Goal: Task Accomplishment & Management: Use online tool/utility

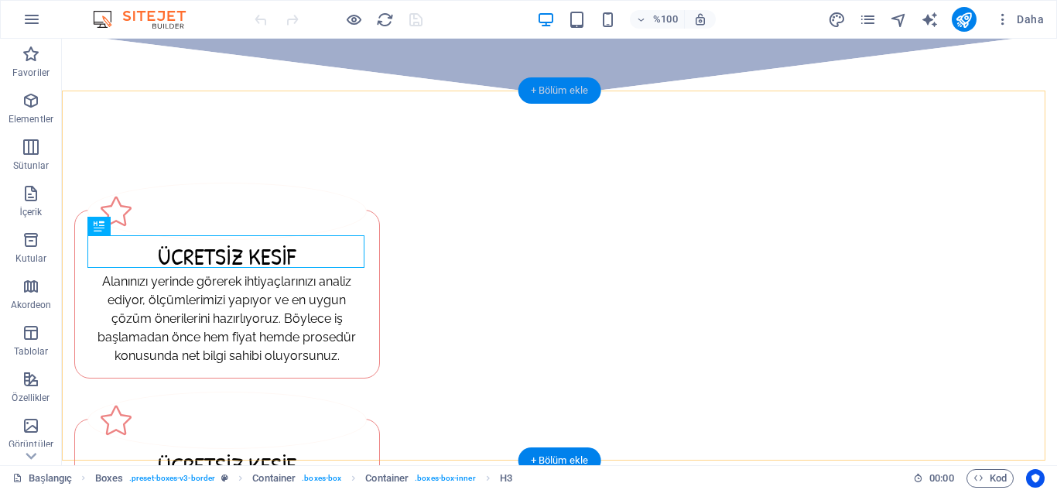
click at [547, 95] on font "+ Bölüm ekle" at bounding box center [560, 90] width 58 height 12
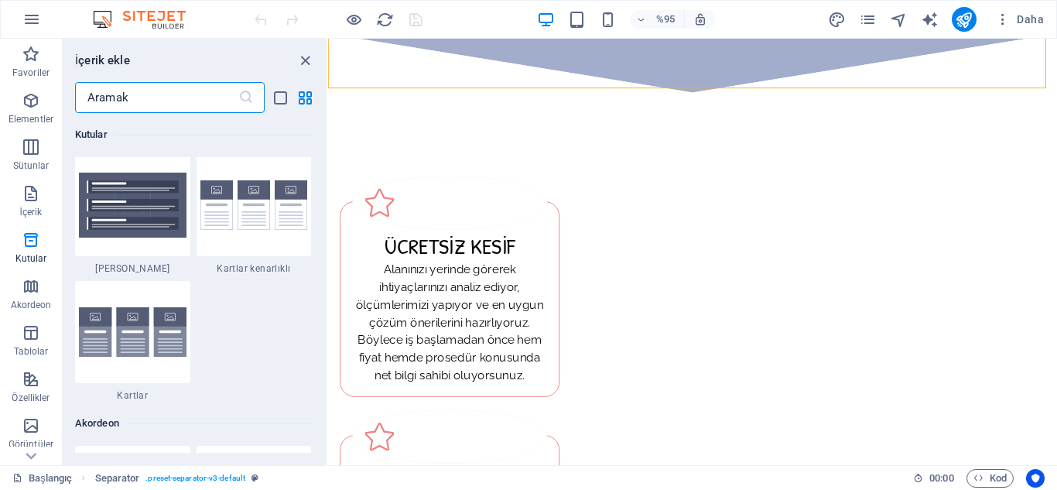
scroll to position [4686, 0]
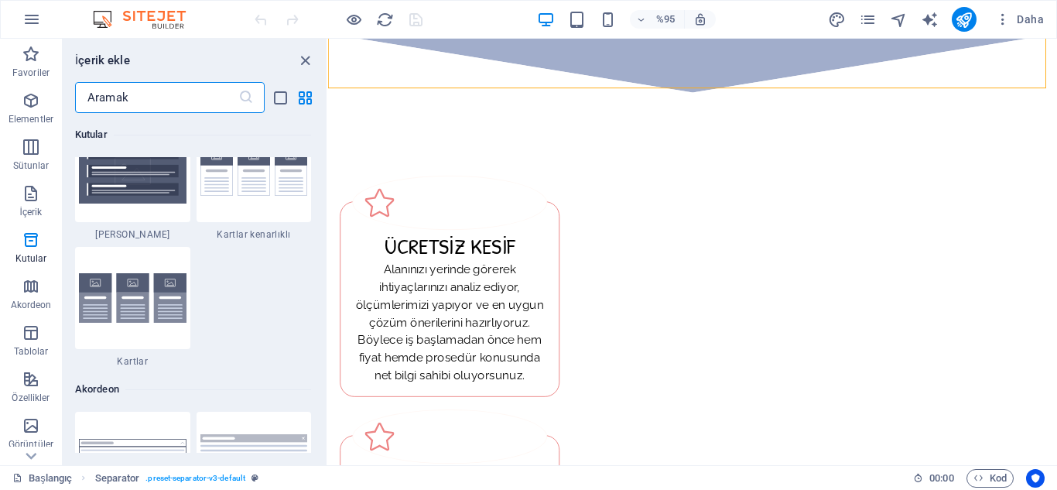
click at [149, 109] on input "text" at bounding box center [156, 97] width 163 height 31
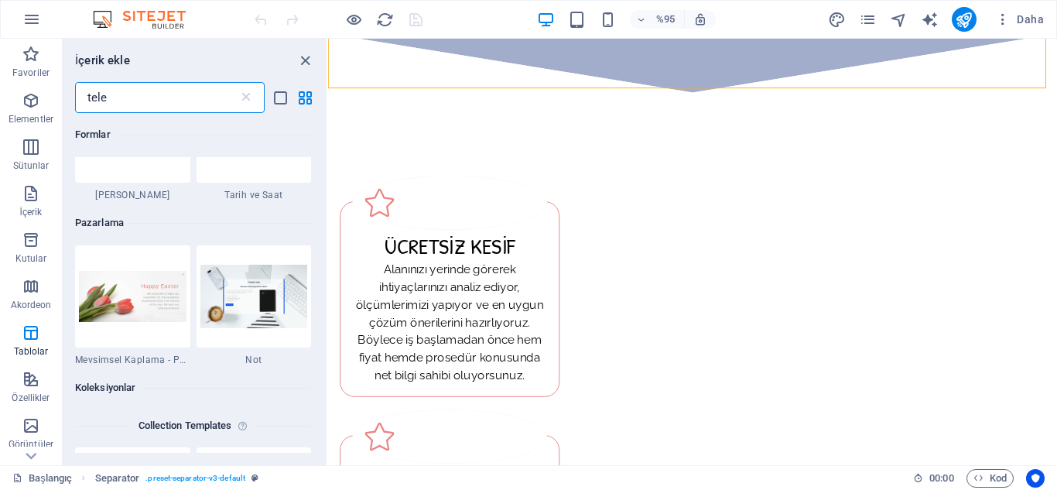
scroll to position [0, 0]
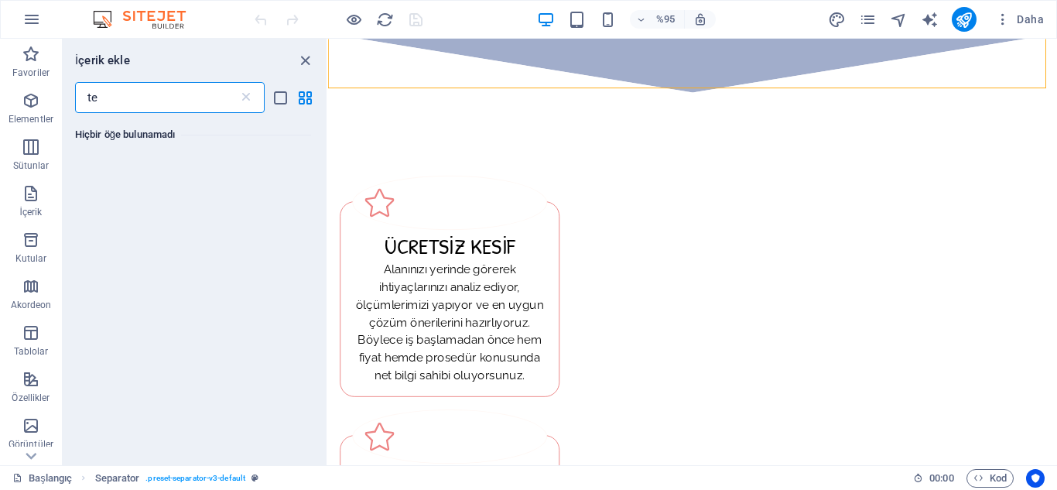
type input "t"
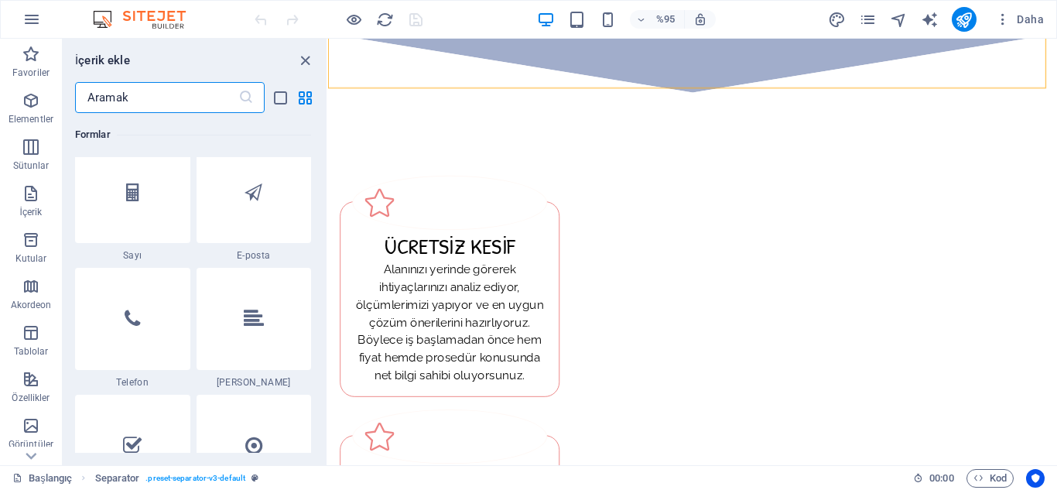
scroll to position [11857, 0]
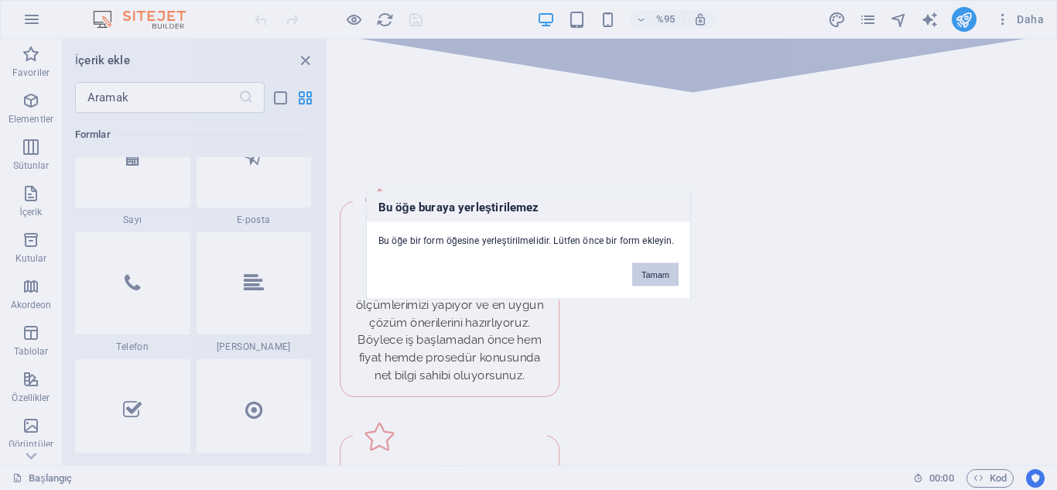
click at [652, 277] on font "Tamam" at bounding box center [655, 273] width 28 height 9
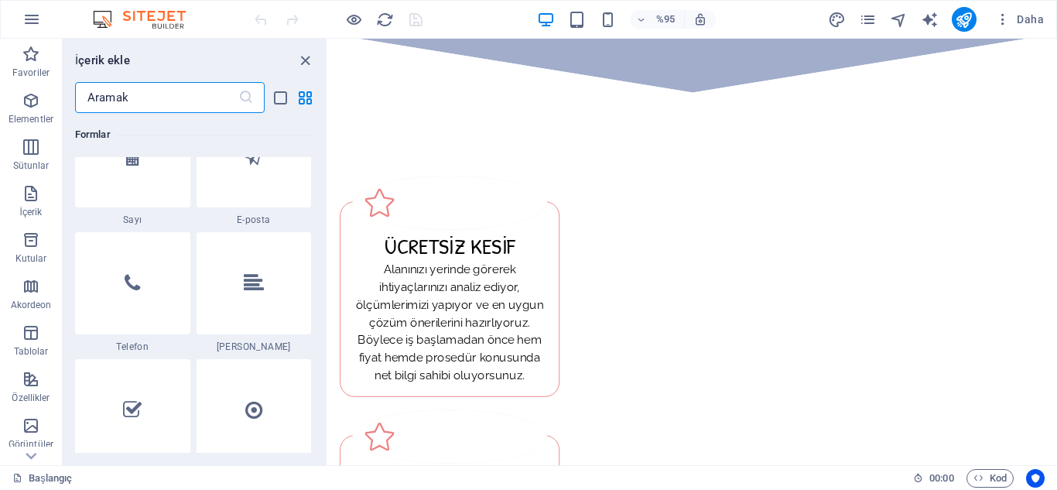
click at [160, 97] on input "text" at bounding box center [156, 97] width 163 height 31
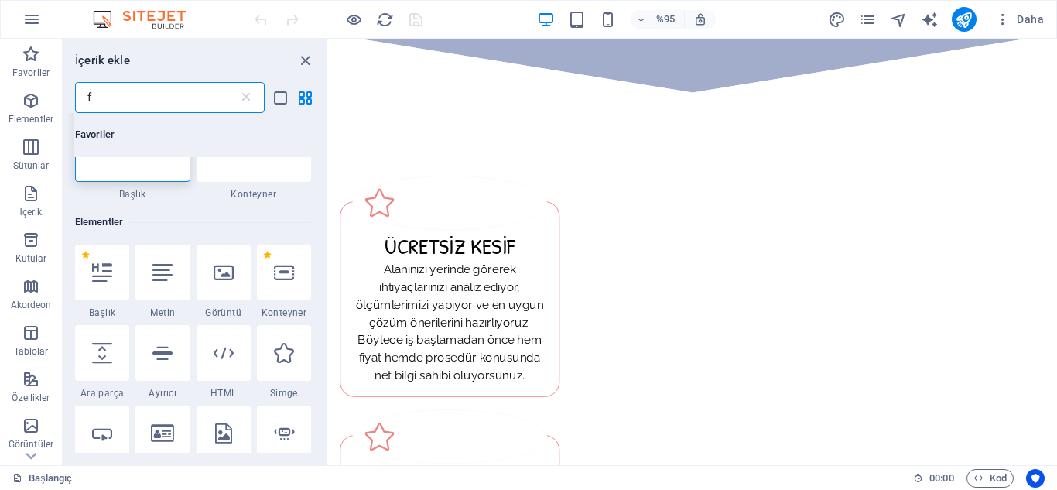
scroll to position [0, 0]
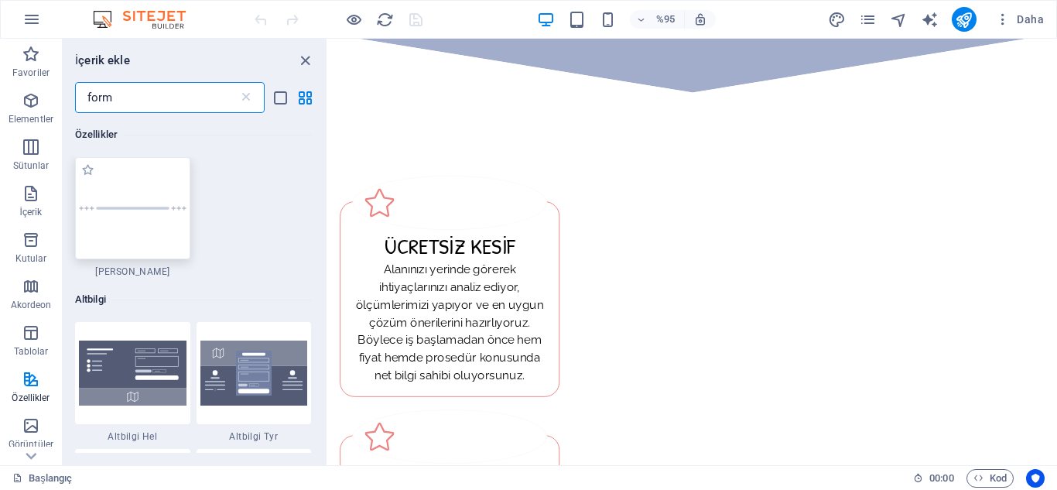
type input "form"
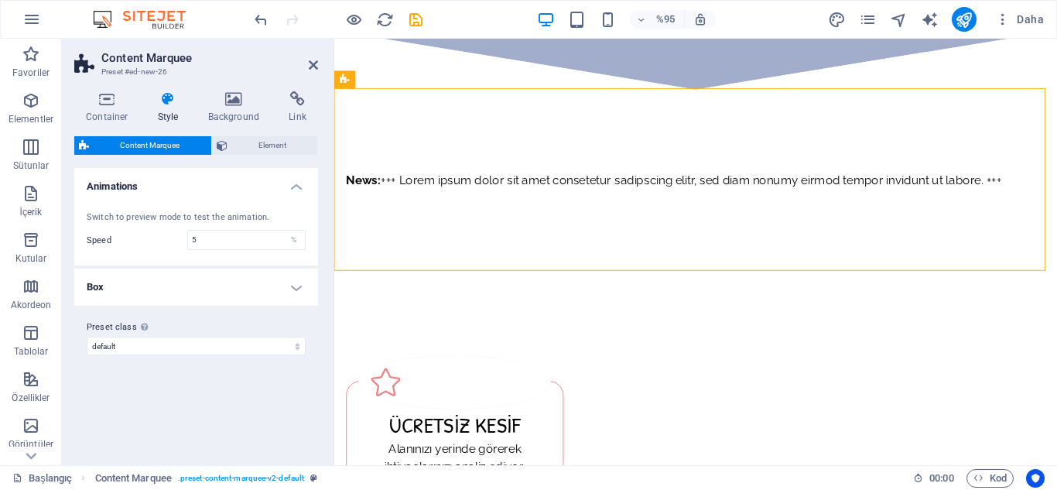
scroll to position [474, 0]
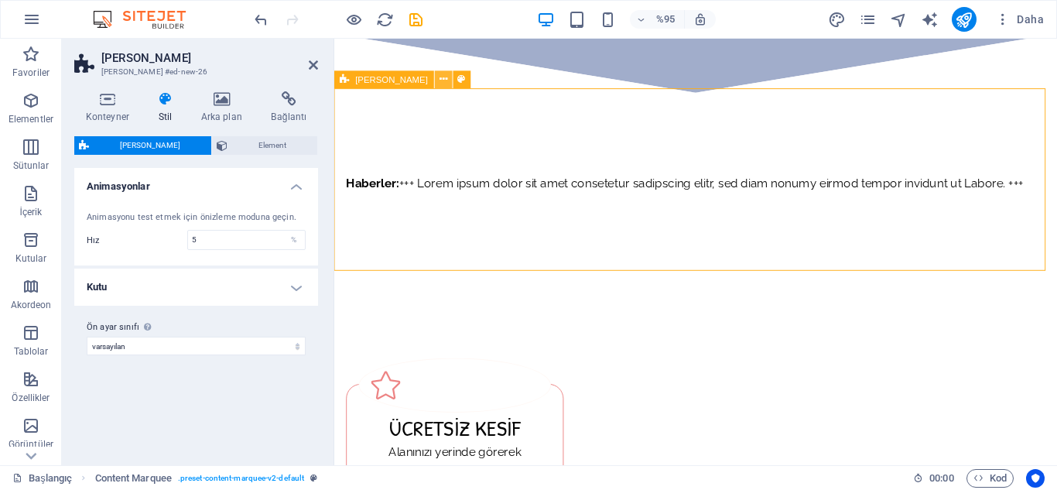
click at [440, 86] on icon at bounding box center [444, 78] width 8 height 15
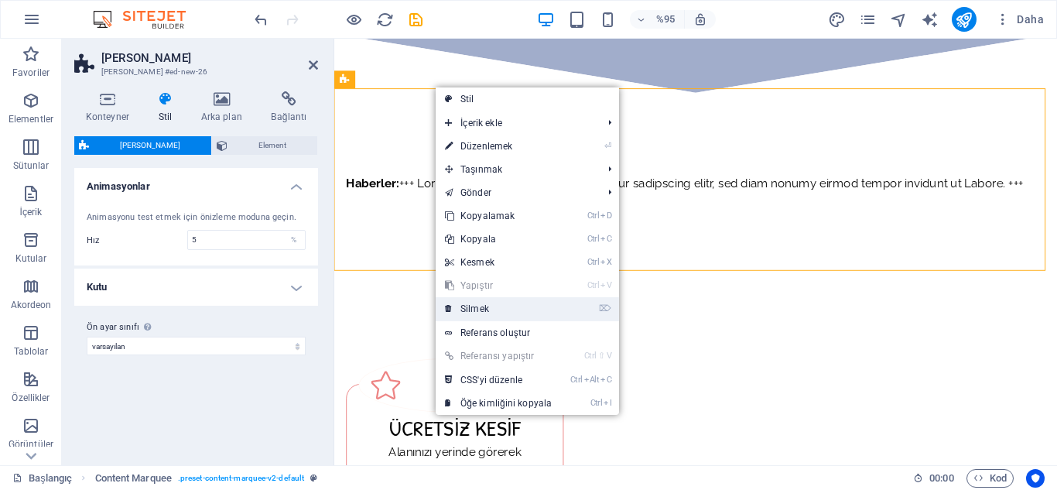
click at [489, 306] on link "⌦ Silmek" at bounding box center [498, 308] width 125 height 23
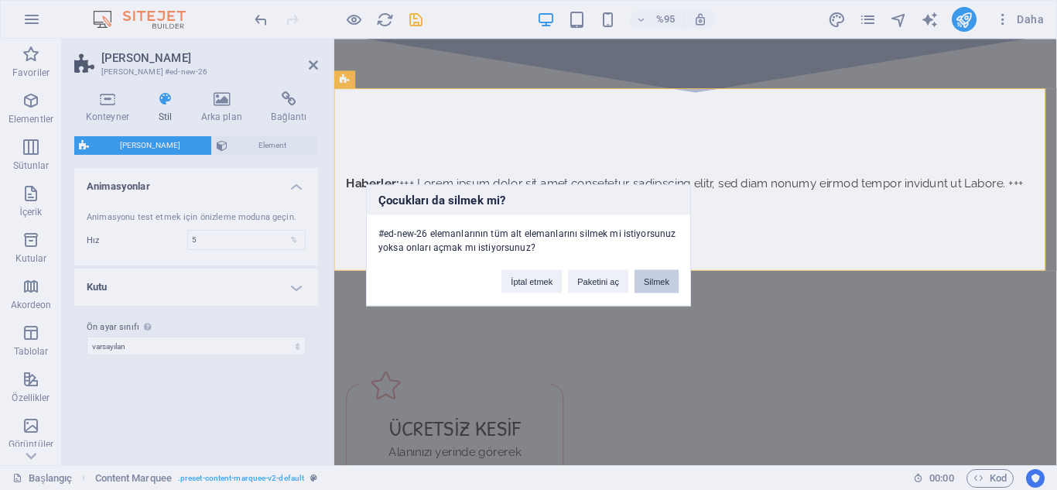
click at [665, 279] on font "Silmek" at bounding box center [657, 280] width 26 height 9
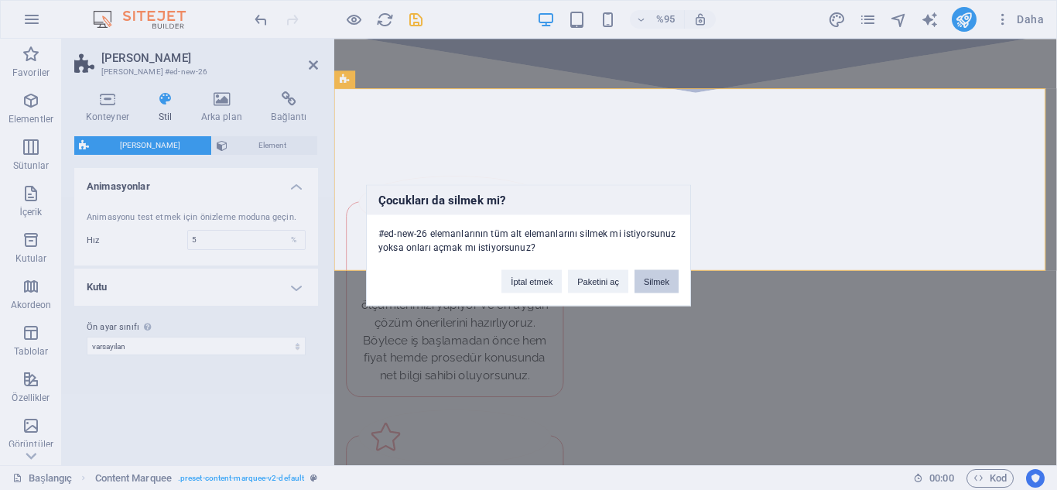
scroll to position [566, 0]
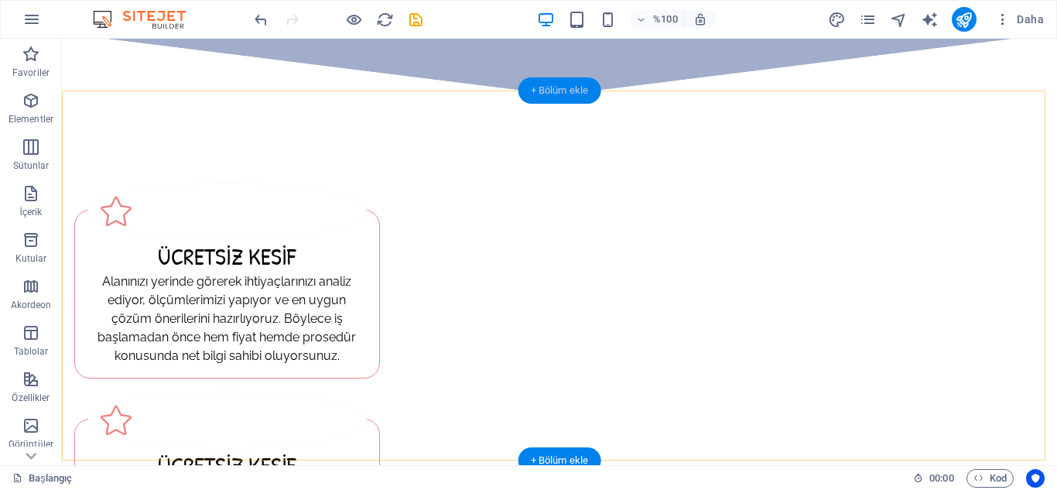
click at [559, 95] on font "+ Bölüm ekle" at bounding box center [560, 90] width 58 height 12
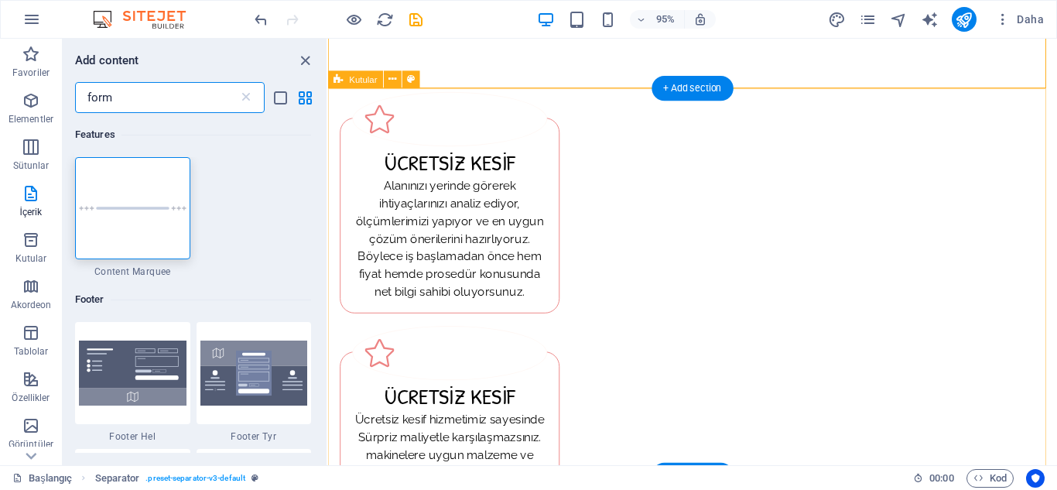
scroll to position [477, 0]
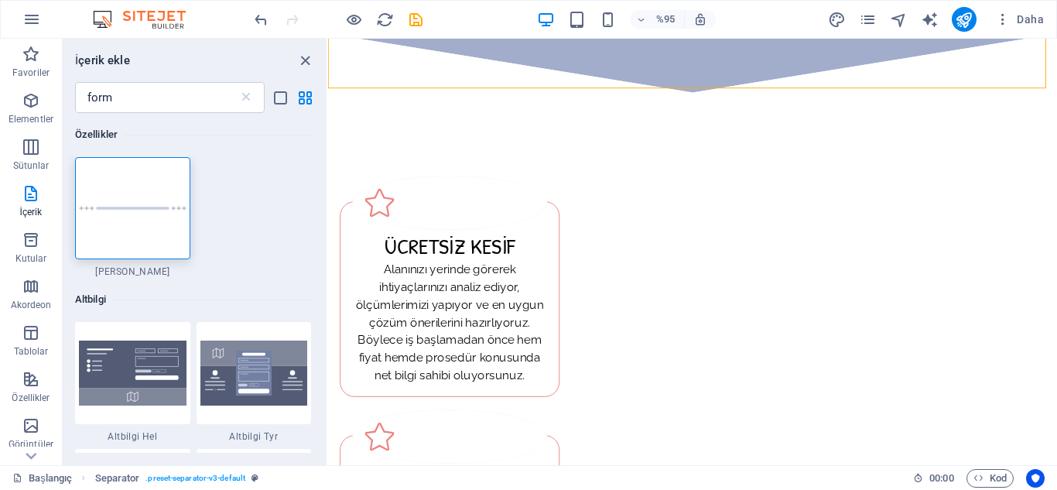
click at [323, 134] on div "Özellikler 1 Yıldız İçerik Çerçevesi Altbilgi 1 Yıldız Altbilgi Hel 1 Yıldız Al…" at bounding box center [195, 283] width 264 height 340
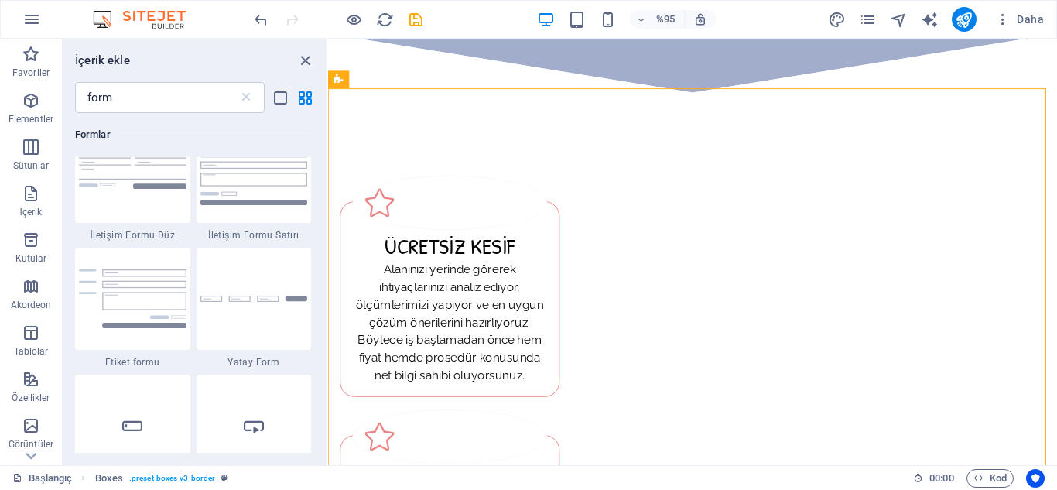
scroll to position [751, 0]
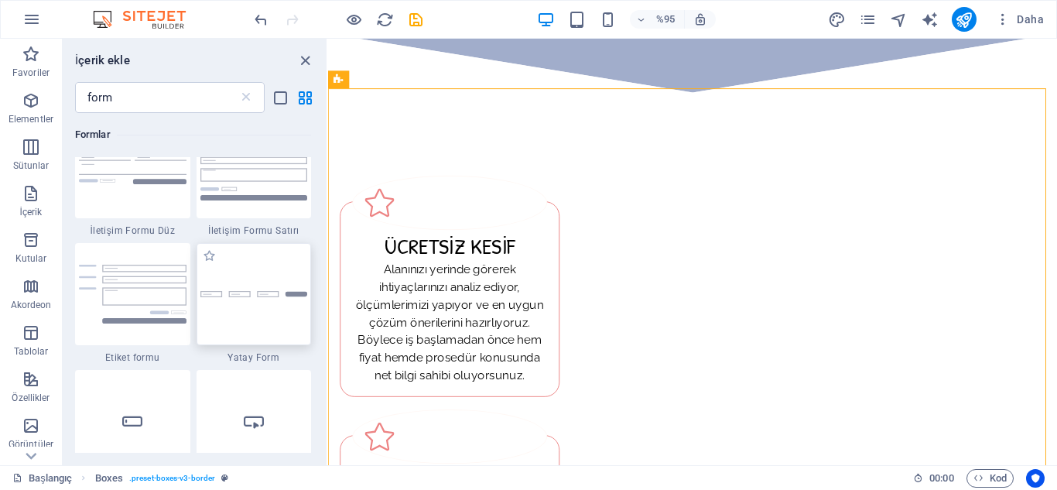
click at [243, 303] on div at bounding box center [254, 294] width 115 height 102
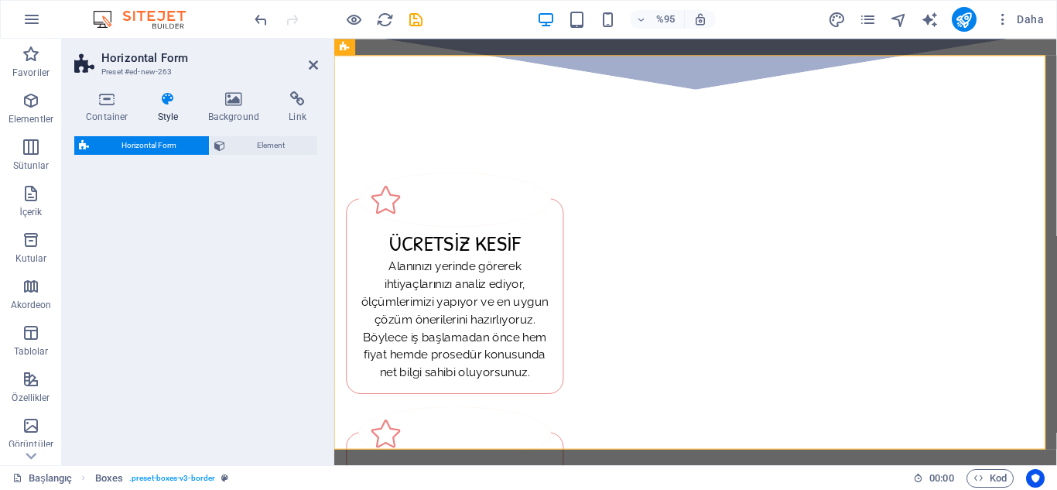
click at [260, 298] on div "Horizontal Form Element Layout How this element expands within the layout (Flex…" at bounding box center [196, 294] width 244 height 316
select select "rem"
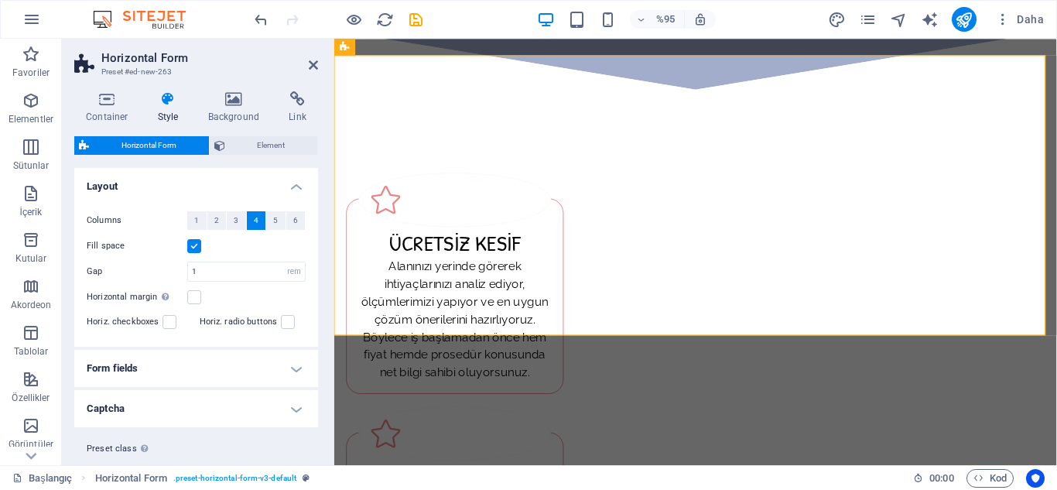
scroll to position [916, 0]
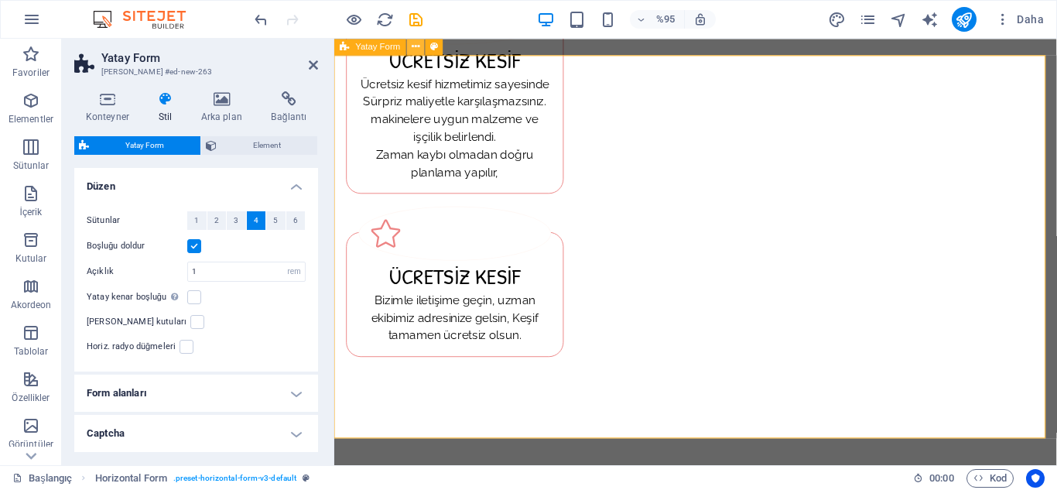
click at [416, 46] on icon at bounding box center [416, 46] width 8 height 15
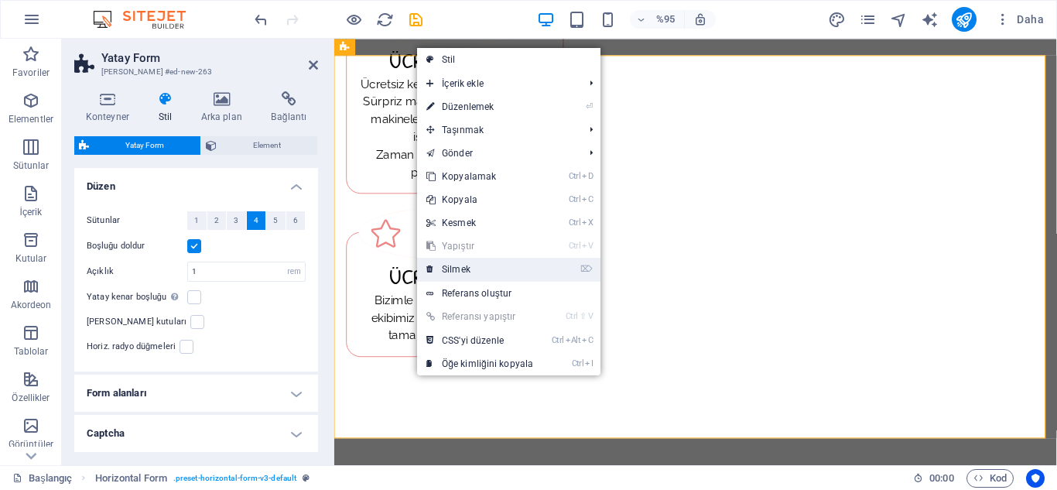
click at [459, 265] on font "Silmek" at bounding box center [456, 269] width 29 height 11
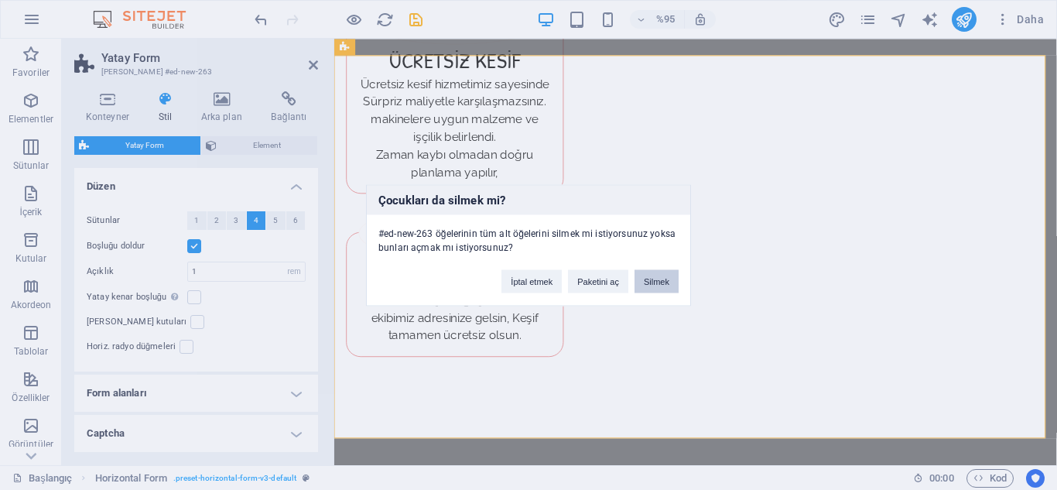
click at [661, 281] on font "Silmek" at bounding box center [657, 280] width 26 height 9
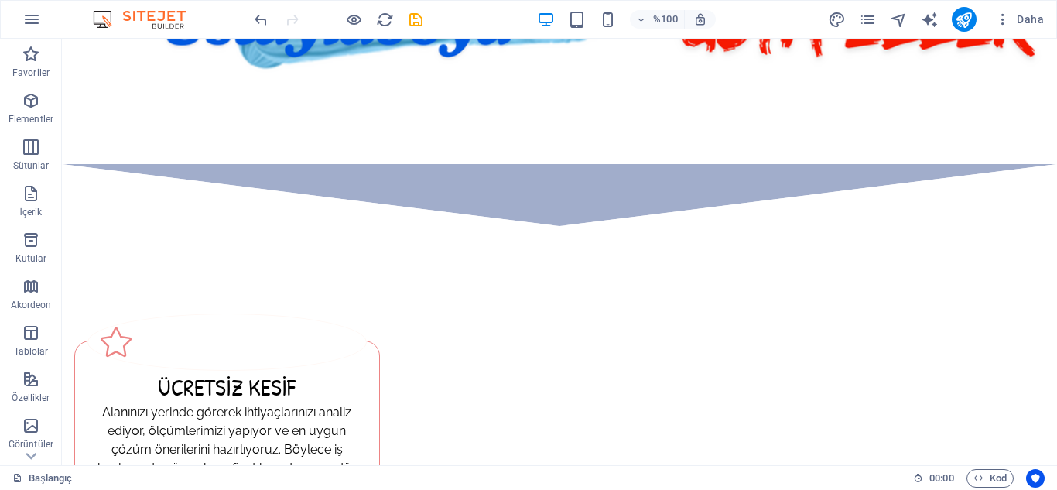
scroll to position [413, 0]
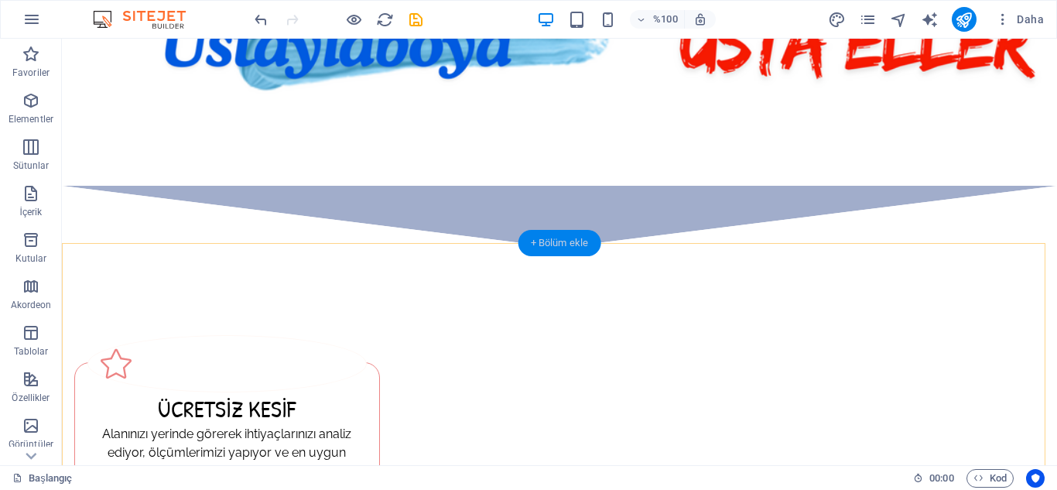
click at [580, 248] on div "+ Bölüm ekle" at bounding box center [559, 243] width 83 height 26
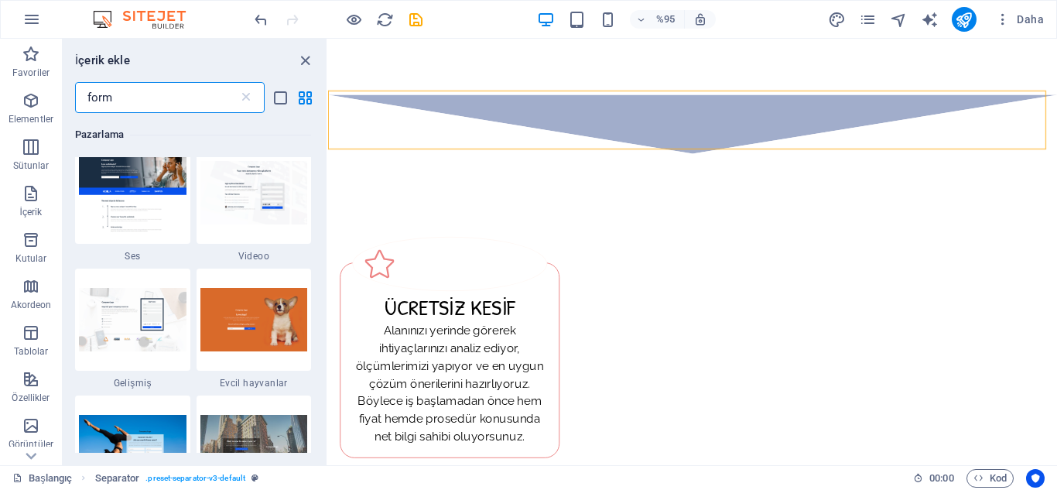
scroll to position [1155, 0]
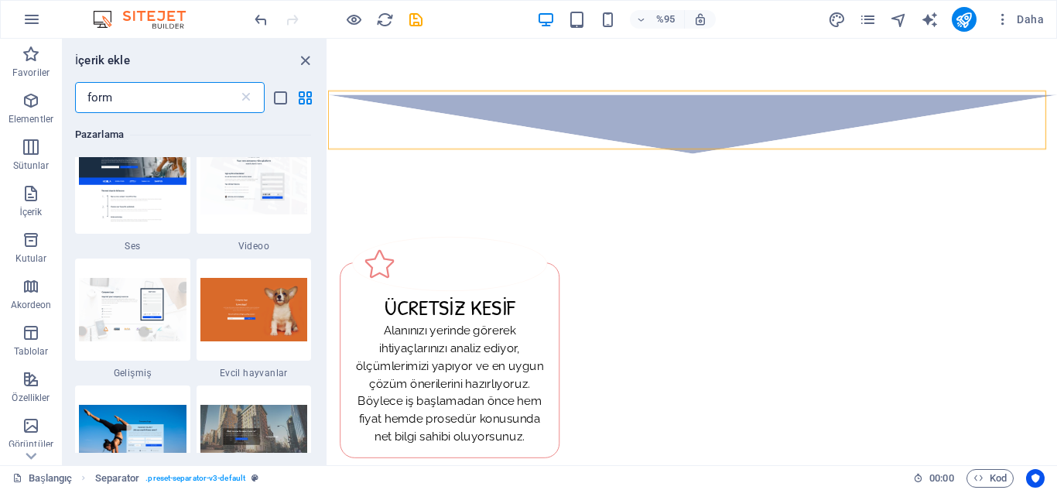
drag, startPoint x: 324, startPoint y: 152, endPoint x: -1, endPoint y: 307, distance: 360.3
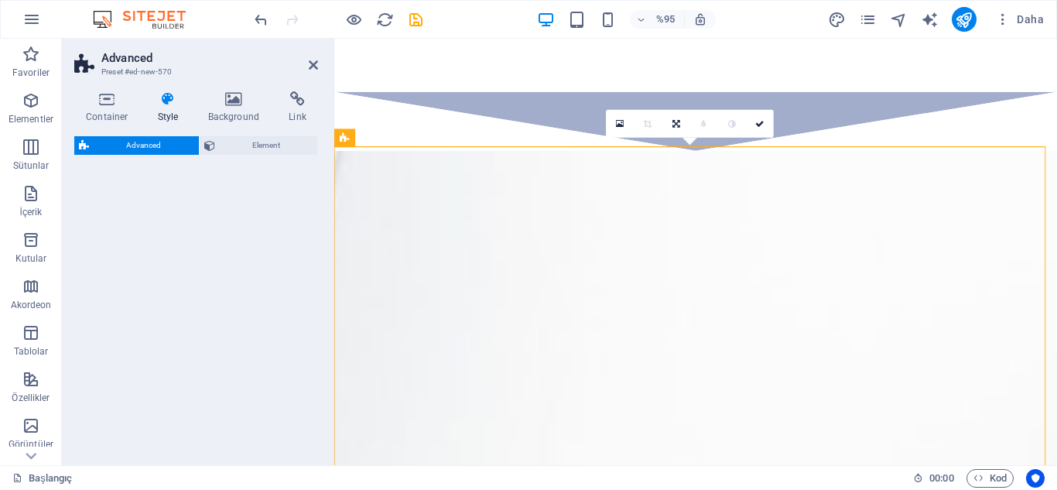
select select "%"
select select "rem"
select select "px"
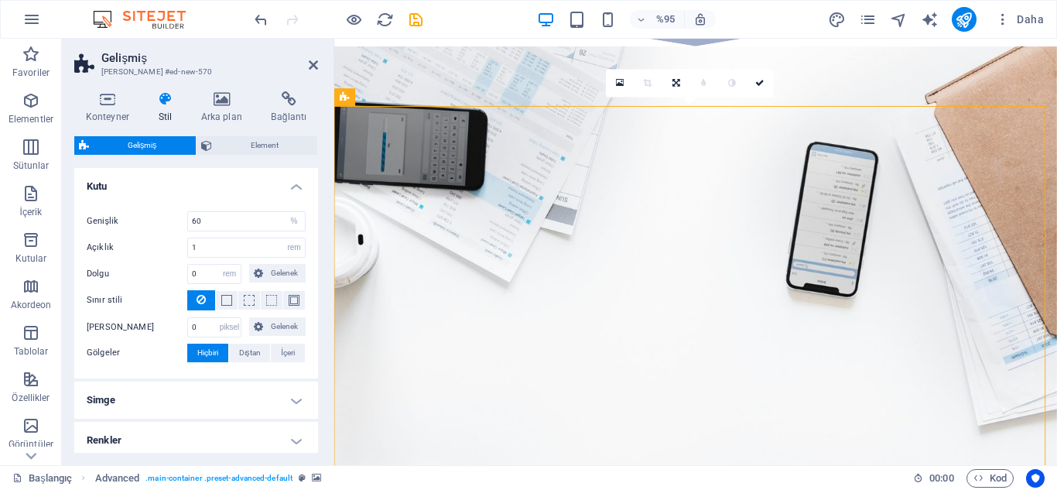
scroll to position [434, 0]
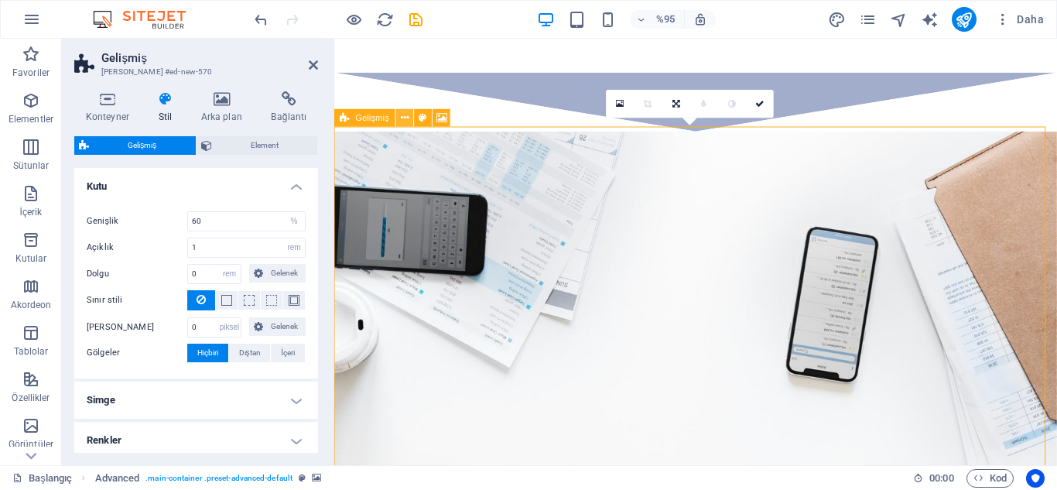
click at [402, 115] on icon at bounding box center [405, 117] width 8 height 15
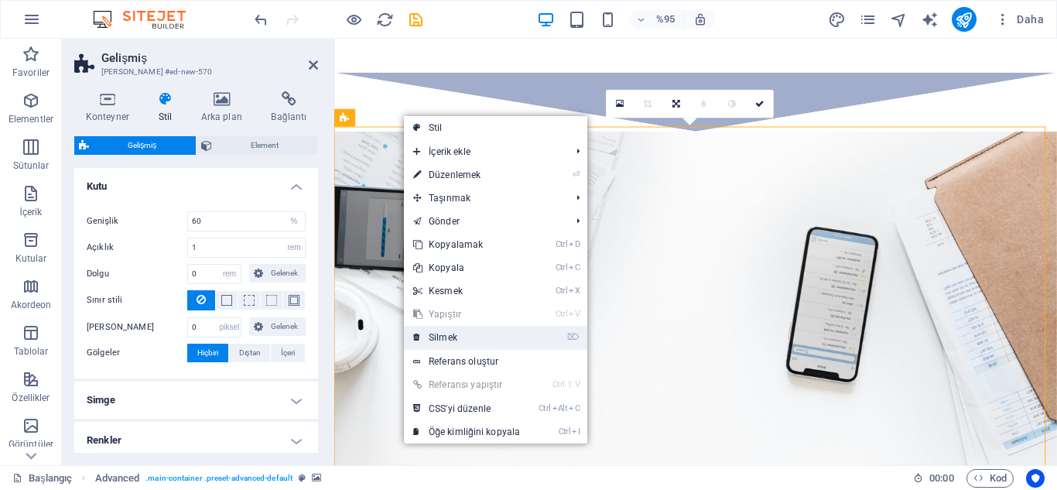
click at [463, 339] on link "⌦ Silmek" at bounding box center [466, 337] width 125 height 23
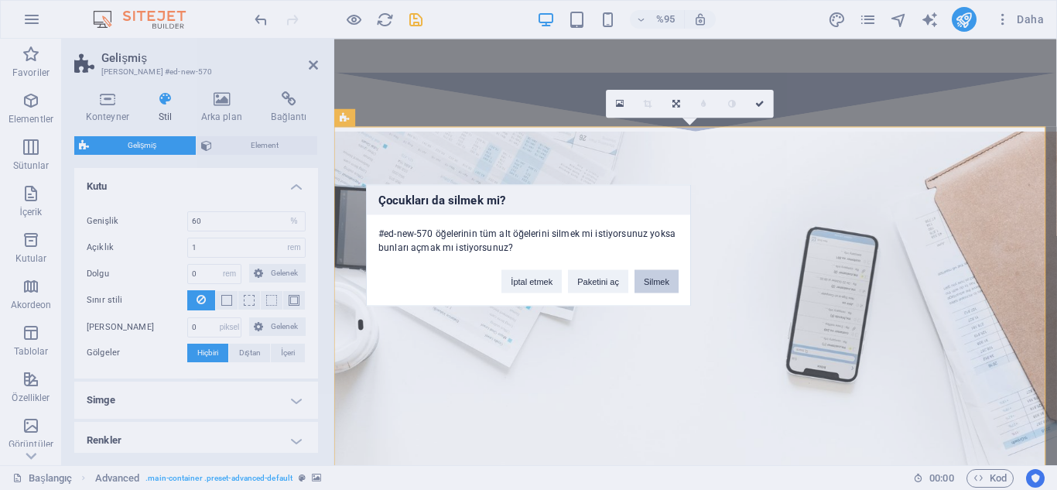
click at [669, 276] on button "Silmek" at bounding box center [657, 280] width 44 height 23
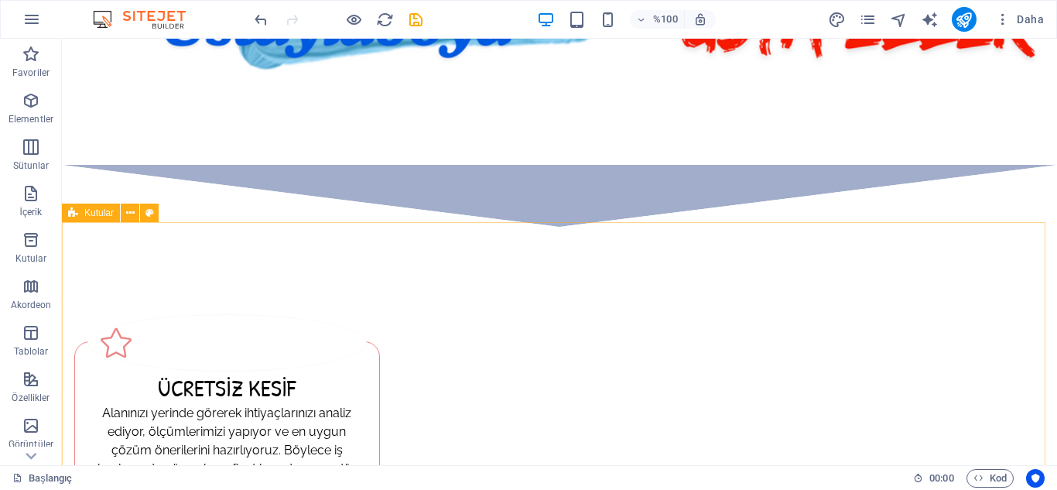
click at [96, 216] on font "Kutular" at bounding box center [98, 212] width 29 height 11
click at [151, 213] on icon at bounding box center [149, 213] width 9 height 16
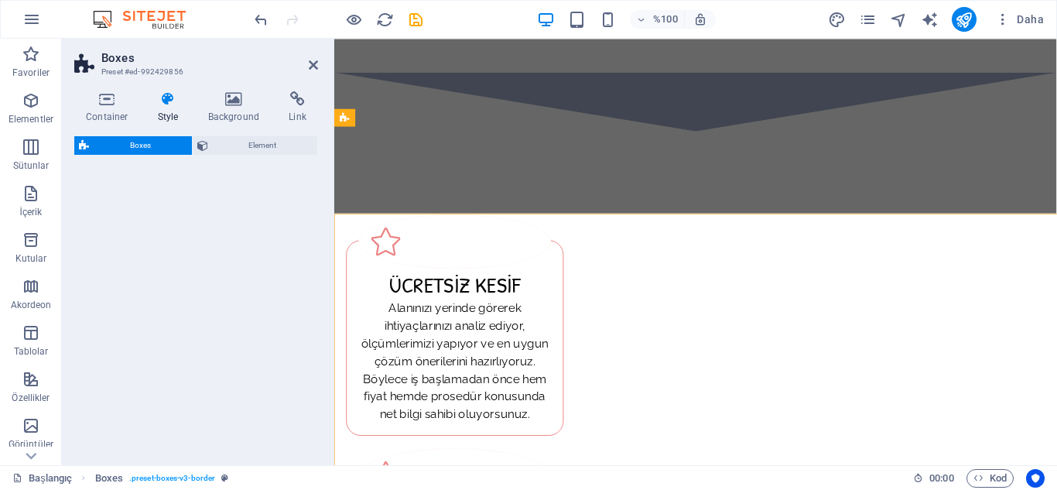
select select "rem"
select select "preset-boxes-v3-border"
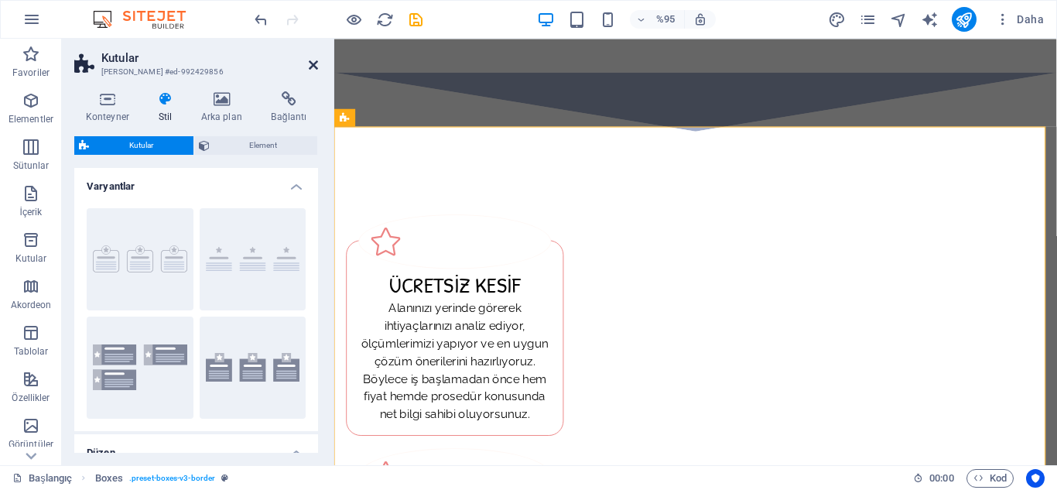
click at [310, 63] on icon at bounding box center [313, 65] width 9 height 12
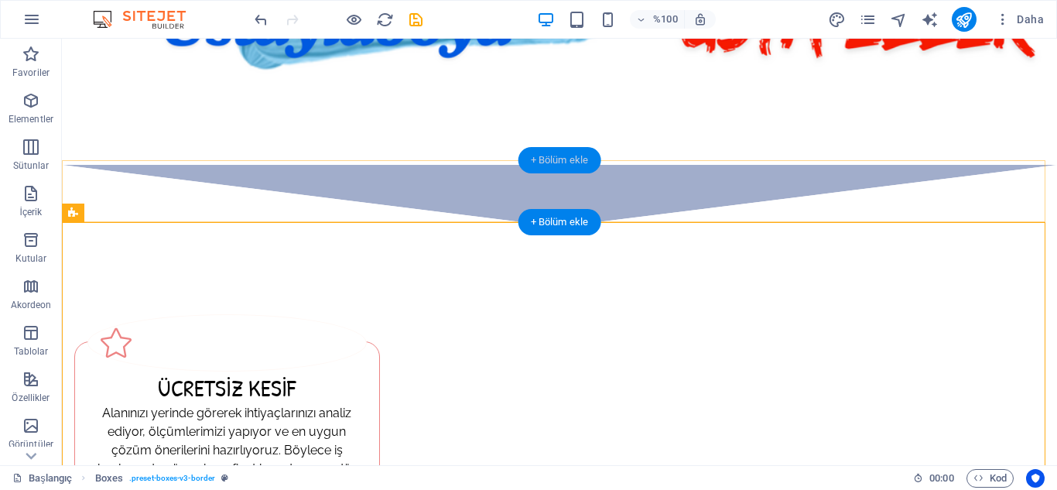
click at [554, 164] on font "+ Bölüm ekle" at bounding box center [560, 160] width 58 height 12
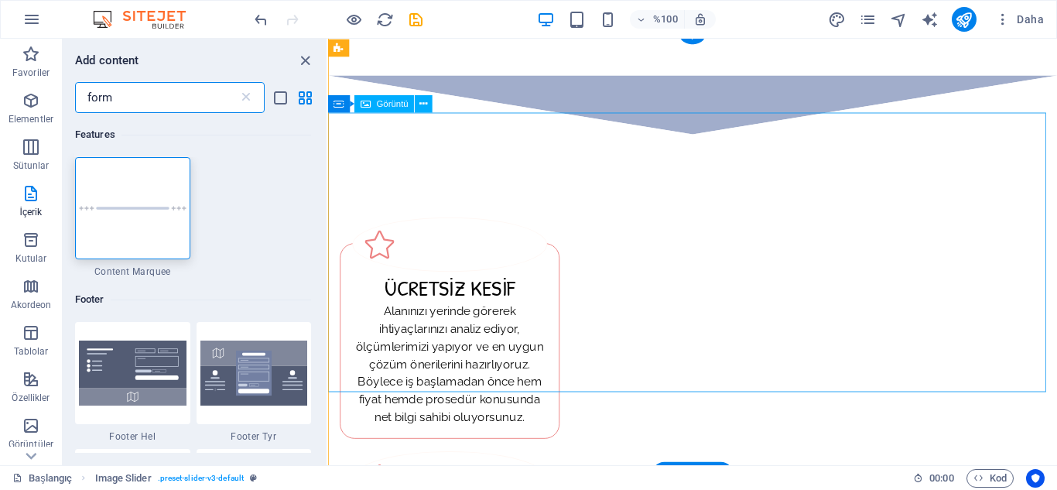
scroll to position [9, 0]
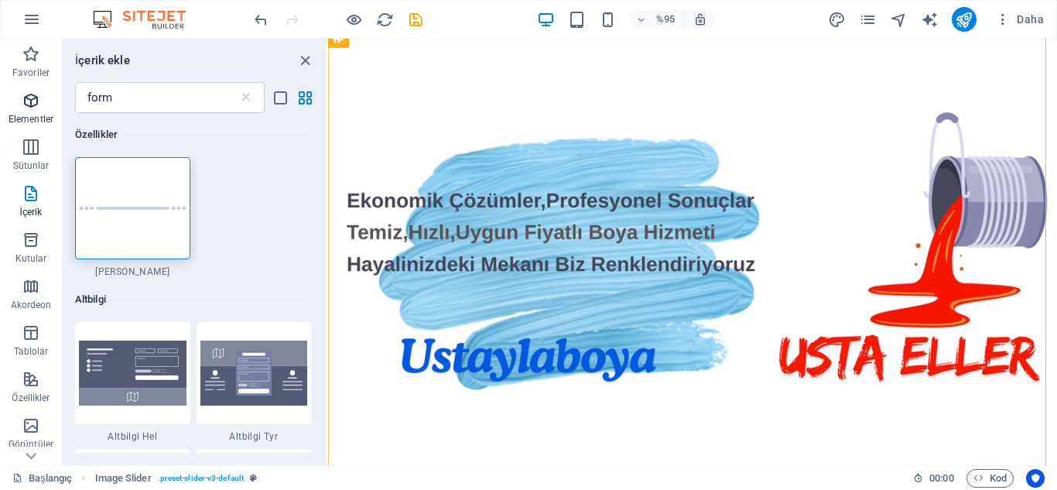
click at [27, 98] on icon "button" at bounding box center [31, 100] width 19 height 19
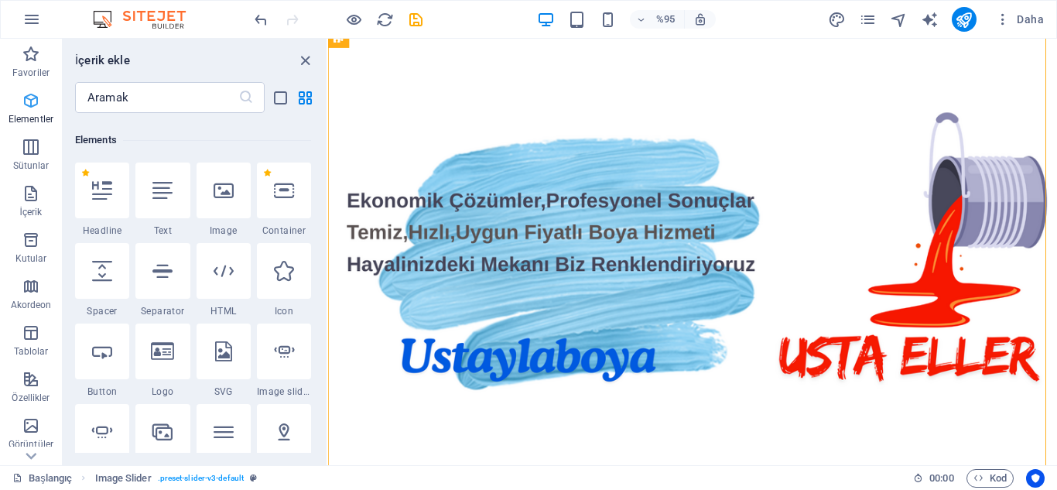
scroll to position [165, 0]
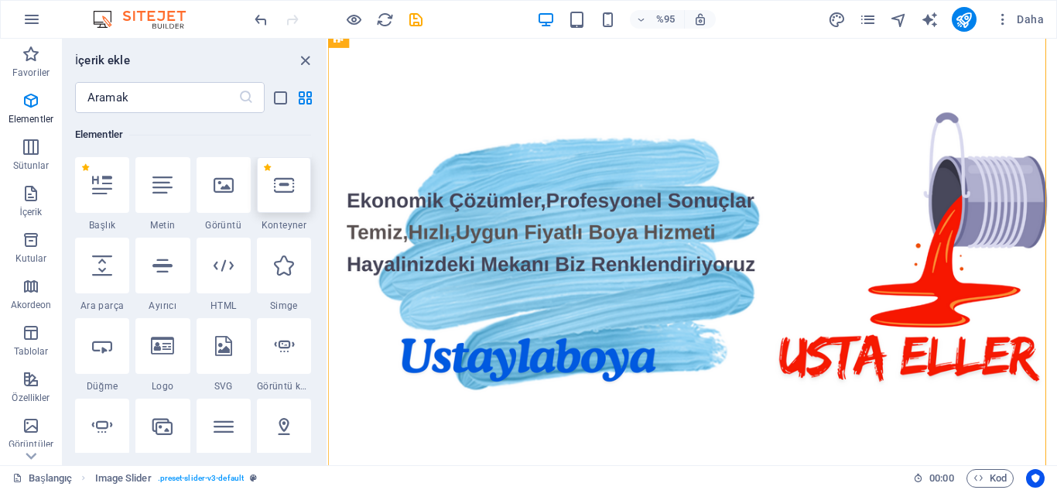
click at [286, 183] on icon at bounding box center [284, 185] width 20 height 20
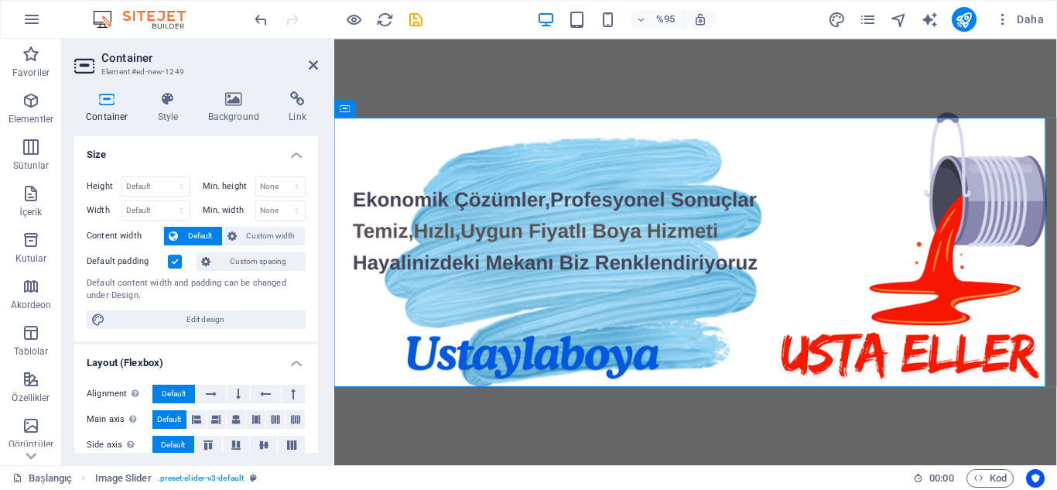
scroll to position [381, 0]
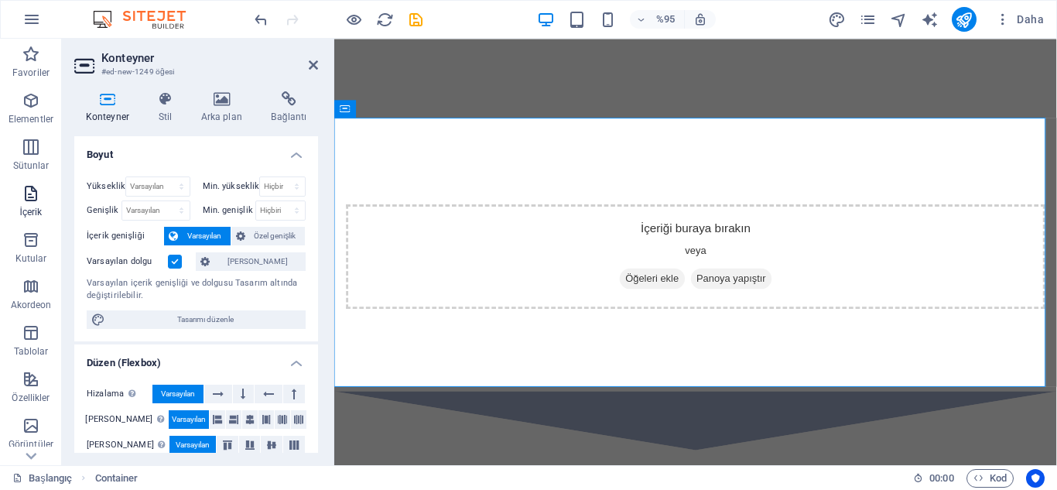
click at [33, 204] on span "İçerik" at bounding box center [31, 202] width 62 height 37
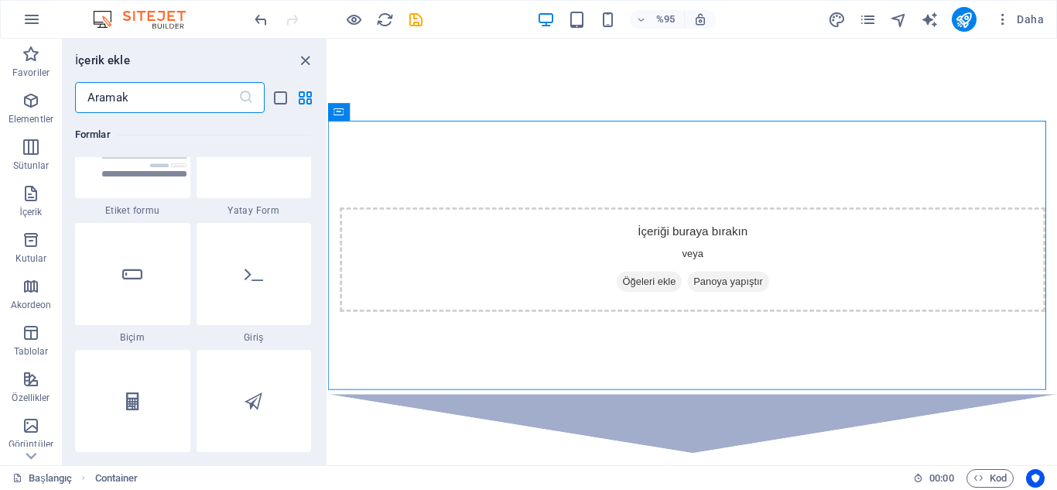
scroll to position [11717, 0]
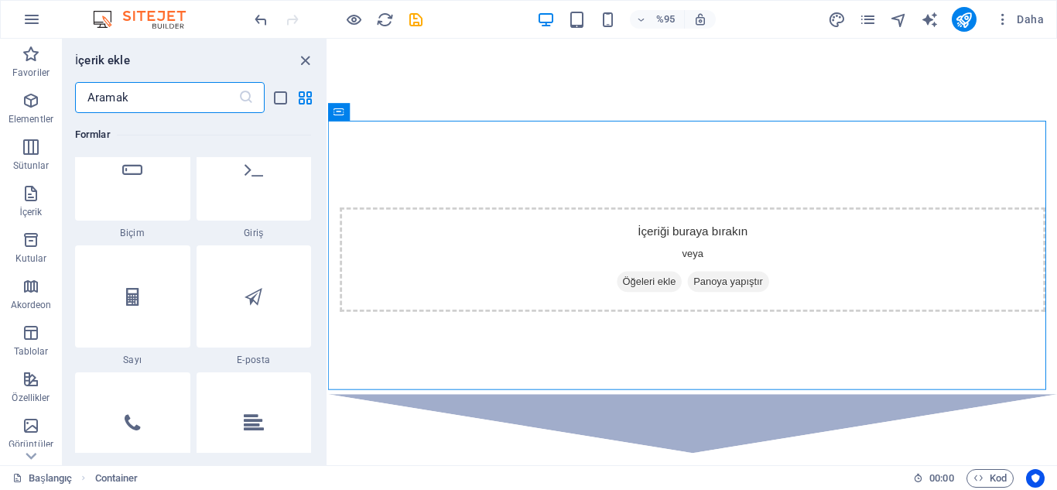
drag, startPoint x: 323, startPoint y: 179, endPoint x: 2, endPoint y: 358, distance: 367.5
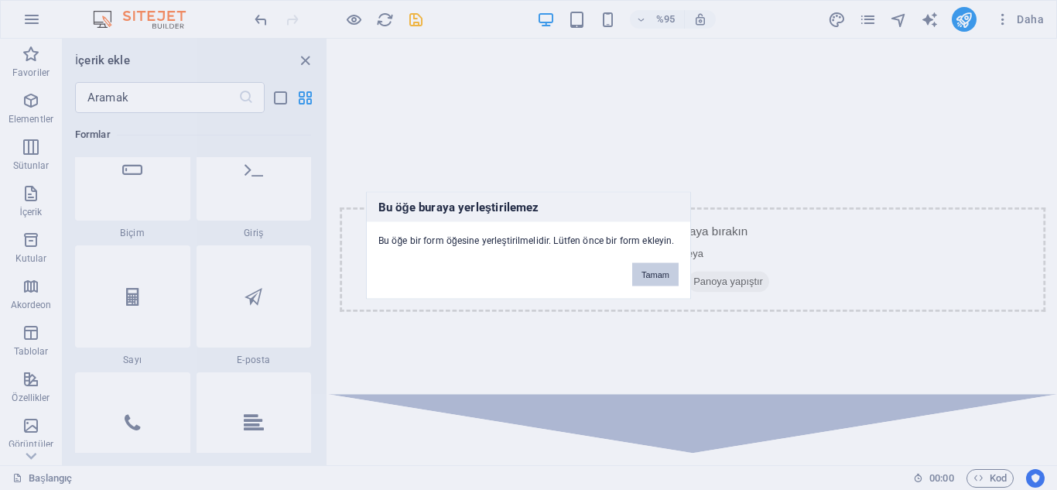
click at [654, 272] on font "Tamam" at bounding box center [655, 273] width 28 height 9
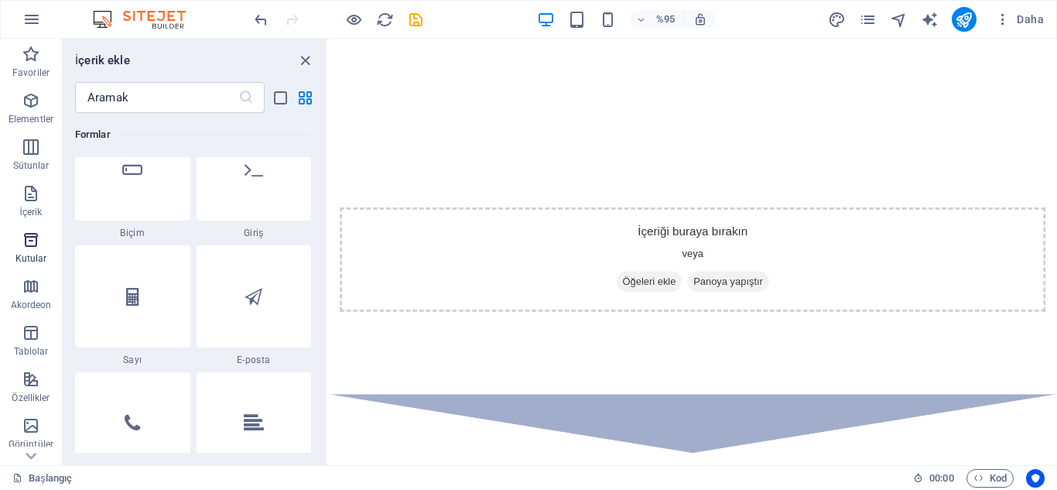
click at [32, 241] on icon "button" at bounding box center [31, 240] width 19 height 19
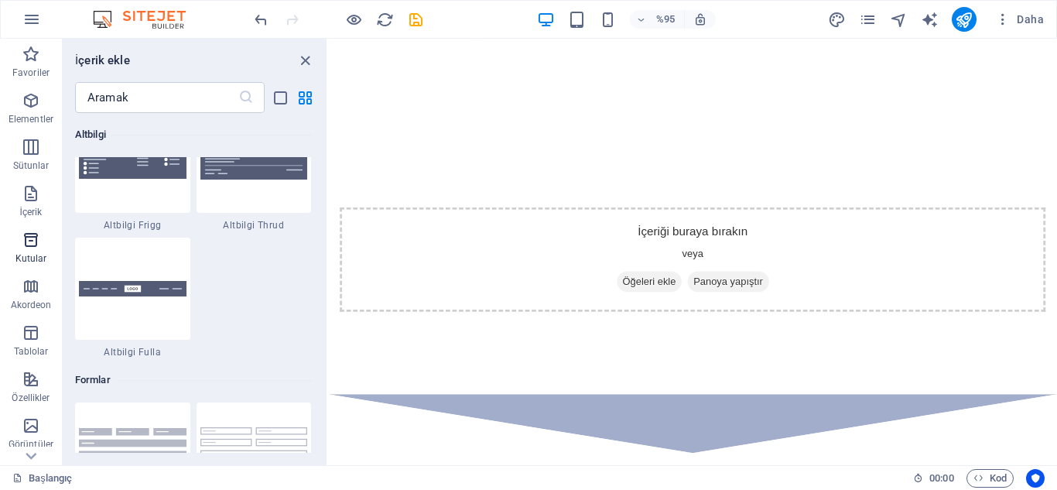
scroll to position [4268, 0]
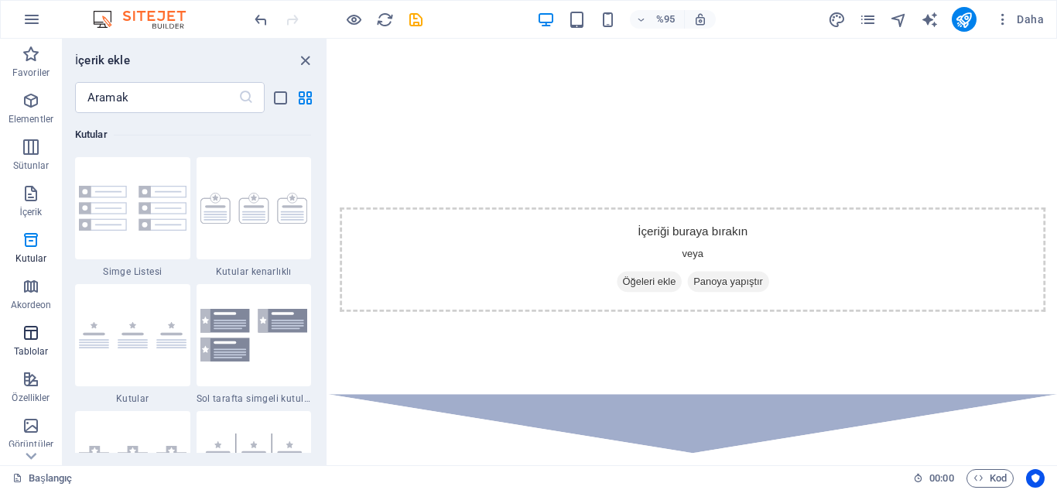
click at [26, 340] on icon "button" at bounding box center [31, 332] width 19 height 19
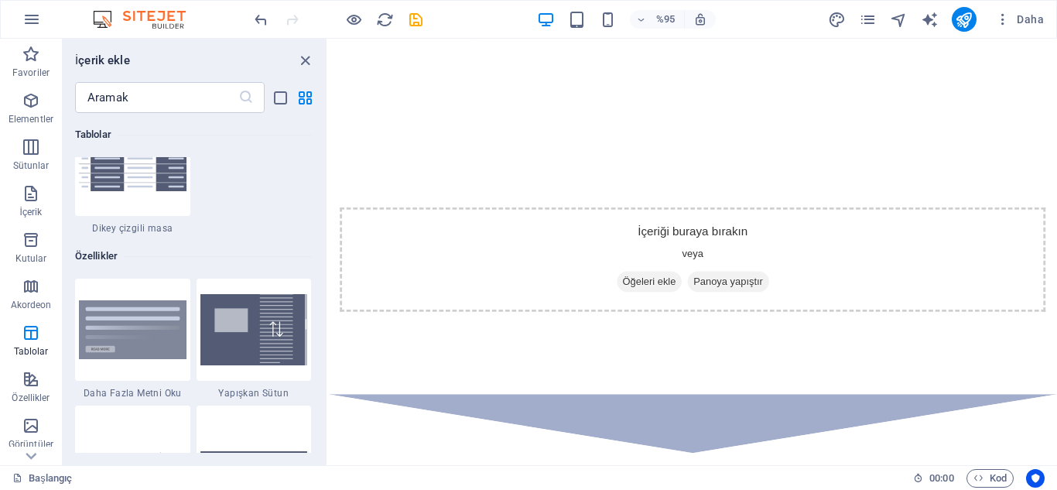
scroll to position [5947, 0]
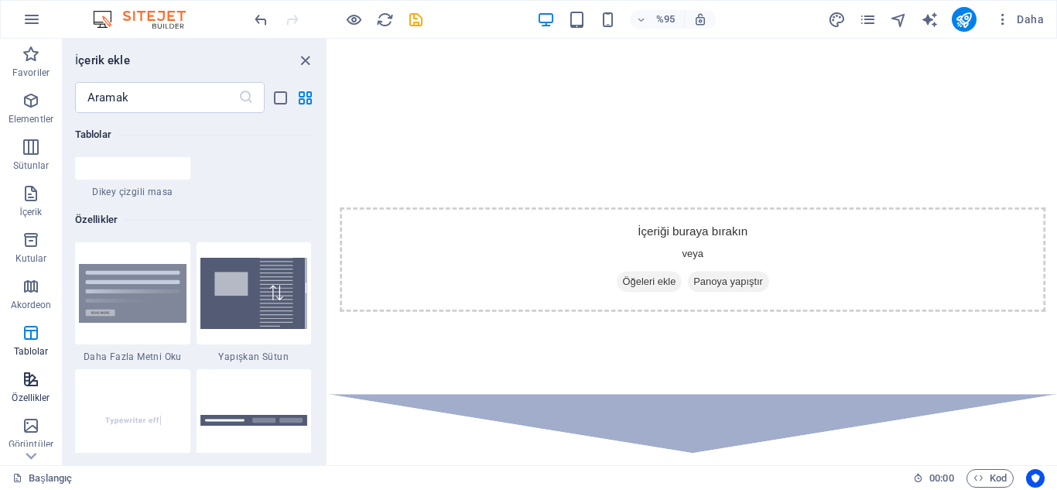
click at [28, 387] on icon "button" at bounding box center [31, 379] width 19 height 19
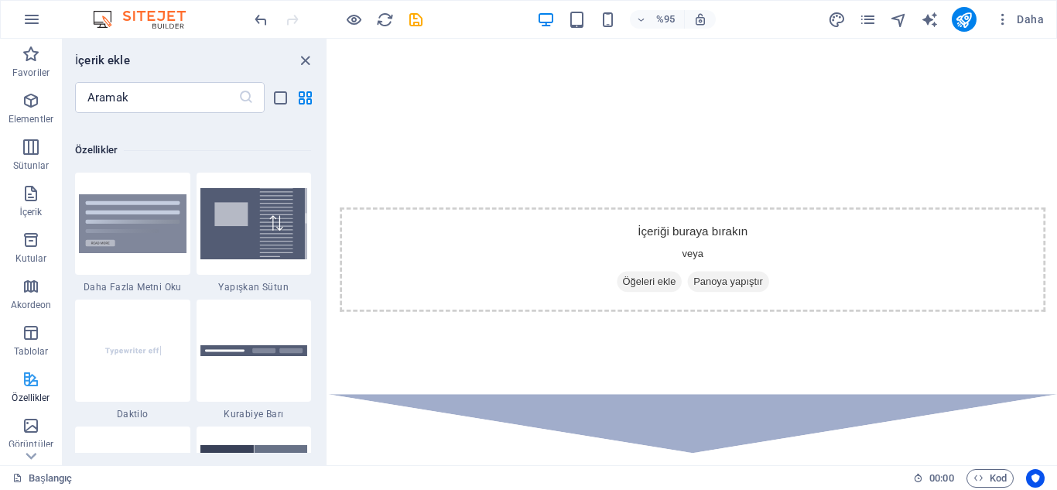
scroll to position [6032, 0]
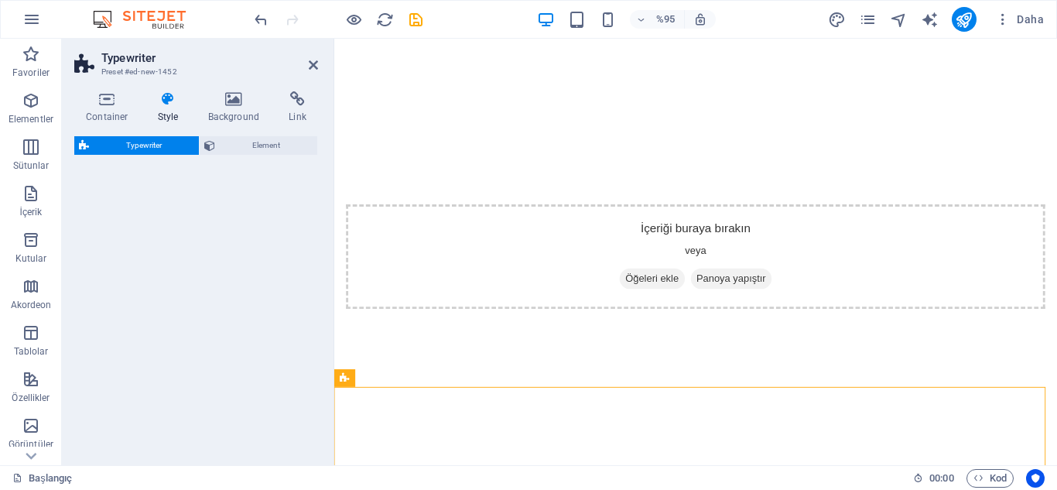
select select "ms"
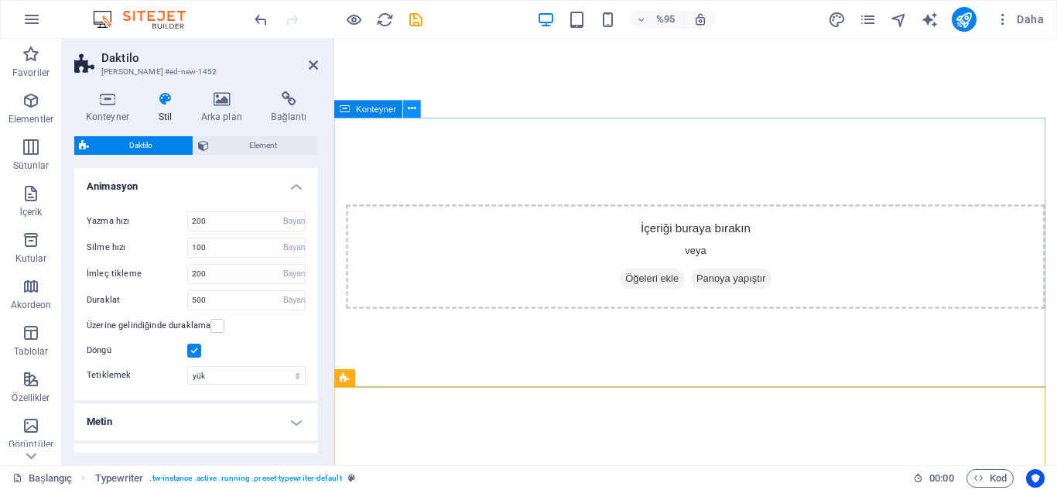
click at [412, 111] on icon at bounding box center [412, 108] width 8 height 15
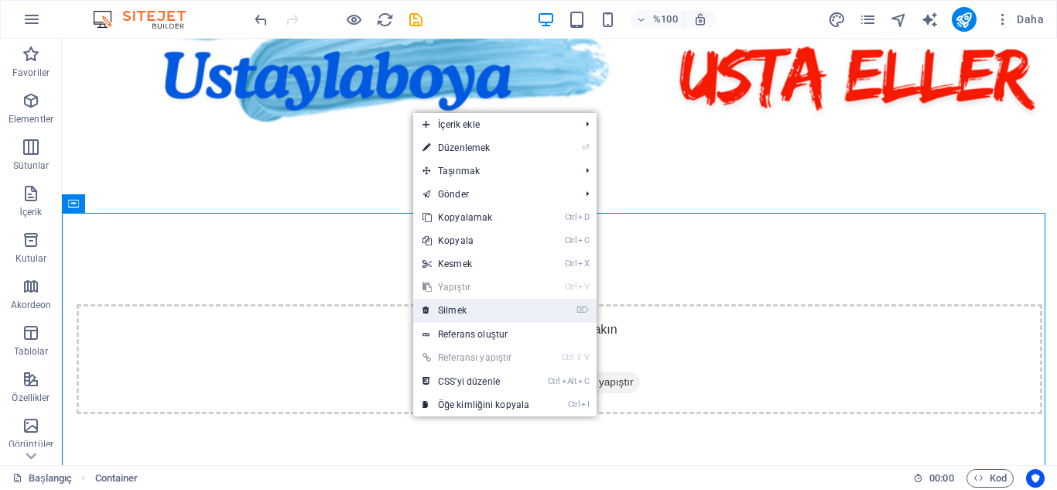
click at [460, 312] on font "Silmek" at bounding box center [452, 310] width 29 height 11
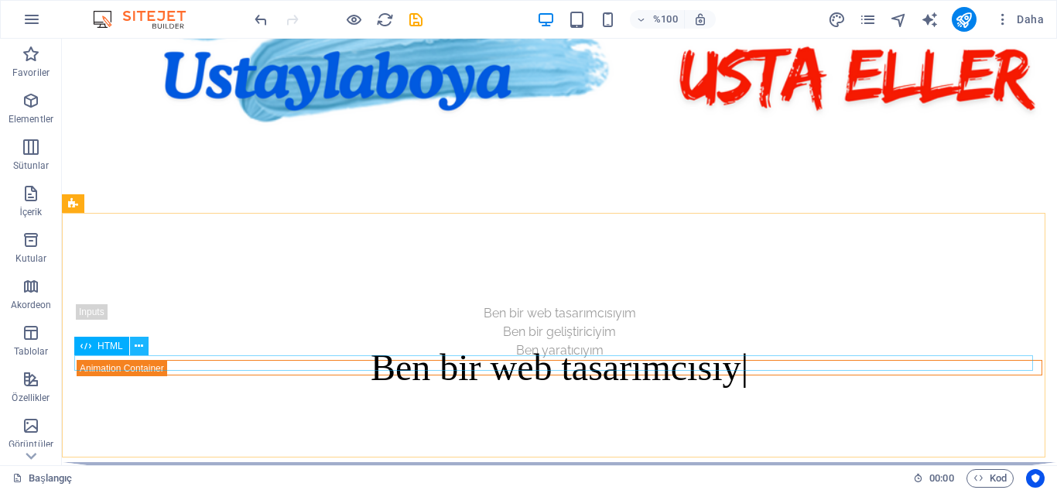
click at [138, 342] on icon at bounding box center [139, 346] width 9 height 16
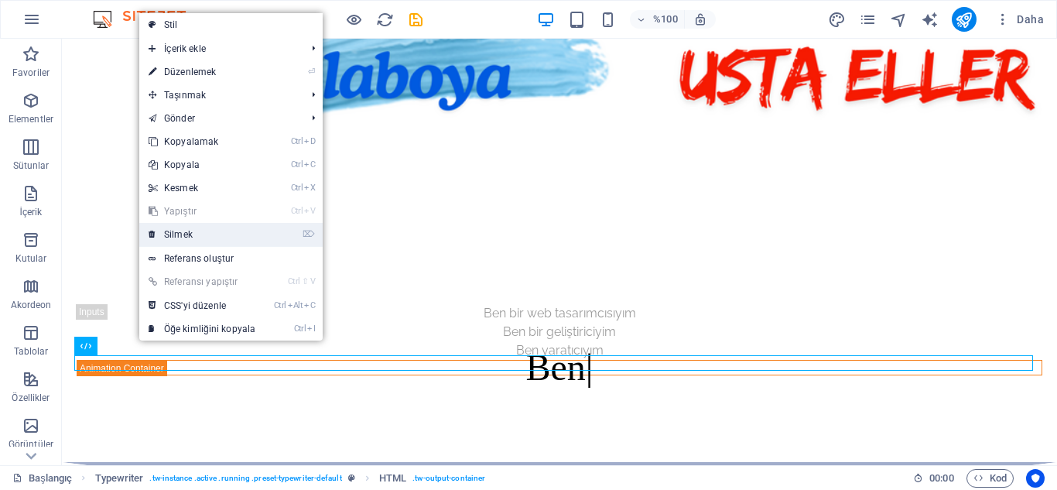
click at [238, 231] on link "⌦ Silmek" at bounding box center [201, 234] width 125 height 23
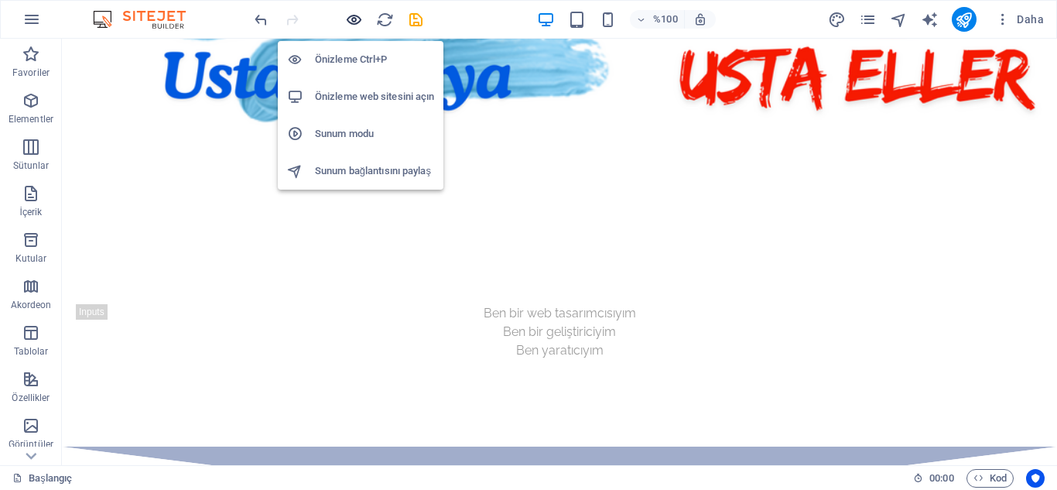
click at [358, 23] on icon "button" at bounding box center [354, 20] width 18 height 18
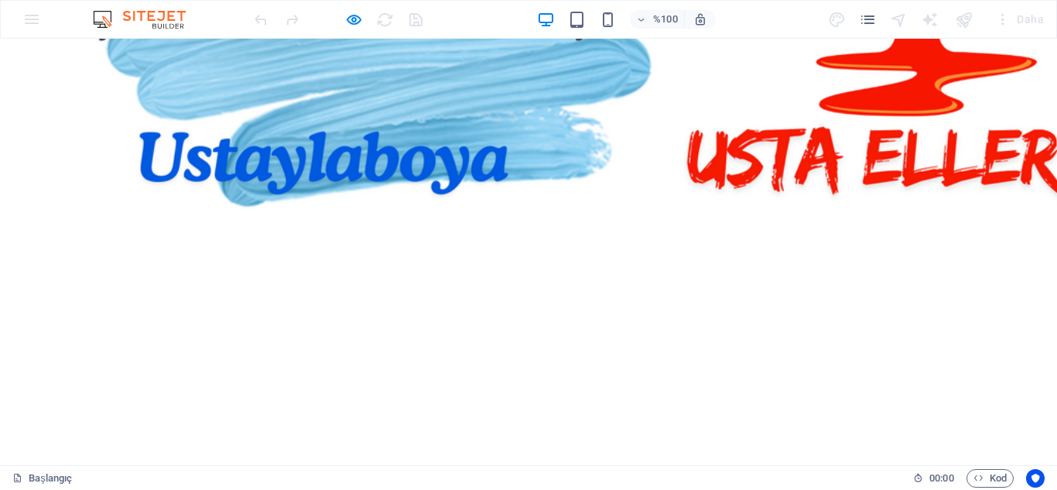
scroll to position [381, 0]
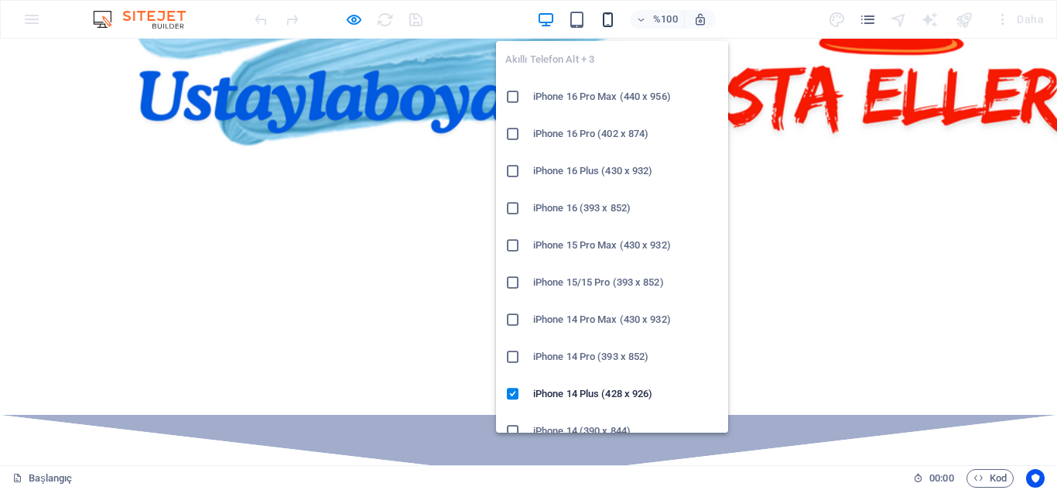
click at [609, 26] on icon "button" at bounding box center [608, 20] width 18 height 18
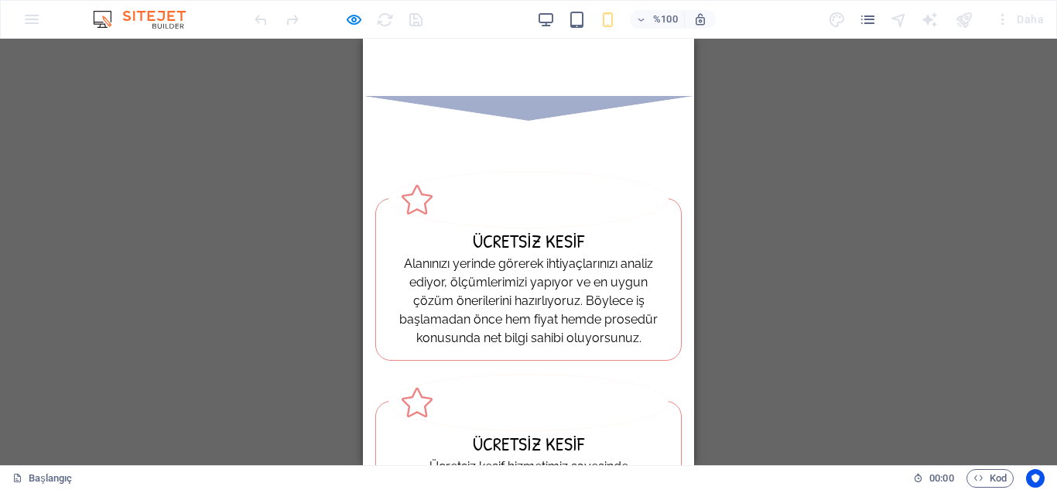
scroll to position [0, 0]
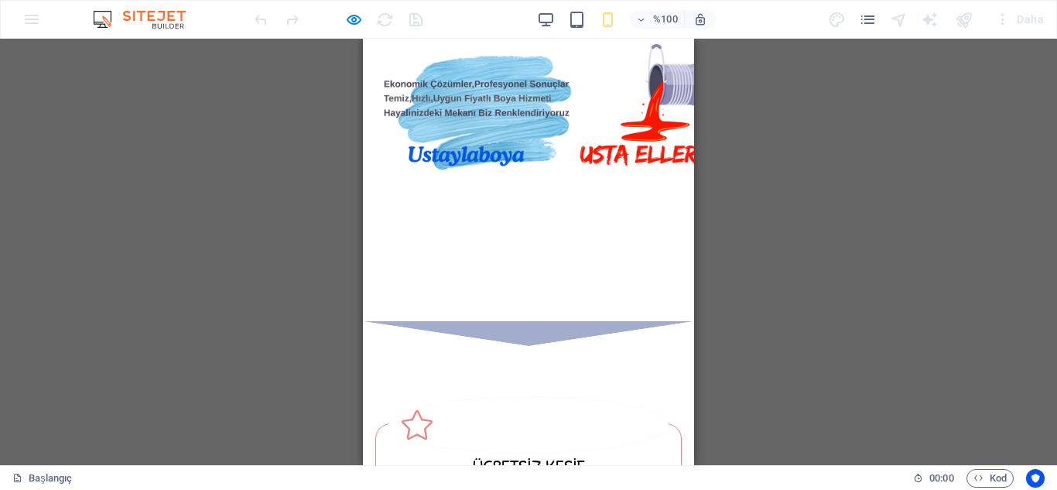
drag, startPoint x: 690, startPoint y: 289, endPoint x: 1073, endPoint y: 199, distance: 393.4
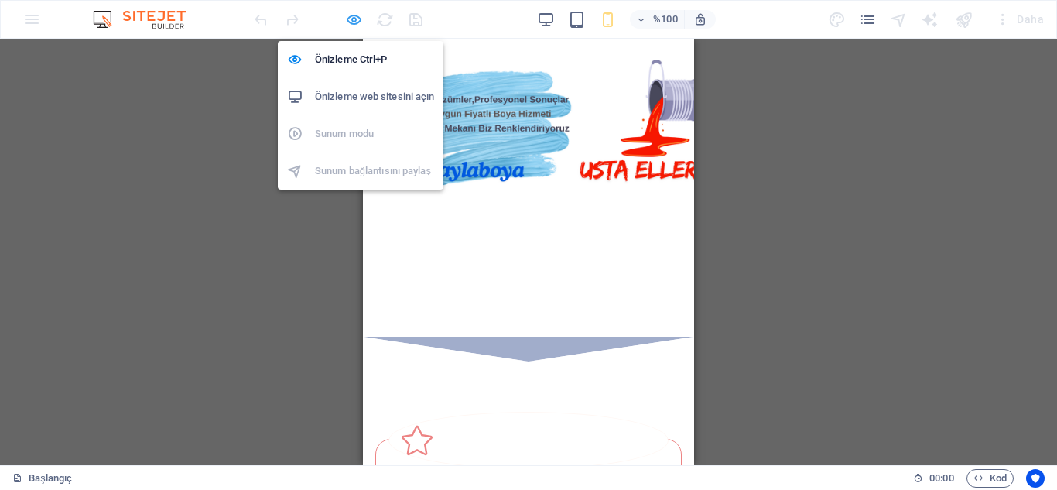
click at [351, 22] on icon "button" at bounding box center [354, 20] width 18 height 18
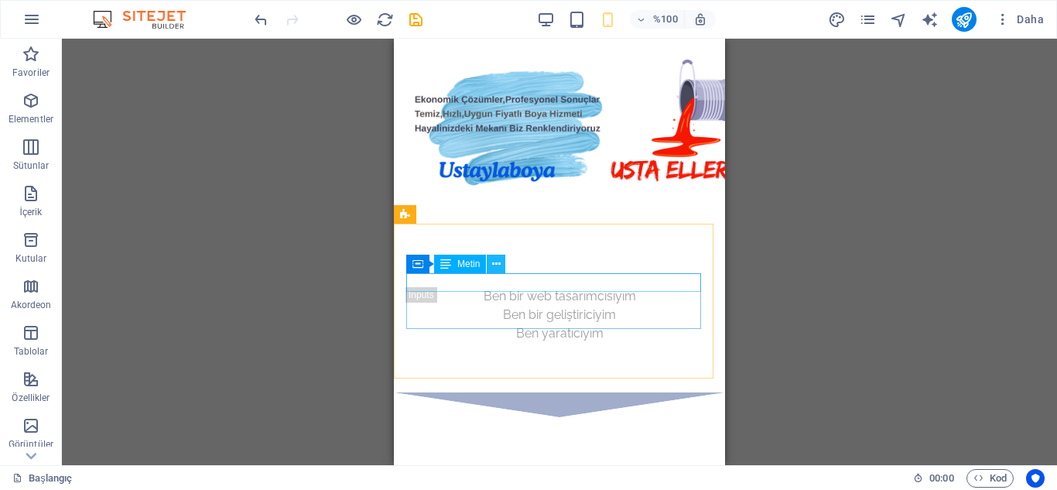
click at [496, 265] on icon at bounding box center [496, 264] width 9 height 16
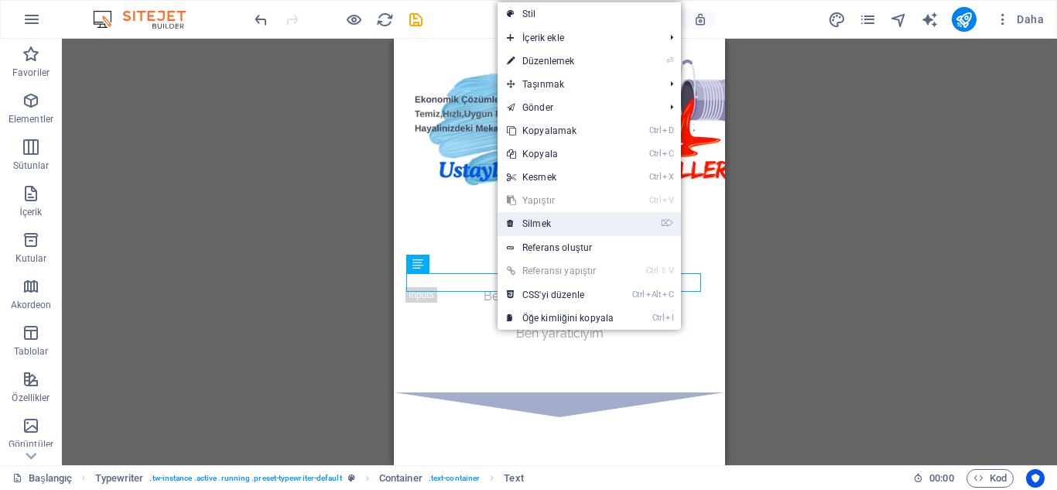
click at [554, 224] on link "⌦ Silmek" at bounding box center [560, 223] width 125 height 23
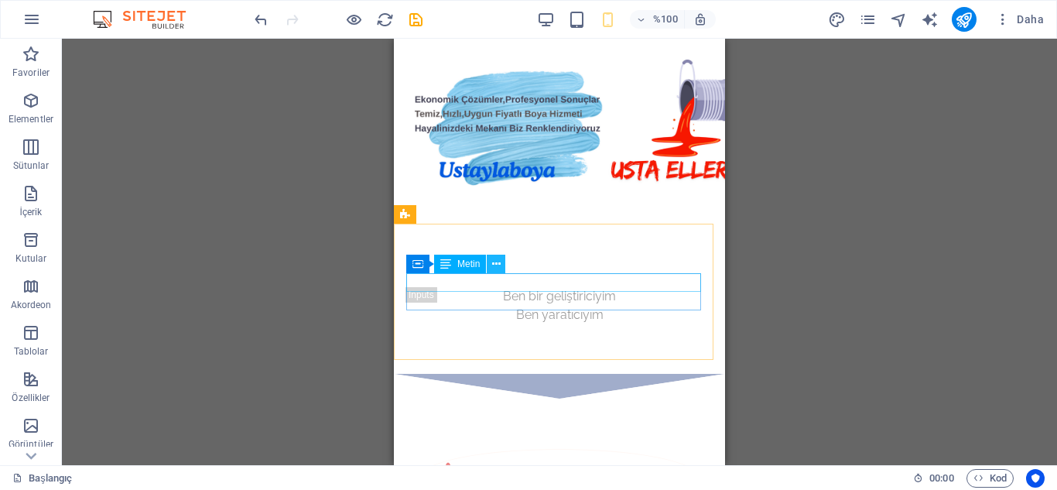
click at [501, 262] on button at bounding box center [496, 264] width 19 height 19
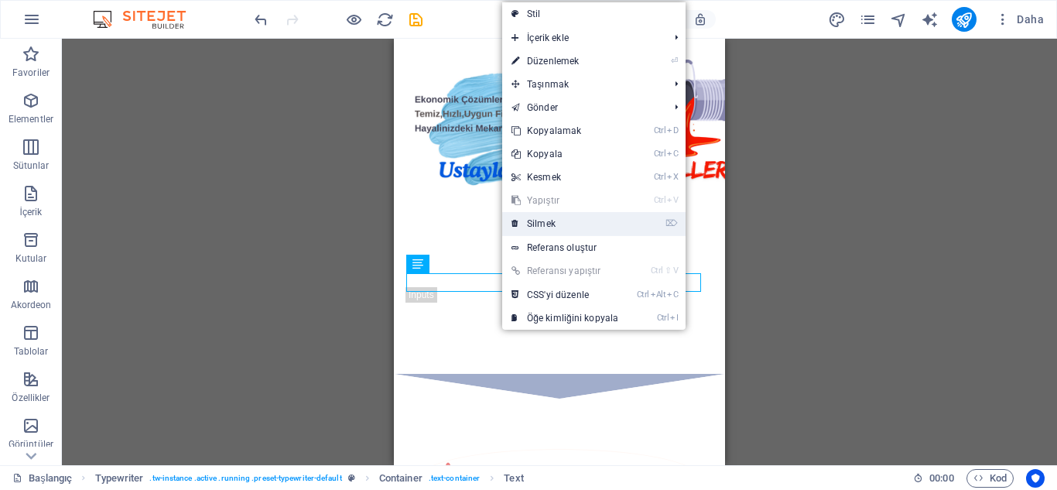
click at [554, 226] on font "Silmek" at bounding box center [541, 223] width 29 height 11
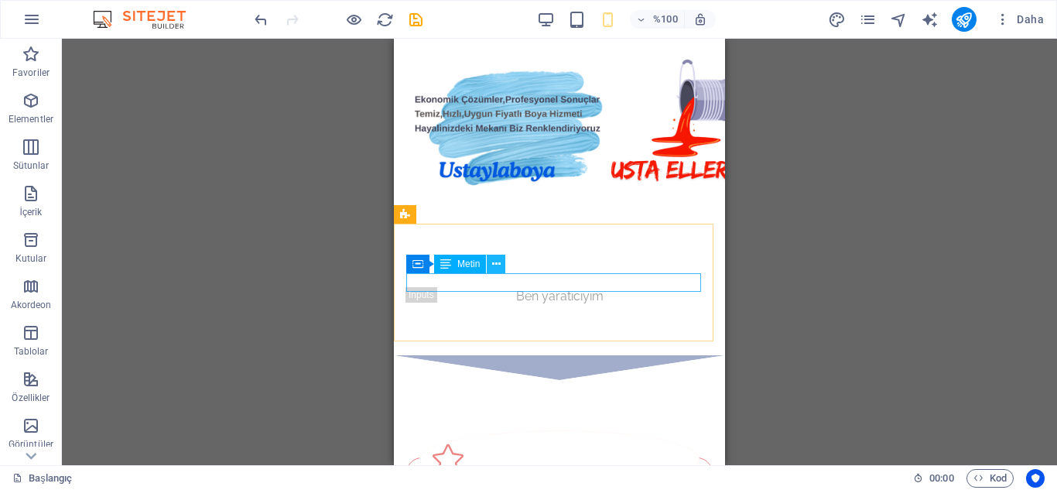
click at [491, 259] on button at bounding box center [496, 264] width 19 height 19
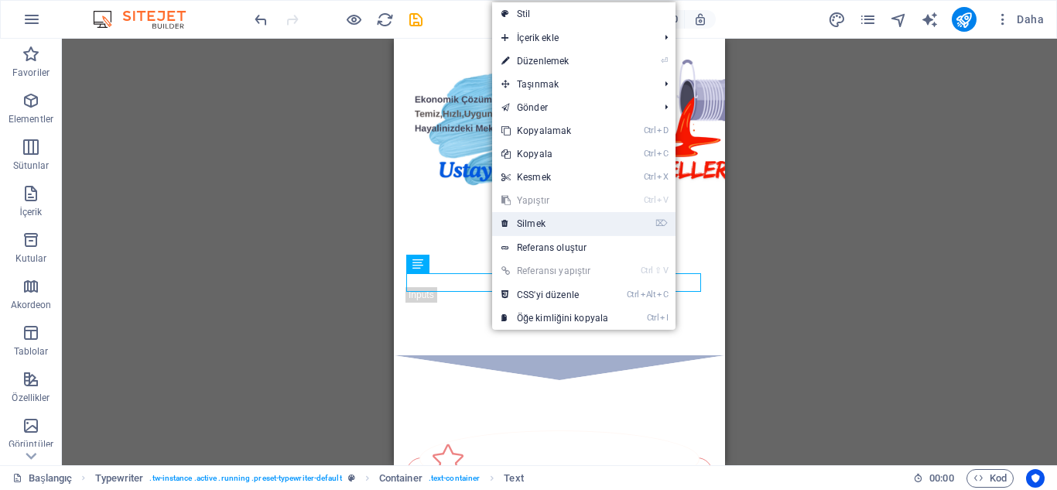
click at [559, 224] on link "⌦ Silmek" at bounding box center [554, 223] width 125 height 23
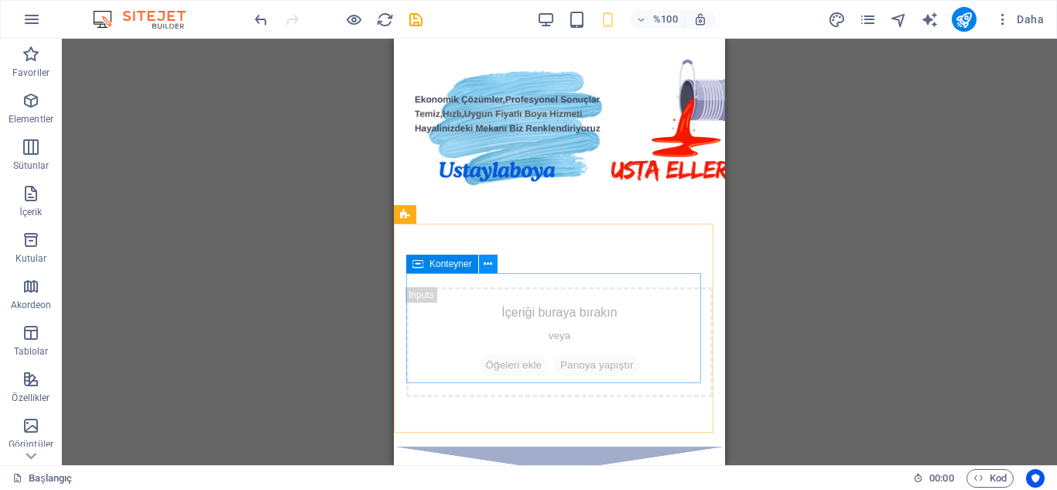
click at [489, 262] on icon at bounding box center [488, 264] width 9 height 16
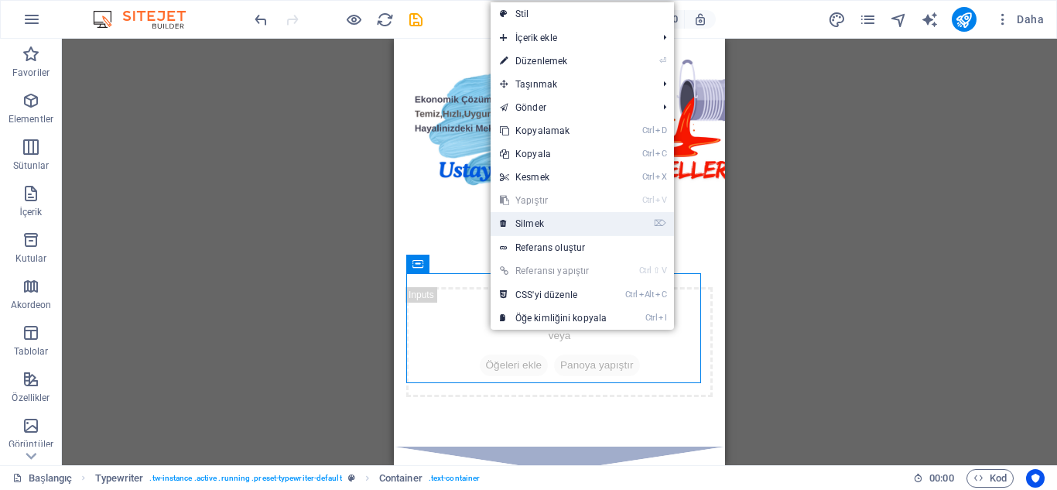
click at [550, 223] on link "⌦ Silmek" at bounding box center [553, 223] width 125 height 23
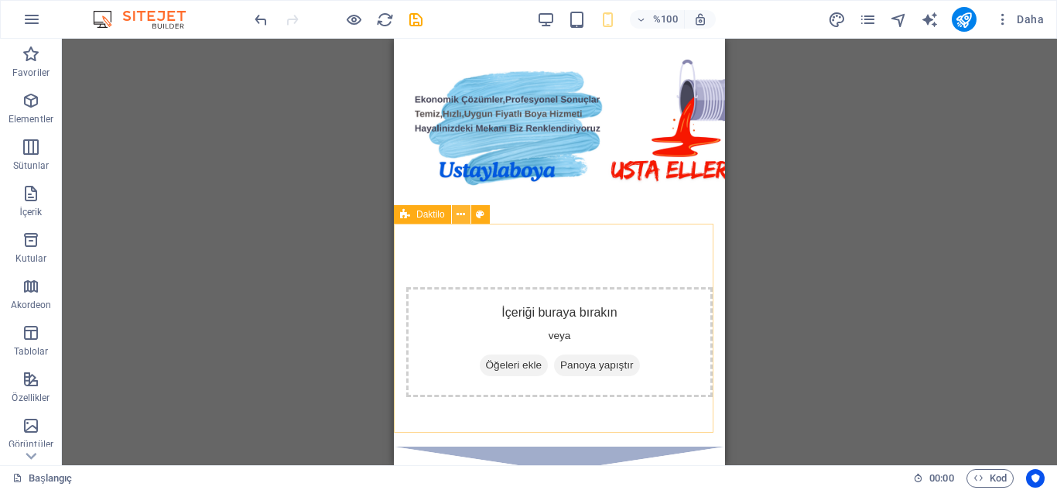
click at [459, 210] on icon at bounding box center [461, 215] width 9 height 16
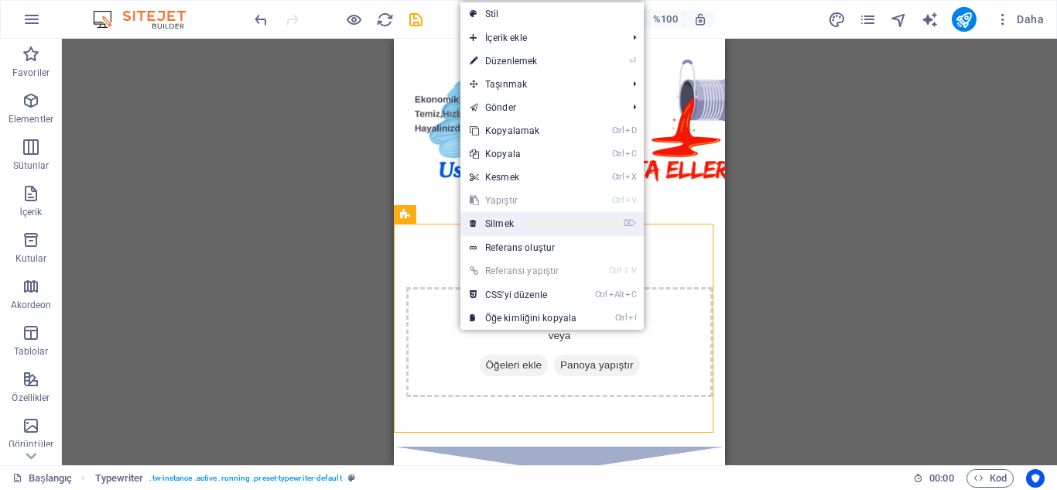
click at [521, 226] on link "⌦ Silmek" at bounding box center [522, 223] width 125 height 23
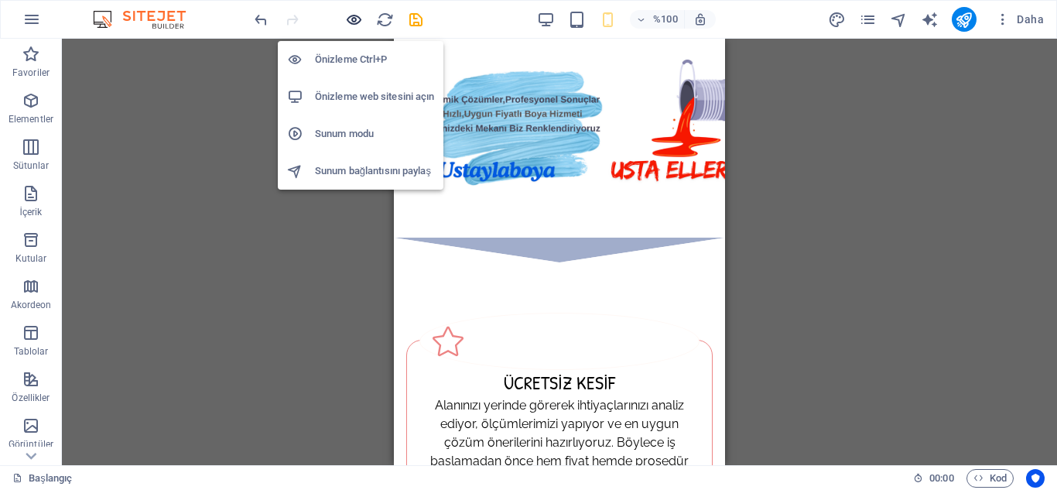
click at [353, 15] on icon "button" at bounding box center [354, 20] width 18 height 18
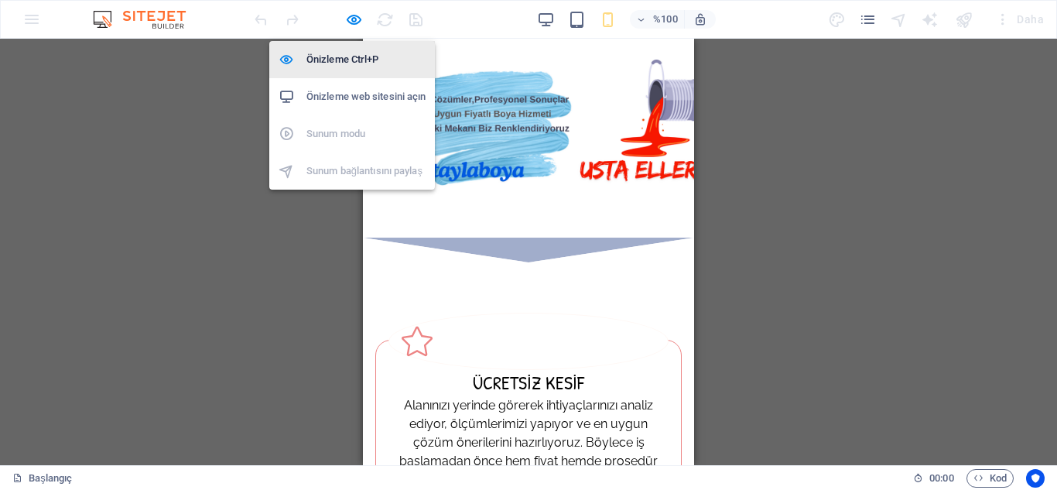
click at [340, 56] on font "Önizleme Ctrl+P" at bounding box center [342, 59] width 72 height 12
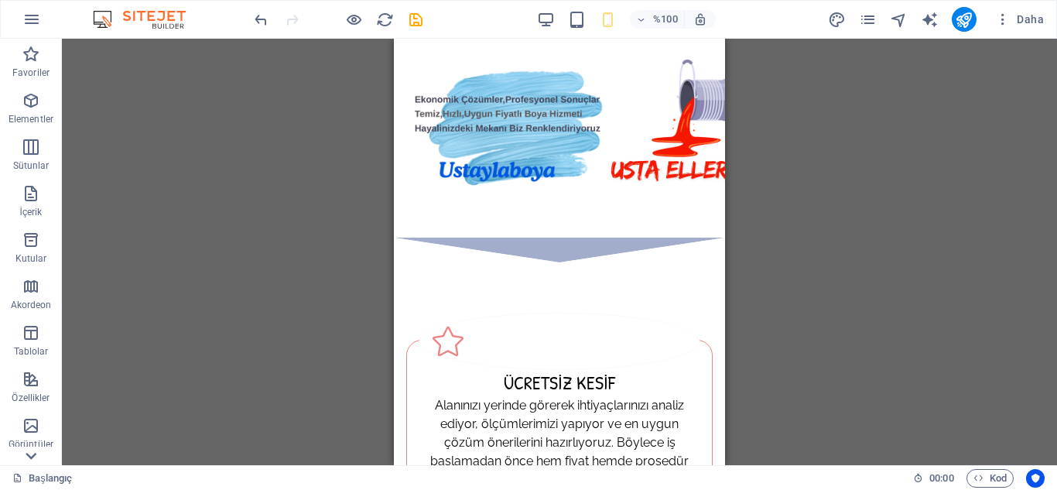
click at [29, 455] on icon at bounding box center [31, 456] width 22 height 22
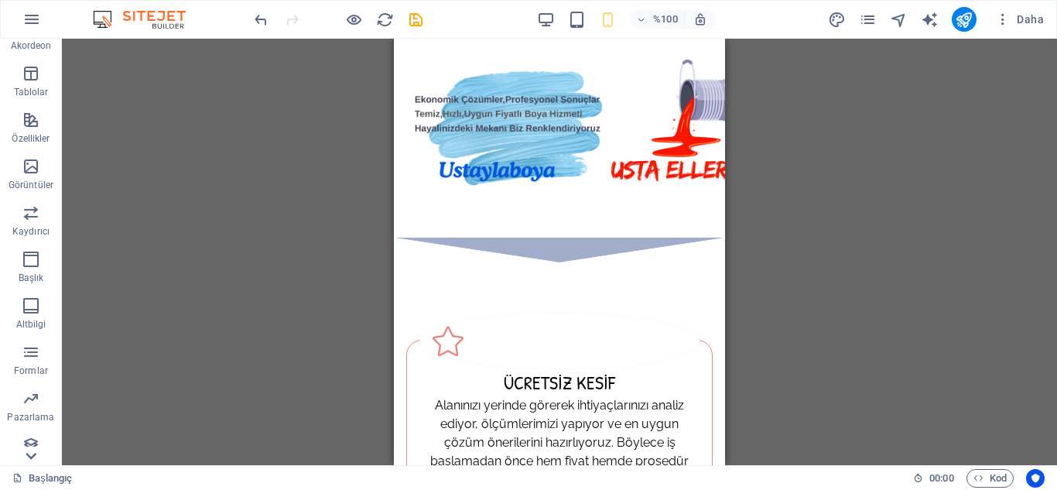
scroll to position [270, 0]
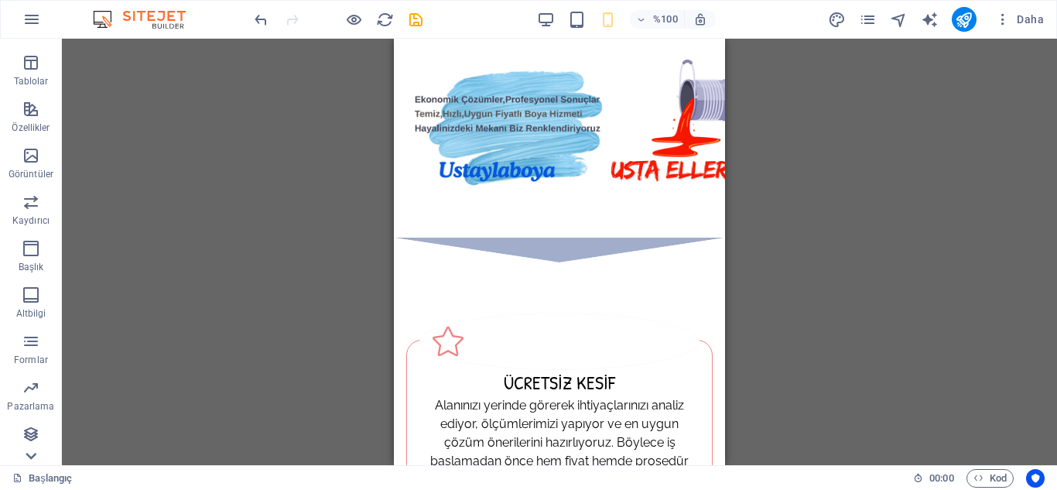
click at [29, 455] on icon at bounding box center [31, 456] width 22 height 22
click at [29, 455] on font "Koleksiyonlar" at bounding box center [30, 452] width 57 height 11
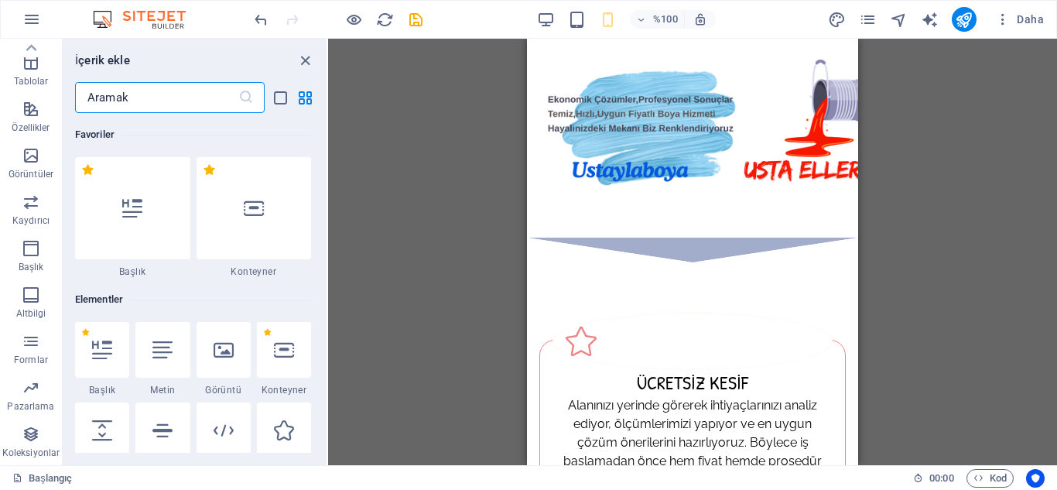
scroll to position [14166, 0]
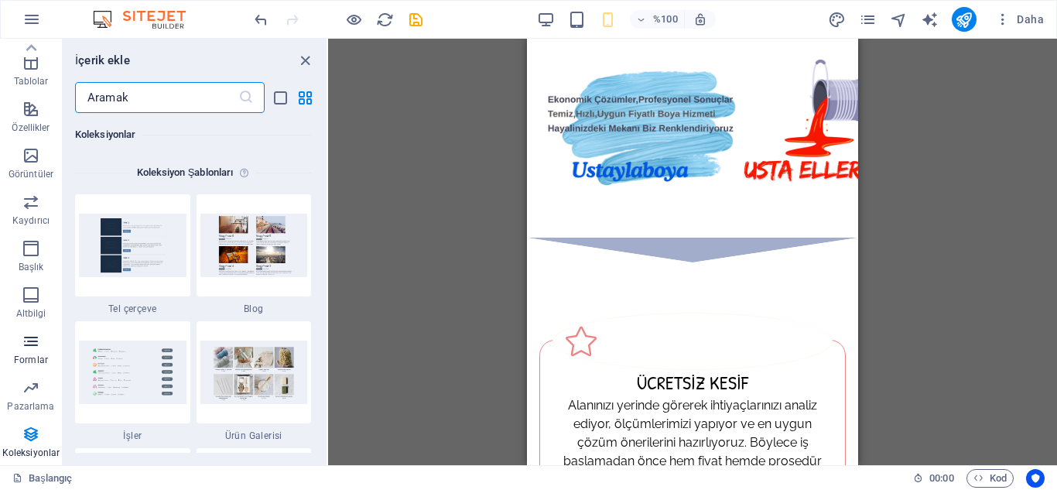
click at [31, 337] on icon "button" at bounding box center [31, 341] width 19 height 19
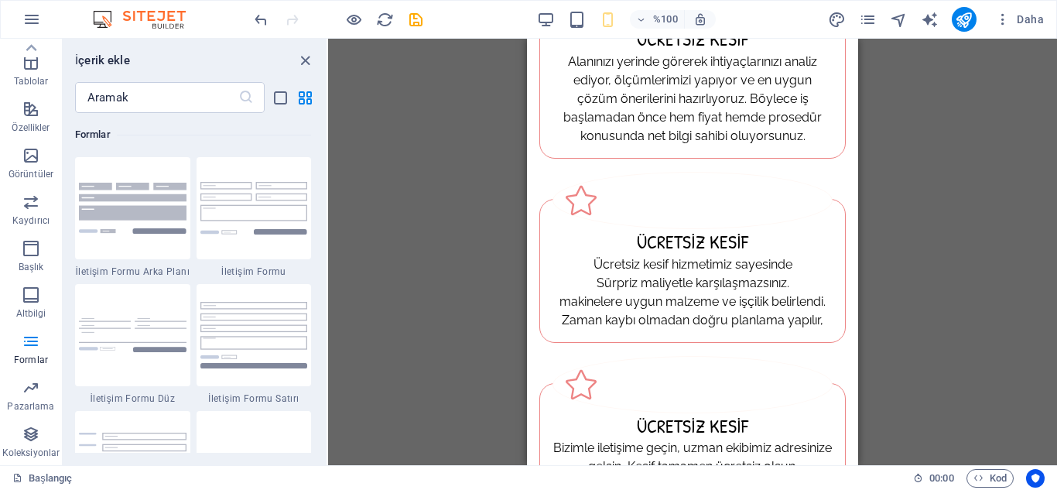
scroll to position [678, 0]
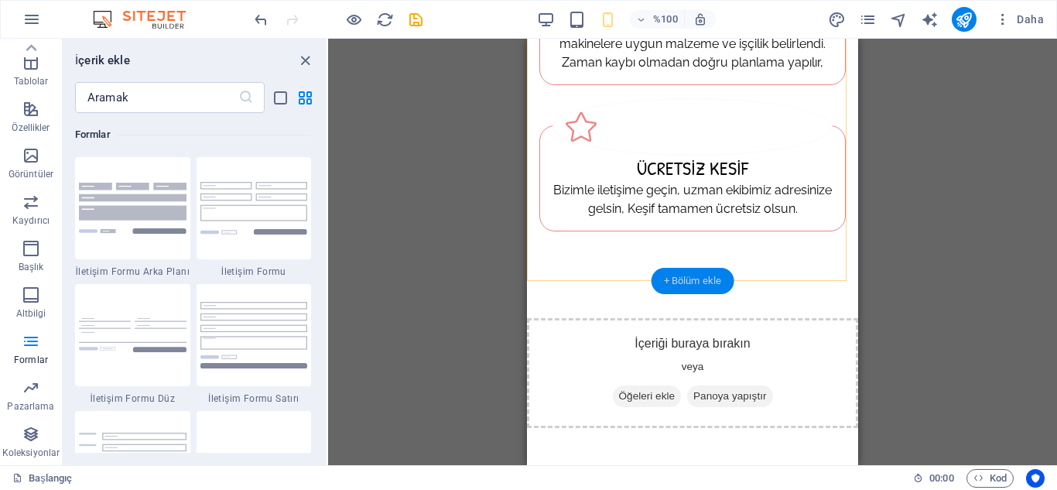
click at [677, 275] on font "+ Bölüm ekle" at bounding box center [693, 281] width 58 height 12
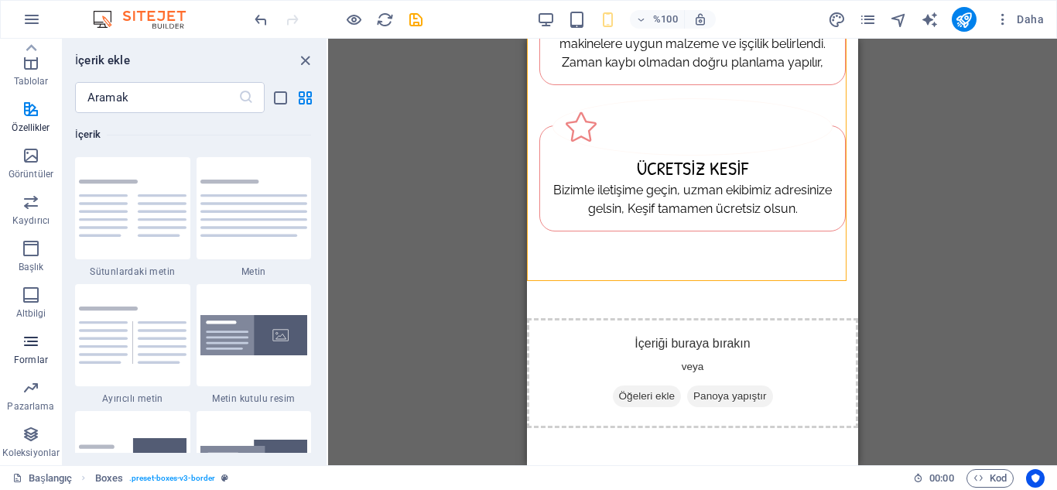
click at [33, 355] on font "Formlar" at bounding box center [31, 359] width 34 height 11
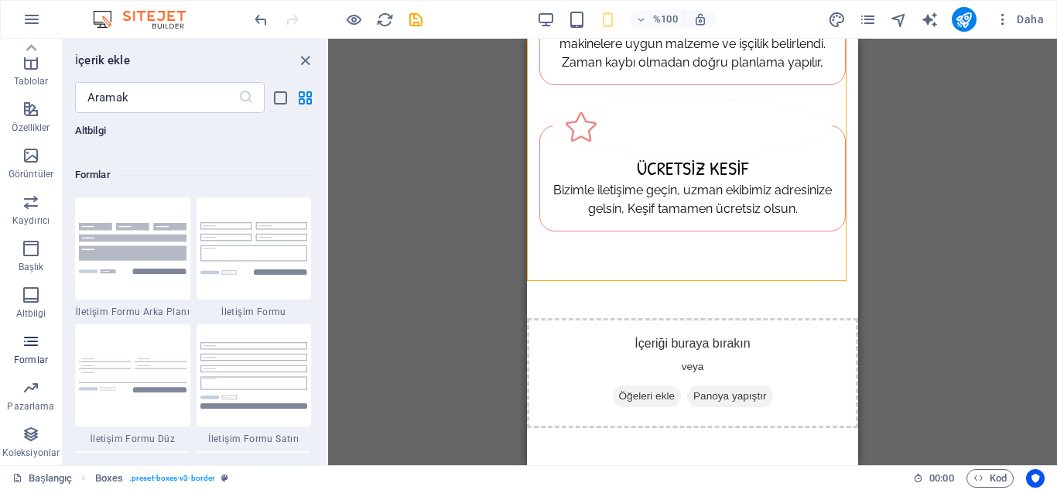
scroll to position [11298, 0]
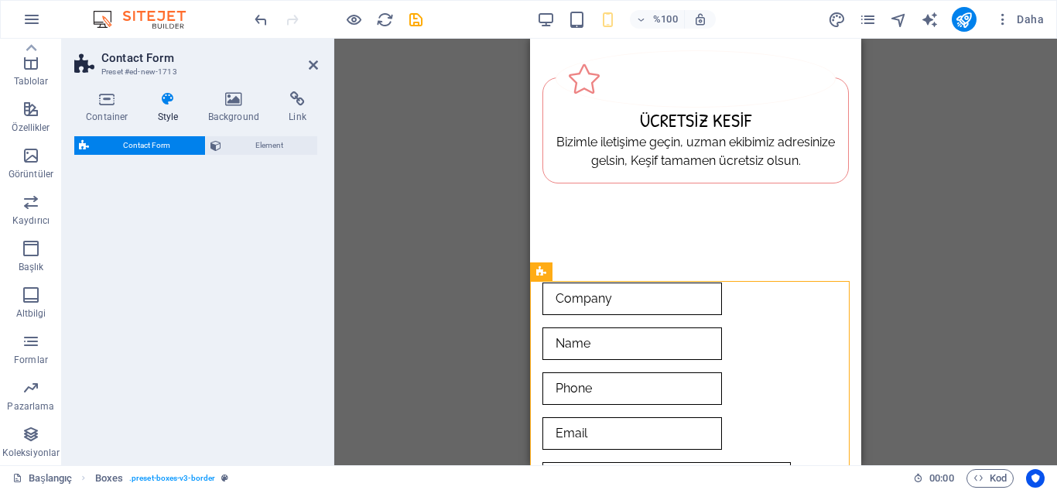
select select "rem"
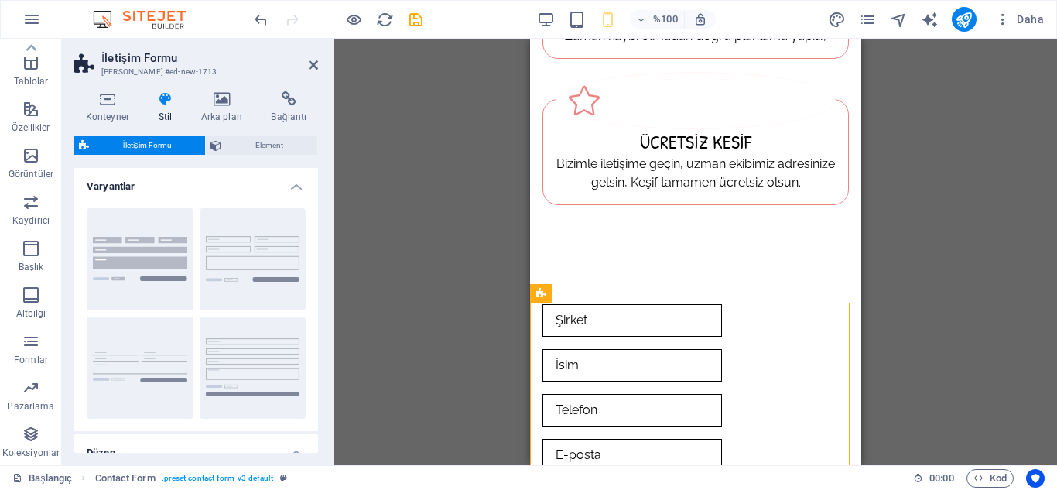
scroll to position [650, 0]
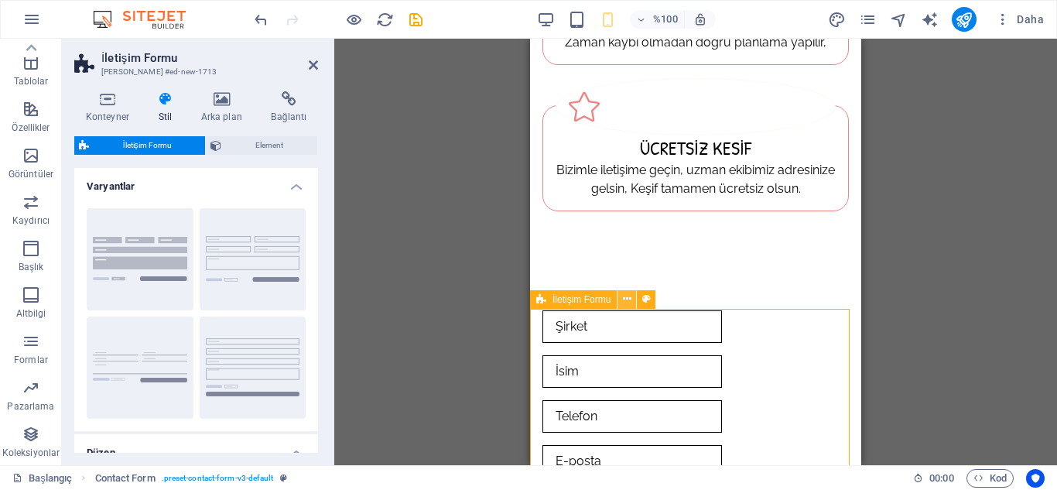
click at [626, 298] on icon at bounding box center [627, 299] width 9 height 16
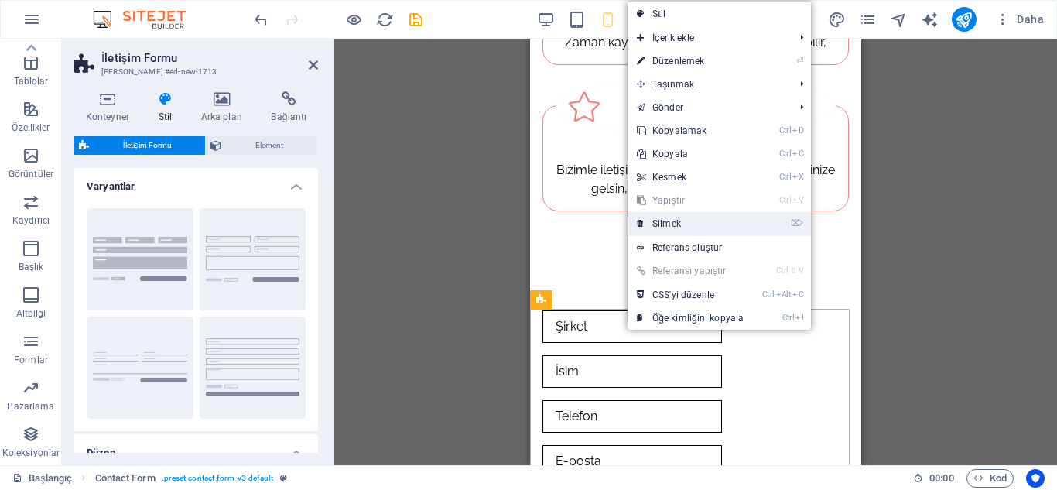
click at [687, 219] on link "⌦ Silmek" at bounding box center [690, 223] width 125 height 23
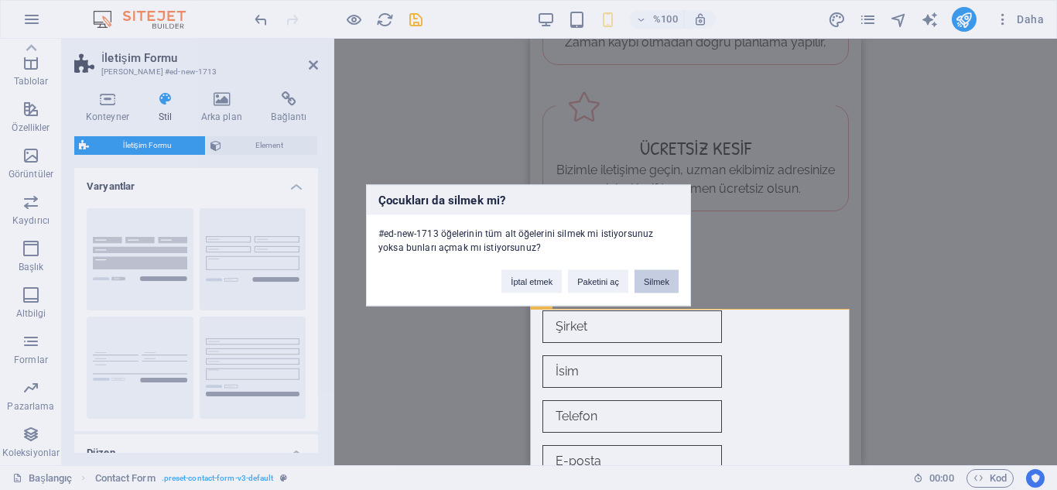
click at [658, 278] on font "Silmek" at bounding box center [657, 280] width 26 height 9
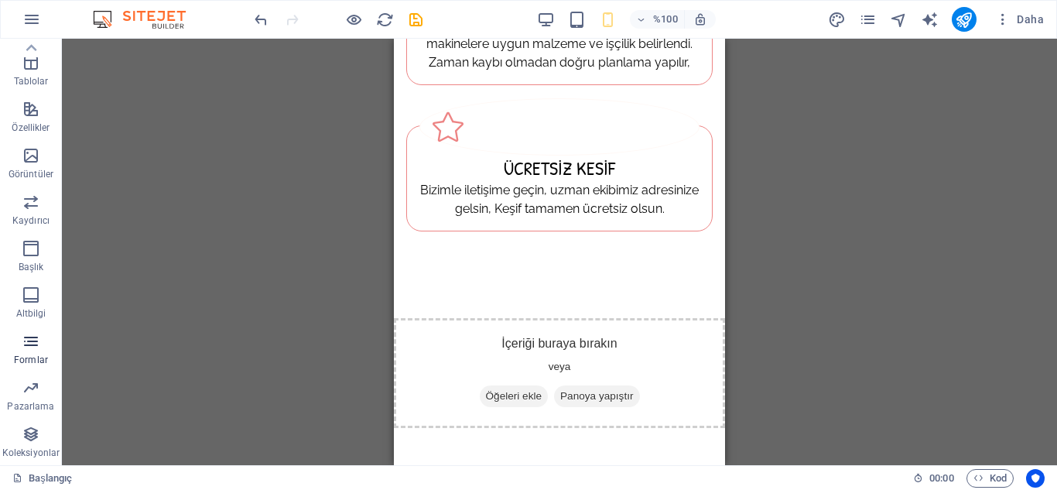
click at [26, 348] on icon "button" at bounding box center [31, 341] width 19 height 19
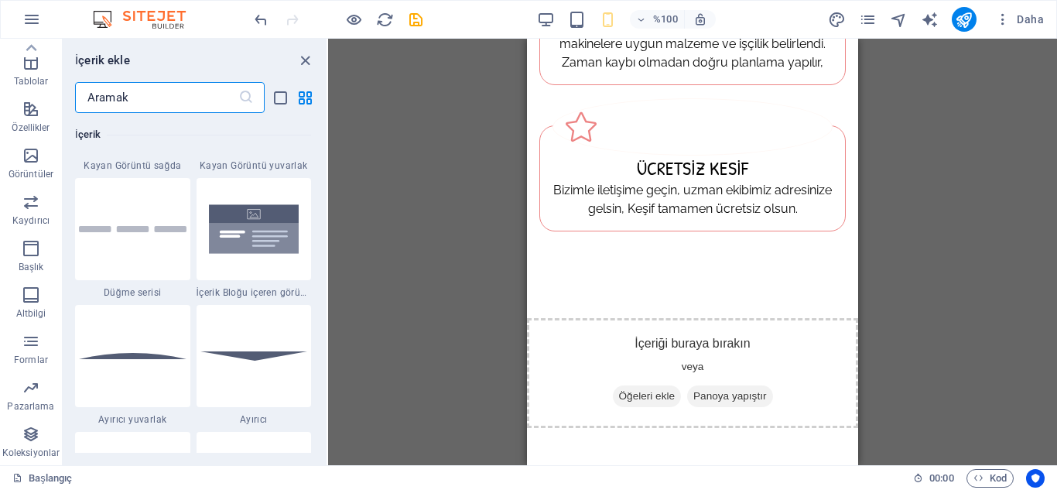
scroll to position [11298, 0]
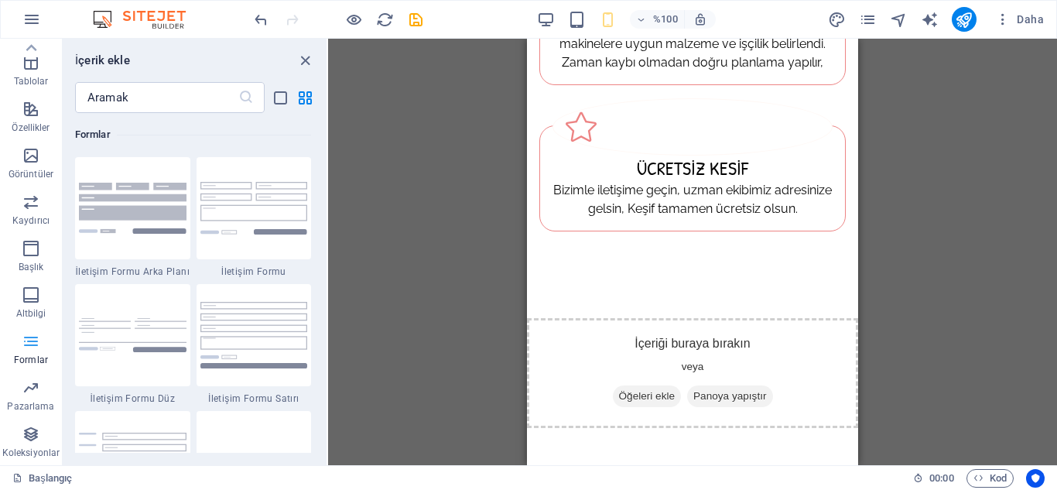
click at [26, 345] on icon "button" at bounding box center [31, 341] width 19 height 19
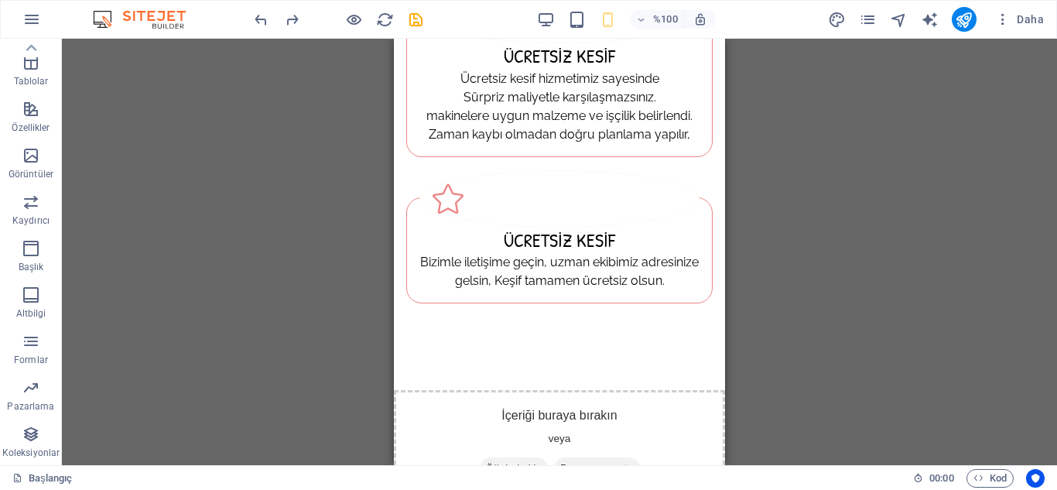
scroll to position [678, 0]
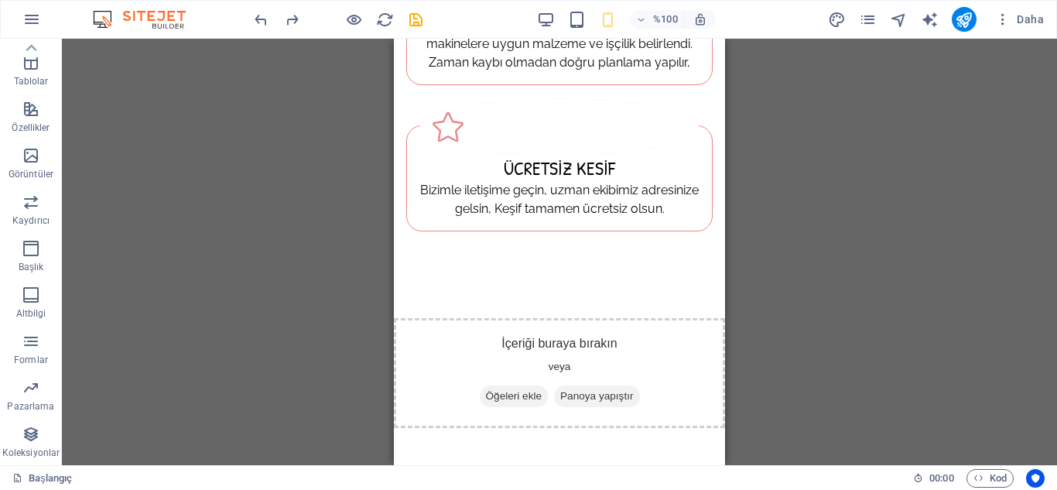
drag, startPoint x: 718, startPoint y: 316, endPoint x: 1131, endPoint y: 351, distance: 414.0
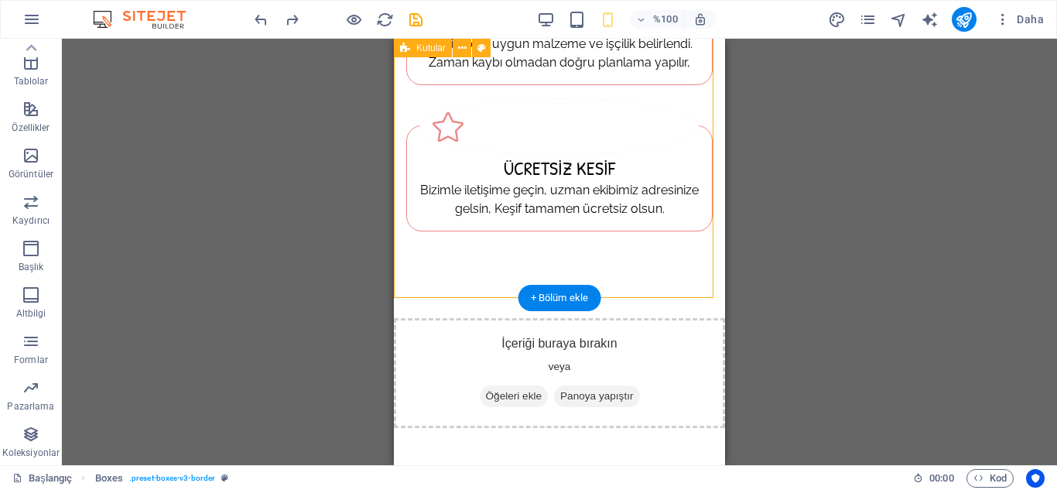
click at [558, 297] on font "+ Bölüm ekle" at bounding box center [560, 298] width 58 height 12
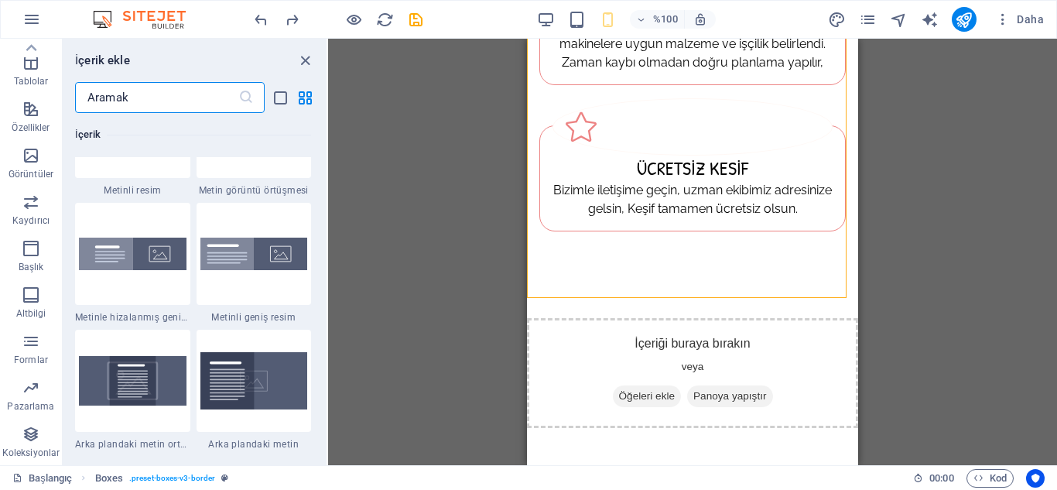
scroll to position [3078, 0]
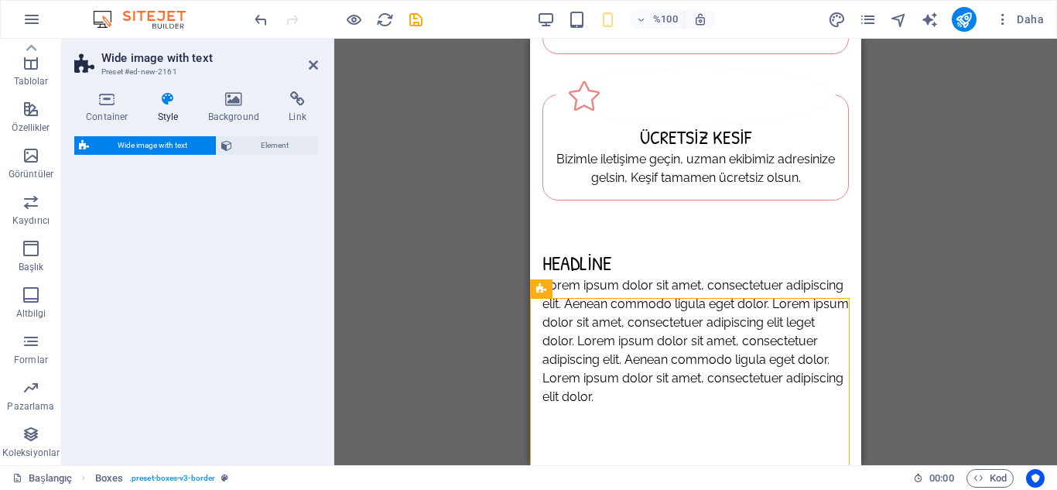
select select "%"
select select "rem"
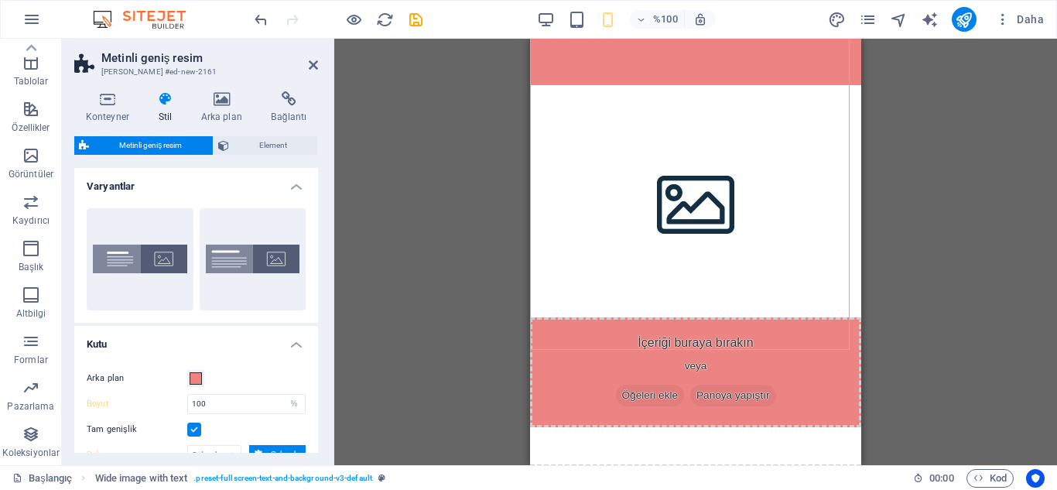
scroll to position [1097, 0]
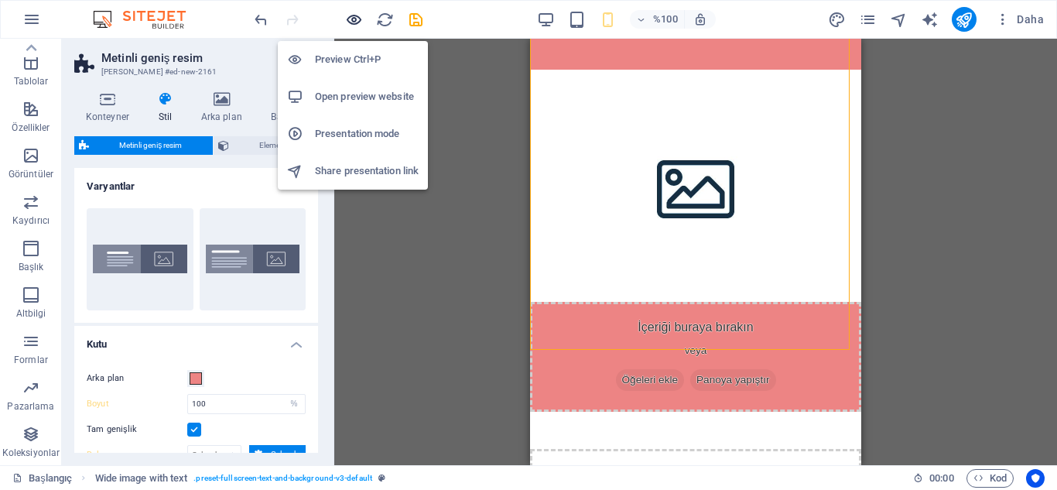
click at [351, 17] on icon "button" at bounding box center [354, 20] width 18 height 18
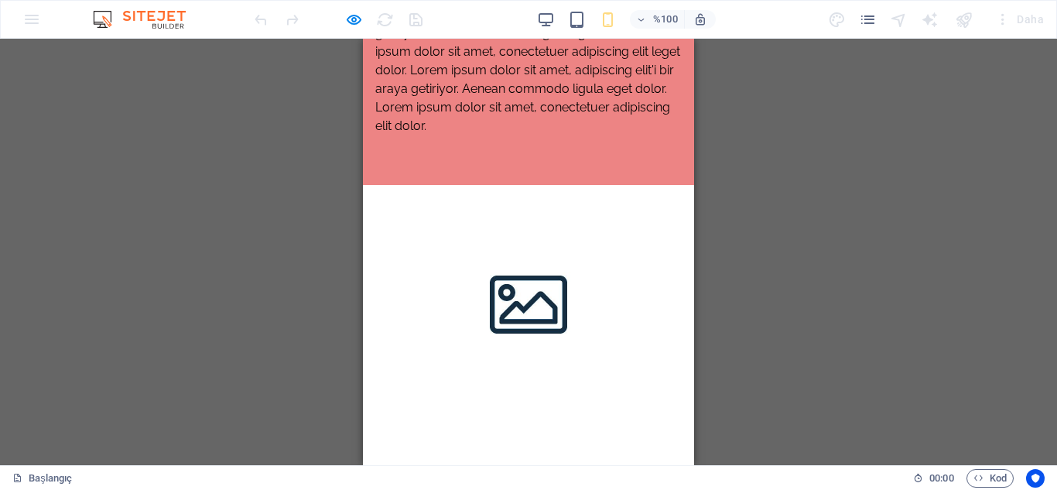
scroll to position [1035, 0]
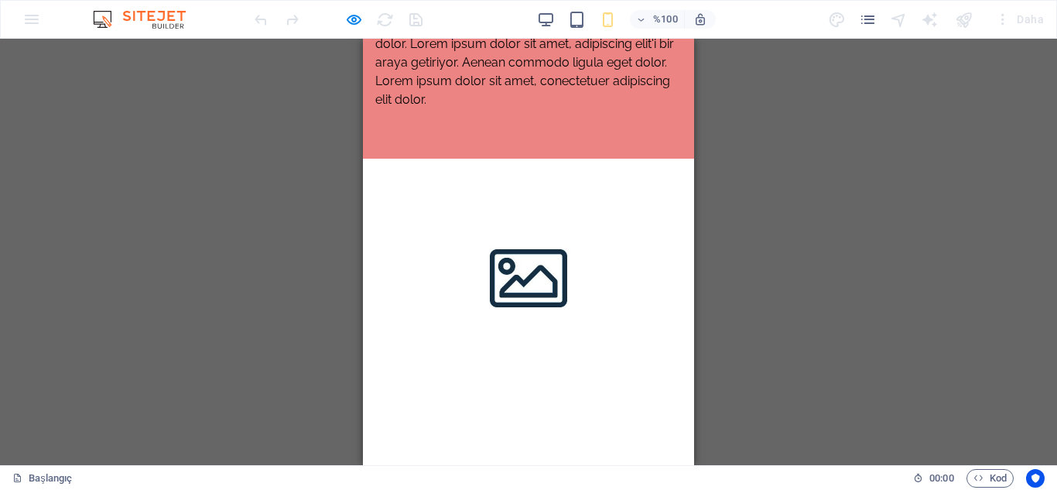
click at [529, 299] on div at bounding box center [528, 275] width 331 height 232
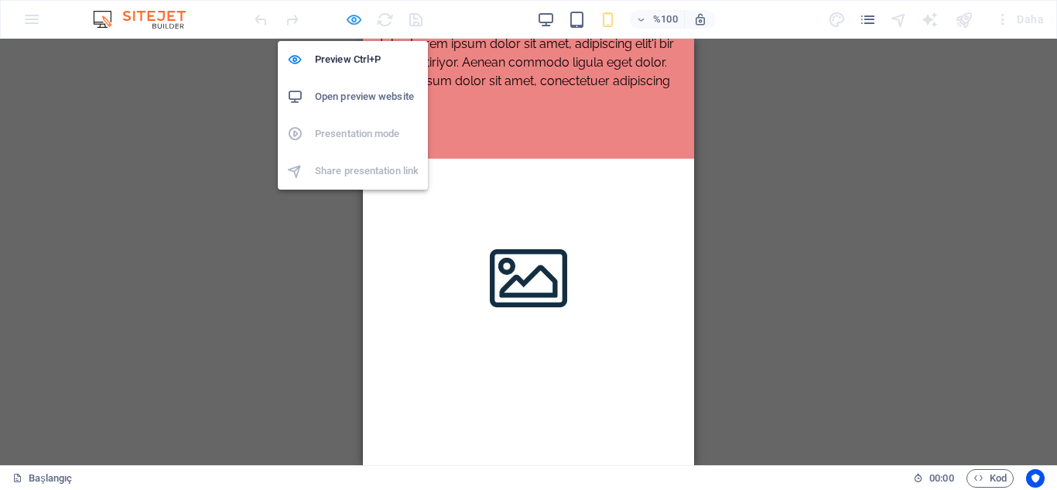
click at [354, 26] on icon "button" at bounding box center [354, 20] width 18 height 18
select select "%"
select select "rem"
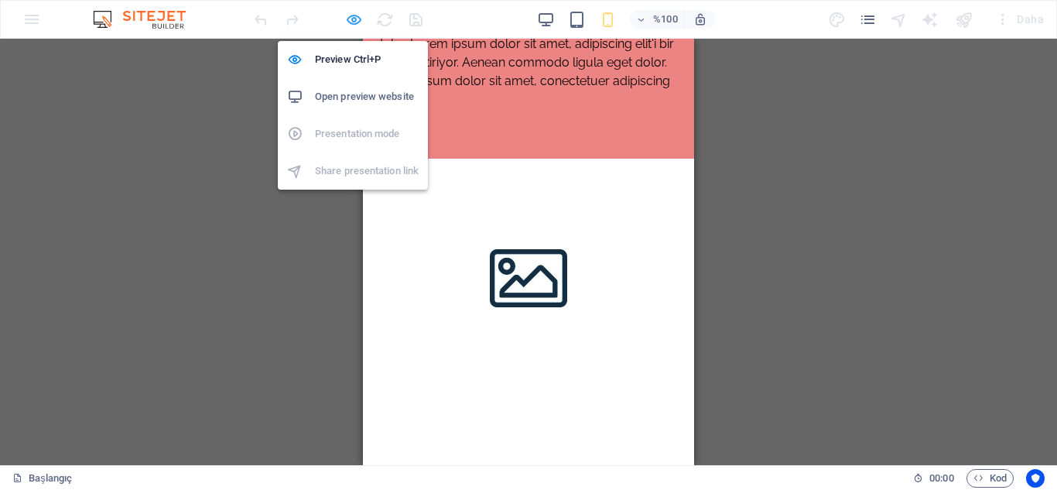
select select "rem"
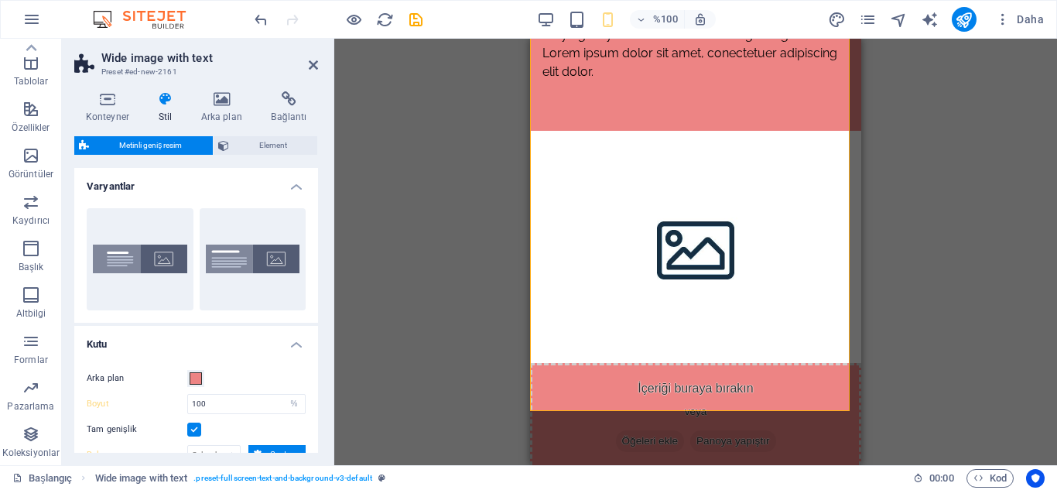
click at [681, 323] on figure at bounding box center [695, 247] width 331 height 232
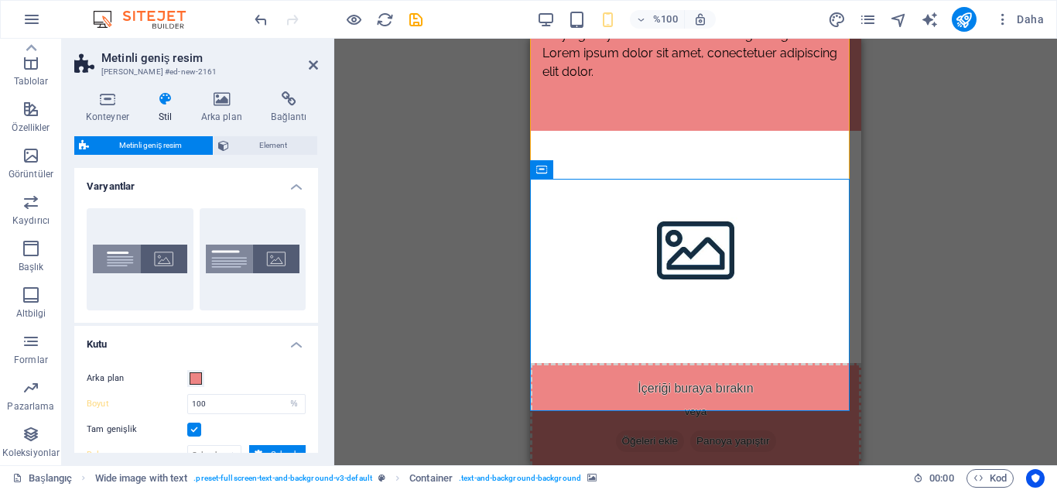
drag, startPoint x: 320, startPoint y: 286, endPoint x: 318, endPoint y: 305, distance: 19.4
click at [318, 305] on div "Konteyner Stil Arka plan Bağlantı Boyut Yükseklik Varsayılan piksel rem % vh vw…" at bounding box center [196, 272] width 269 height 386
drag, startPoint x: 318, startPoint y: 296, endPoint x: 316, endPoint y: 384, distance: 88.2
click at [316, 384] on div "Konteyner Stil Arka plan Bağlantı Boyut Yükseklik Varsayılan piksel rem % vh vw…" at bounding box center [196, 272] width 269 height 386
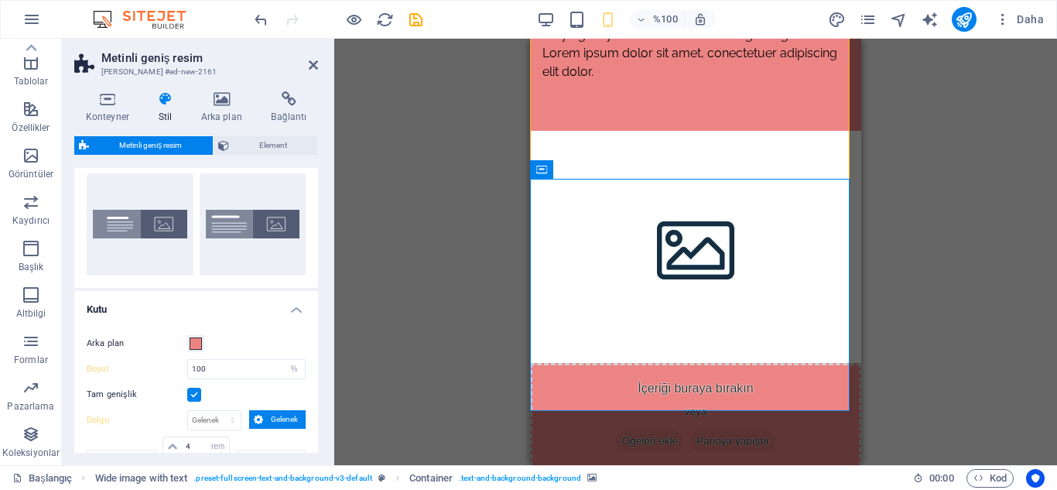
scroll to position [0, 0]
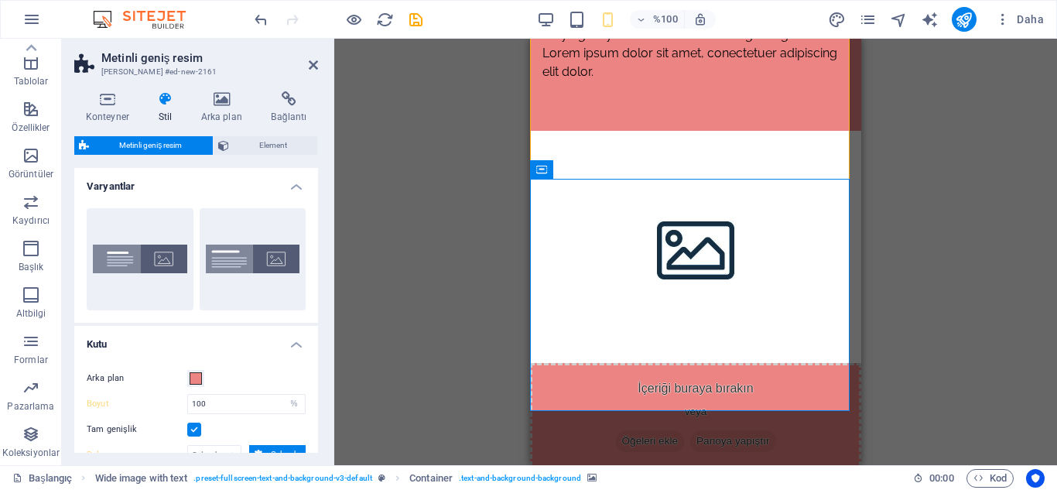
click at [325, 138] on div "Konteyner Stil Arka plan Bağlantı Boyut Yükseklik Varsayılan piksel rem % vh vw…" at bounding box center [196, 272] width 269 height 386
click at [613, 172] on icon at bounding box center [611, 169] width 9 height 16
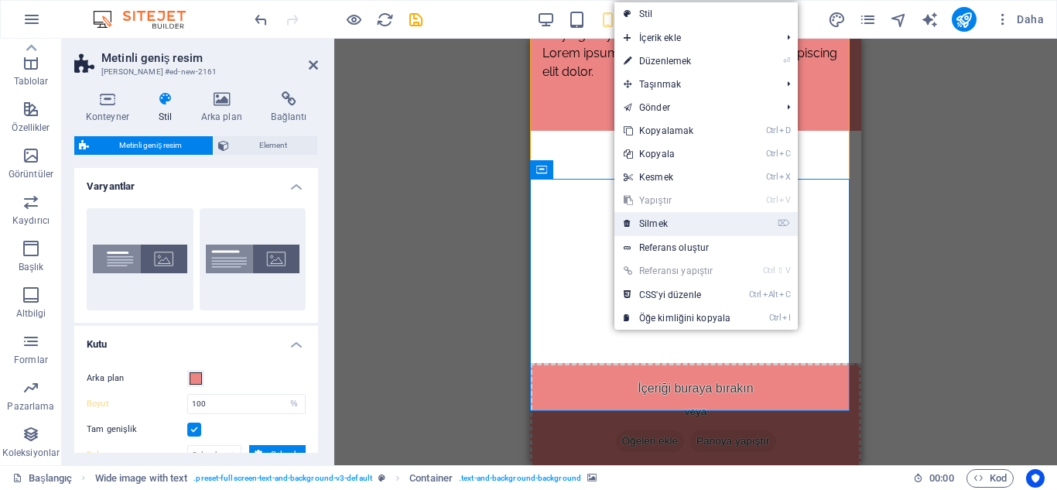
click at [655, 227] on font "Silmek" at bounding box center [653, 223] width 29 height 11
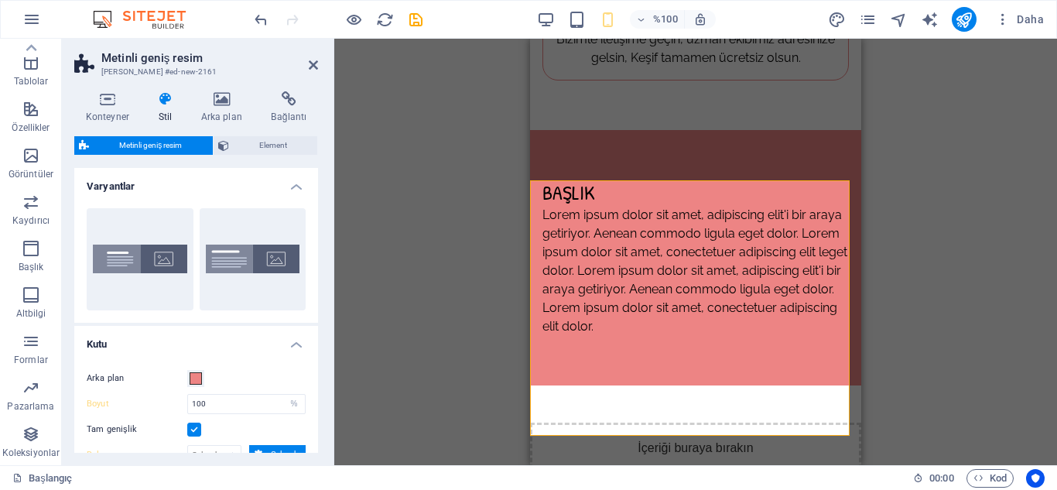
scroll to position [778, 0]
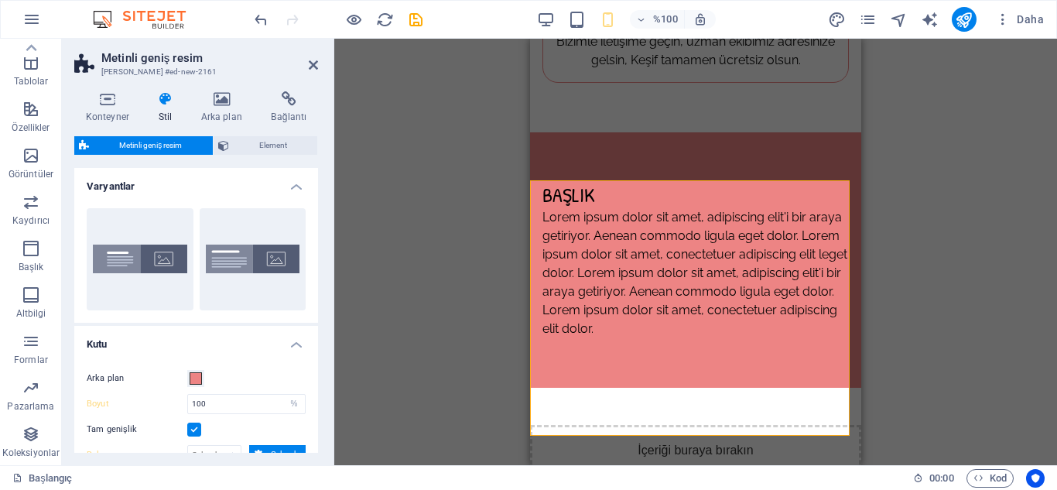
click at [880, 278] on div "Drag here to replace the existing content. Press “Ctrl” if you want to create a…" at bounding box center [695, 252] width 723 height 426
click at [802, 208] on div "Başlık" at bounding box center [695, 195] width 306 height 26
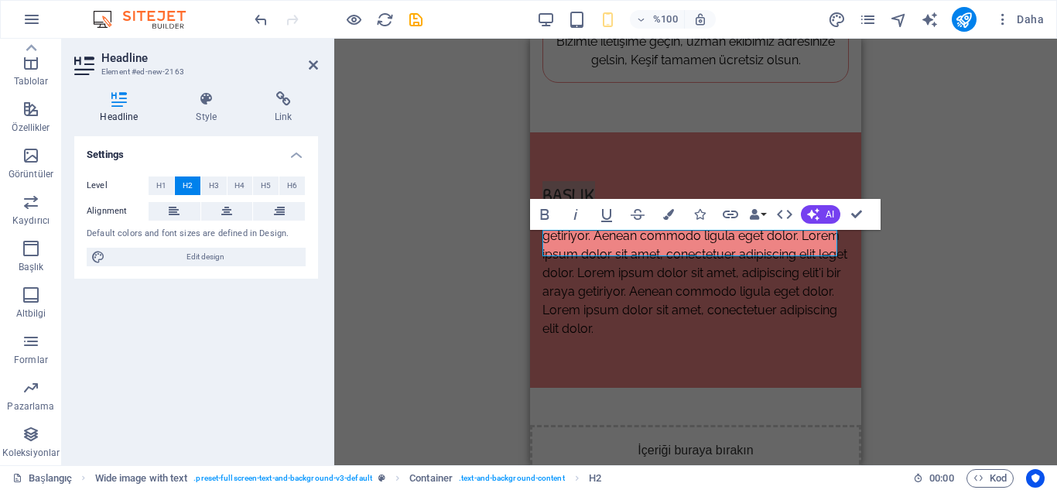
click at [936, 327] on div "H3 Kutular Konteyner Konteyner Separator HTML Ayırıcı Container Görüntü Görüntü…" at bounding box center [695, 252] width 723 height 426
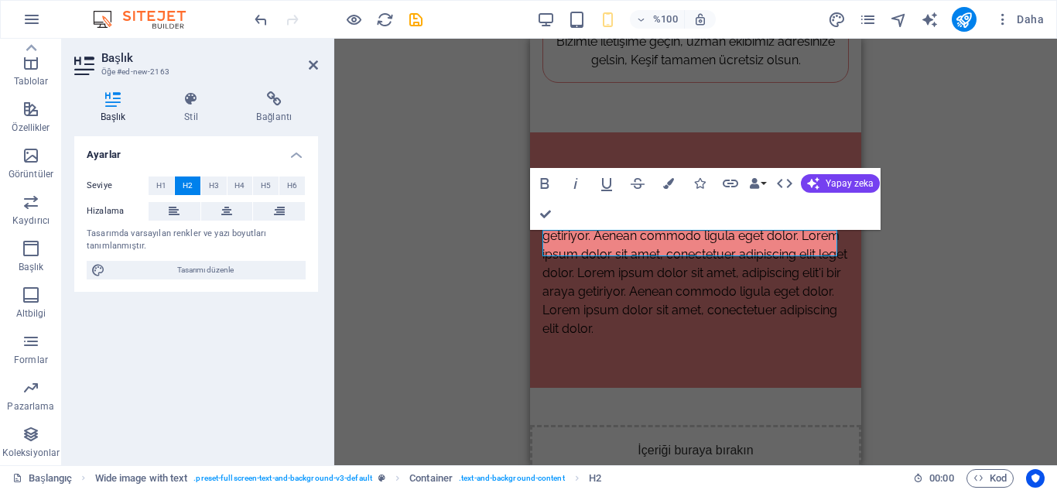
click at [936, 327] on div "H3 Kutular Konteyner Konteyner Separator HTML Ayırıcı Container Görüntü Görüntü…" at bounding box center [695, 252] width 723 height 426
click at [809, 309] on div "Lorem ipsum dolor sit amet, adipiscing elit'i bir araya getiriyor. Aenean commo…" at bounding box center [695, 273] width 306 height 130
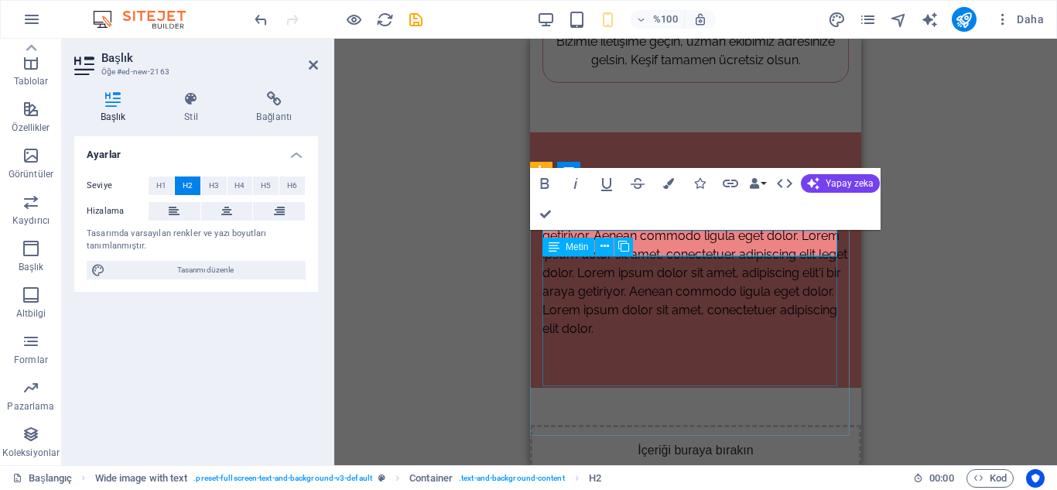
click at [809, 309] on div "Lorem ipsum dolor sit amet, adipiscing elit'i bir araya getiriyor. Aenean commo…" at bounding box center [695, 273] width 306 height 130
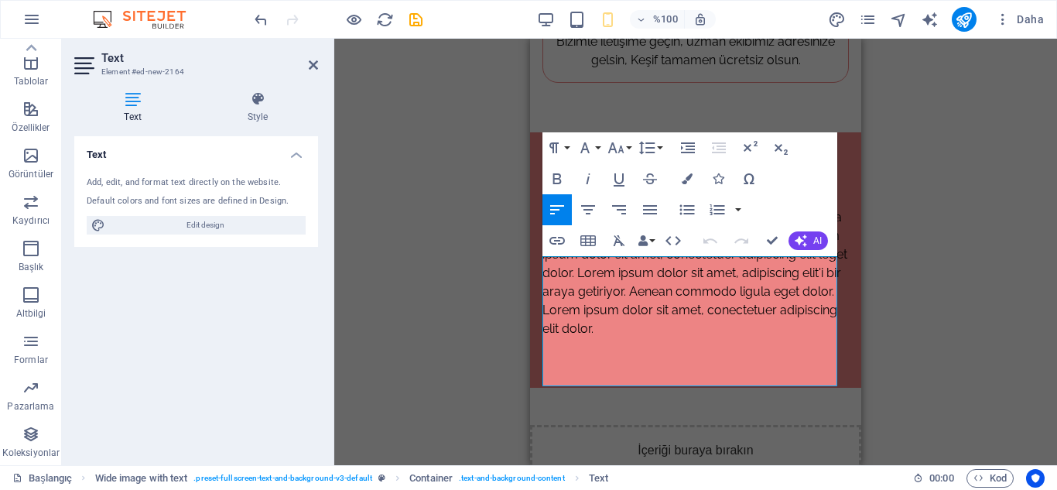
click at [991, 296] on div "Drag here to replace the existing content. Press “Ctrl” if you want to create a…" at bounding box center [695, 252] width 723 height 426
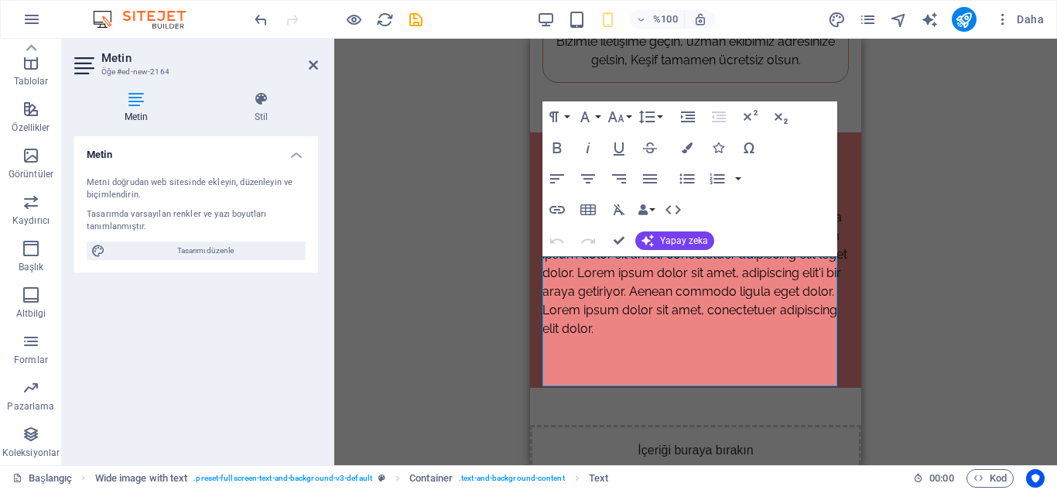
click at [991, 296] on div "Mevcut içeriği değiştirmek için buraya sürükleyin. Yeni bir öğe oluşturmak isti…" at bounding box center [695, 252] width 723 height 426
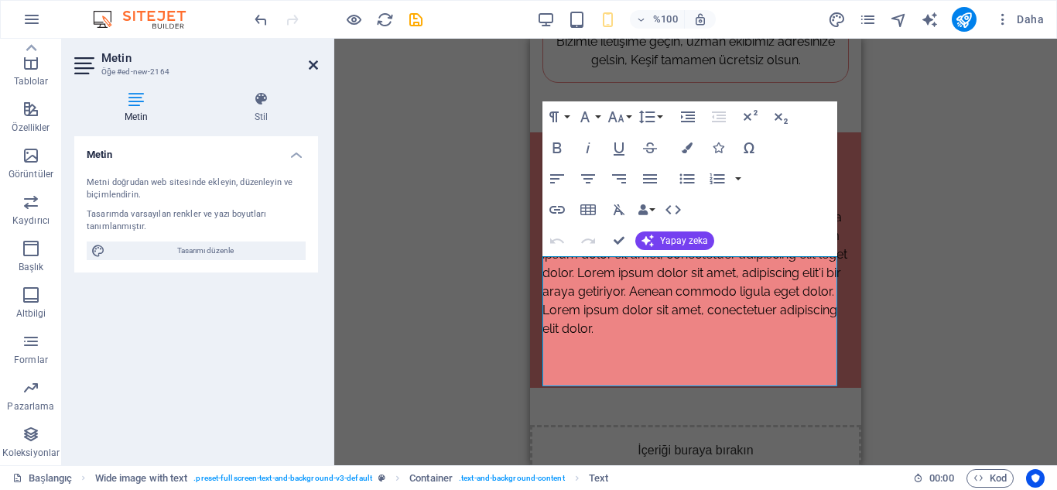
click at [317, 70] on icon at bounding box center [313, 65] width 9 height 12
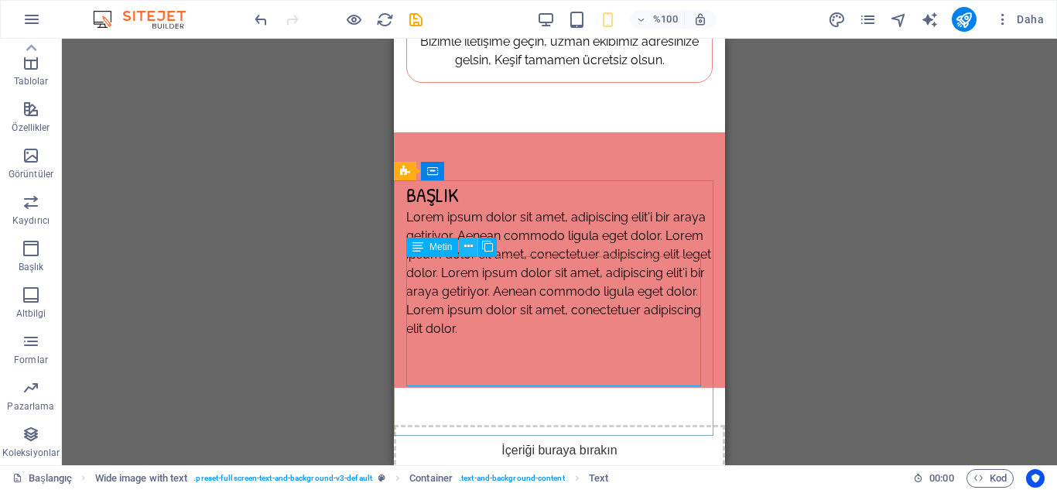
click at [467, 248] on icon at bounding box center [468, 246] width 9 height 16
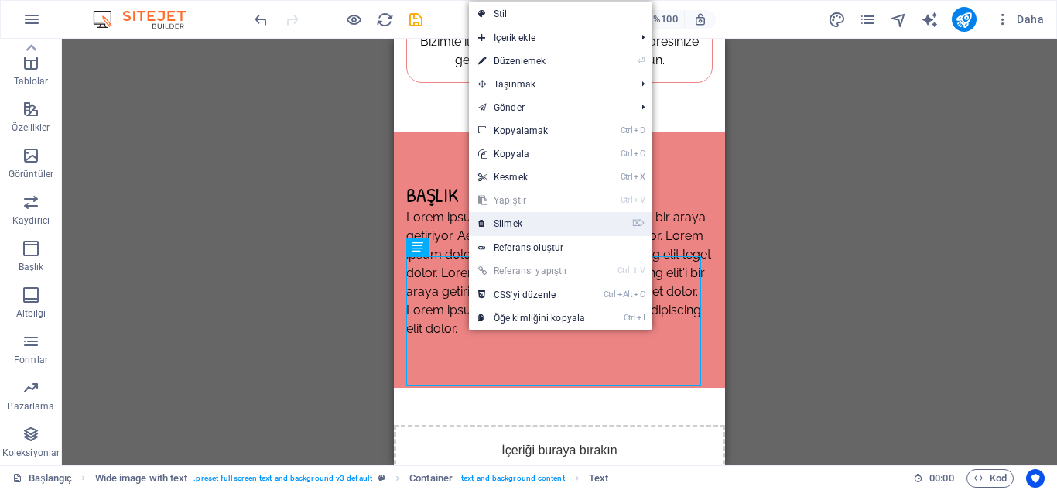
click at [559, 223] on link "⌦ Silmek" at bounding box center [531, 223] width 125 height 23
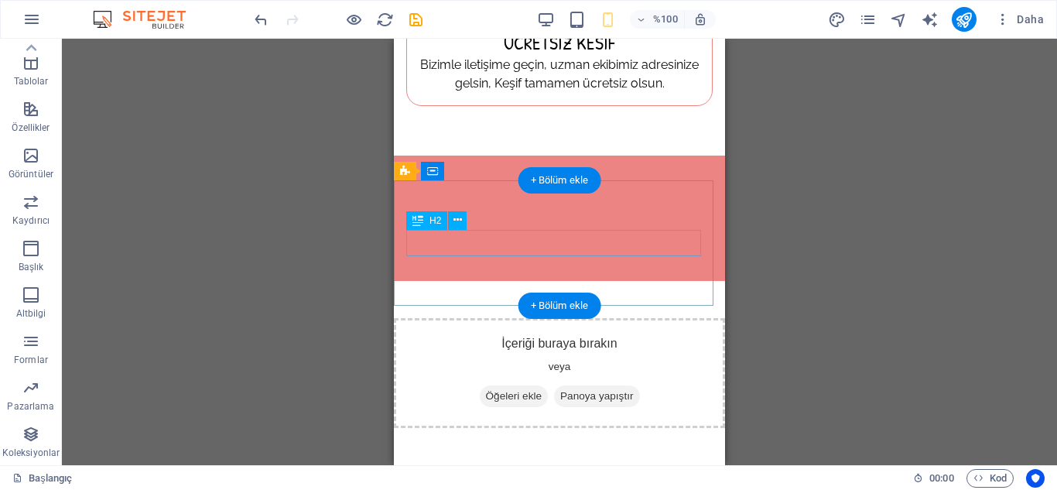
click at [443, 231] on div "Başlık" at bounding box center [559, 218] width 306 height 26
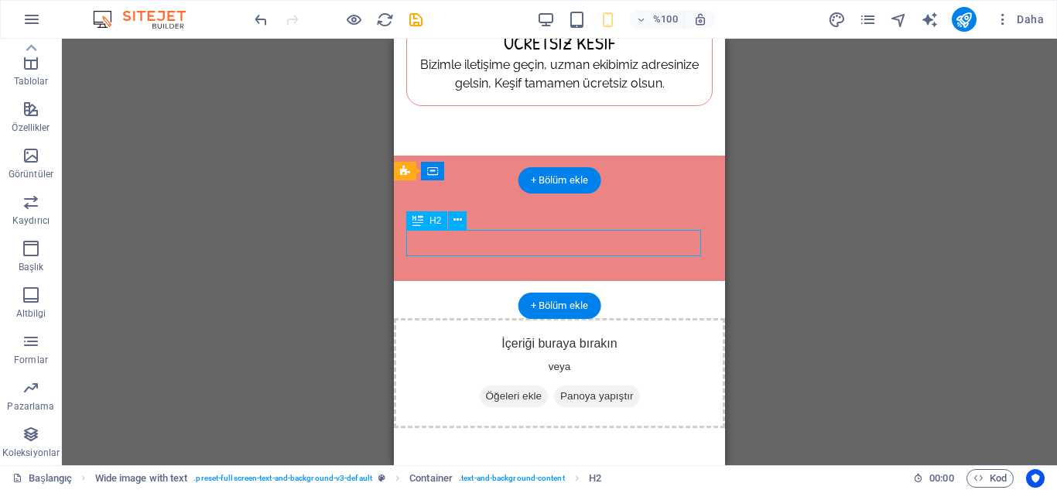
click at [459, 231] on div "Başlık" at bounding box center [559, 218] width 306 height 26
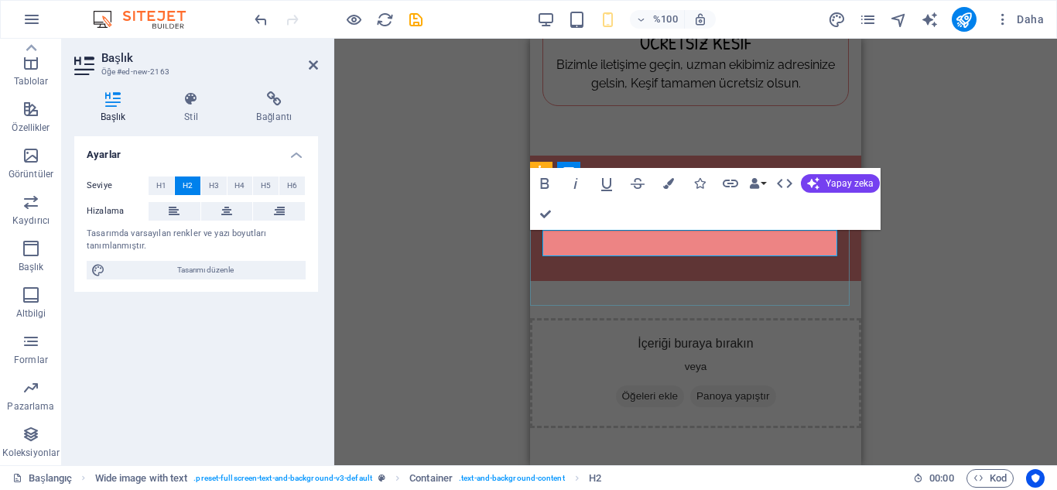
click at [544, 231] on font "Başlık" at bounding box center [568, 217] width 53 height 27
click at [193, 94] on icon at bounding box center [191, 98] width 66 height 15
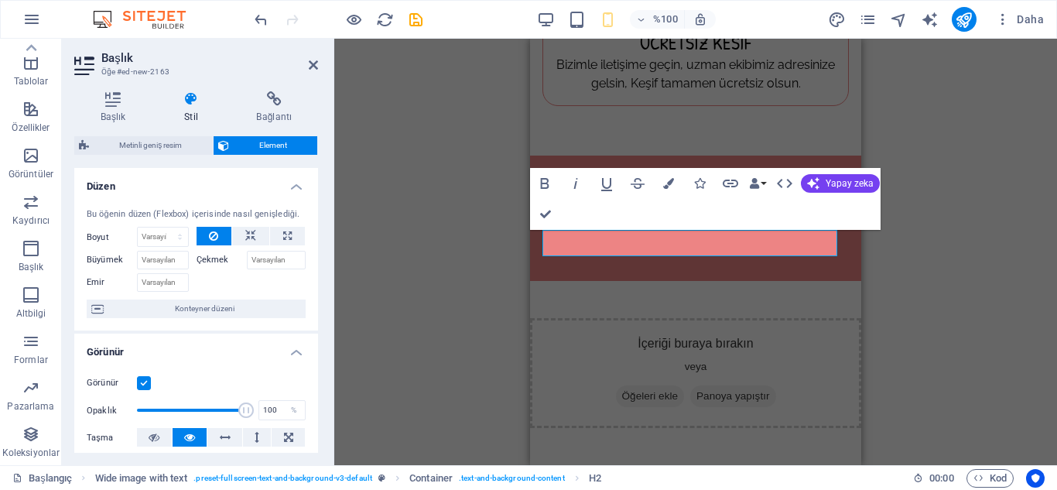
drag, startPoint x: 314, startPoint y: 237, endPoint x: 311, endPoint y: 315, distance: 78.2
click at [311, 315] on div "Bu öğenin düzen (Flexbox) içerisinde nasıl genişlediği. Boyut Varsayılan otomat…" at bounding box center [196, 263] width 244 height 135
click at [417, 281] on div "H3 Kutular Konteyner Konteyner Separator HTML Ayırıcı Container Görüntü Görüntü…" at bounding box center [695, 252] width 723 height 426
click at [311, 59] on icon at bounding box center [313, 65] width 9 height 12
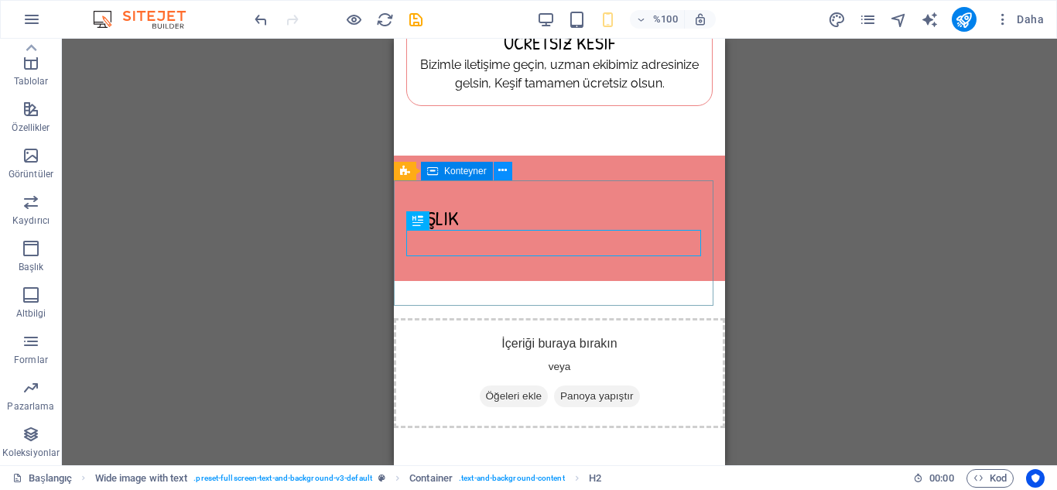
click at [501, 168] on icon at bounding box center [502, 171] width 9 height 16
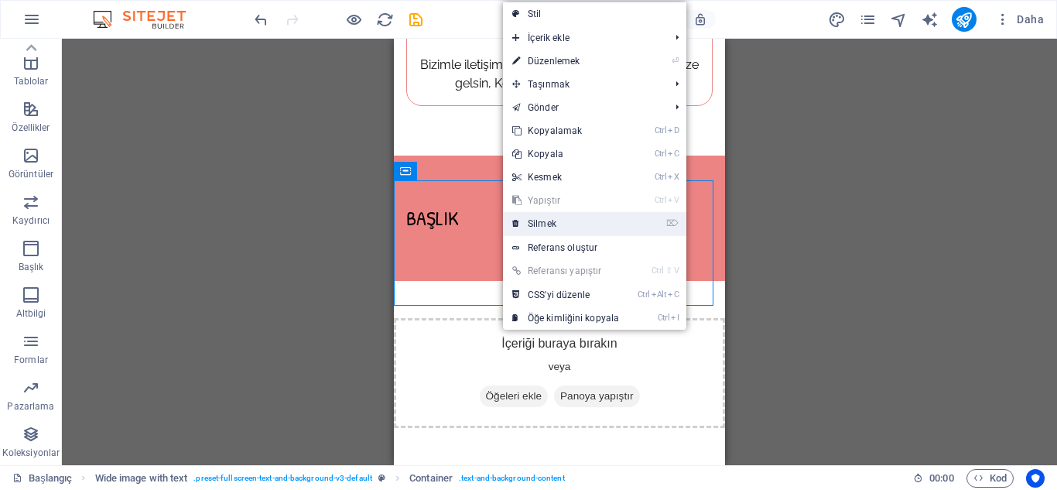
click at [564, 224] on link "⌦ Silmek" at bounding box center [565, 223] width 125 height 23
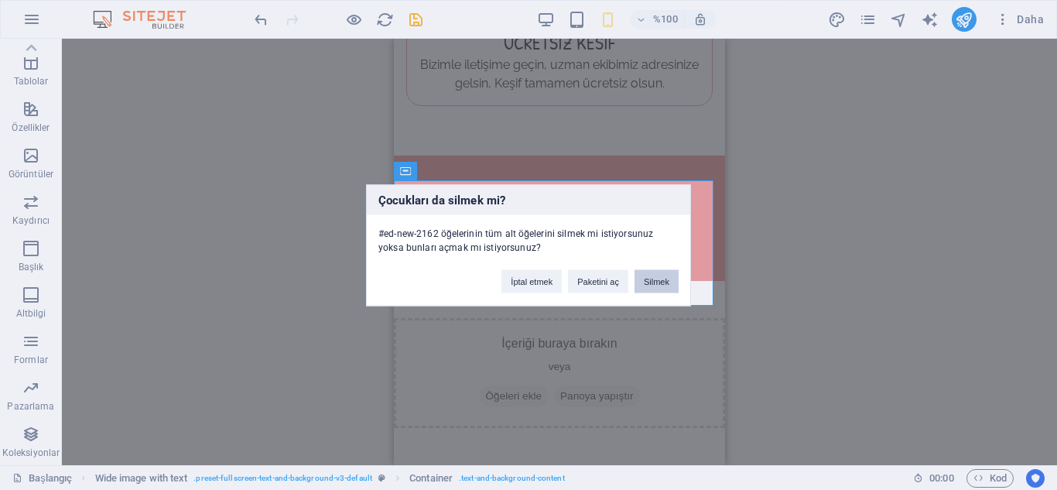
click at [654, 282] on font "Silmek" at bounding box center [657, 280] width 26 height 9
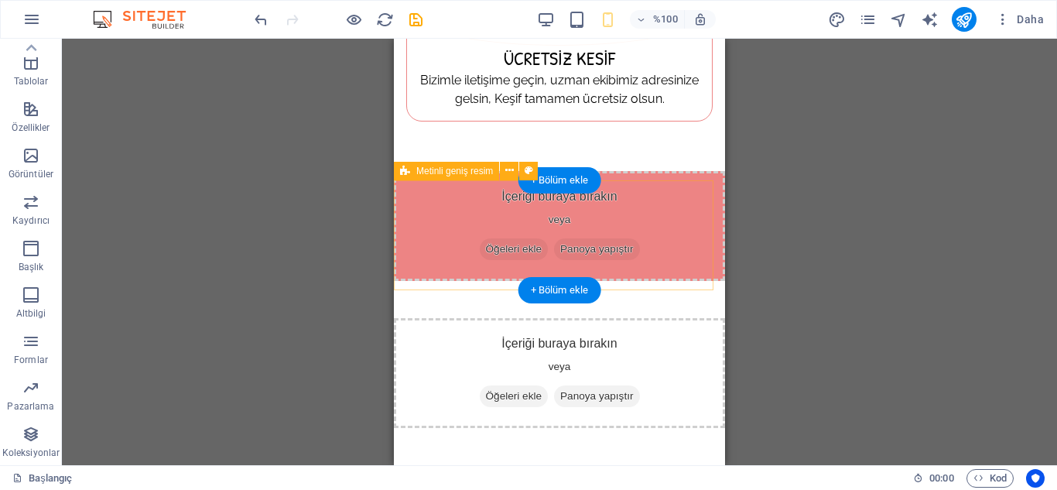
click at [491, 255] on font "Öğeleri ekle" at bounding box center [514, 249] width 56 height 12
click at [486, 249] on icon at bounding box center [486, 249] width 0 height 0
click at [494, 255] on font "Öğeleri ekle" at bounding box center [514, 249] width 56 height 12
select select "%"
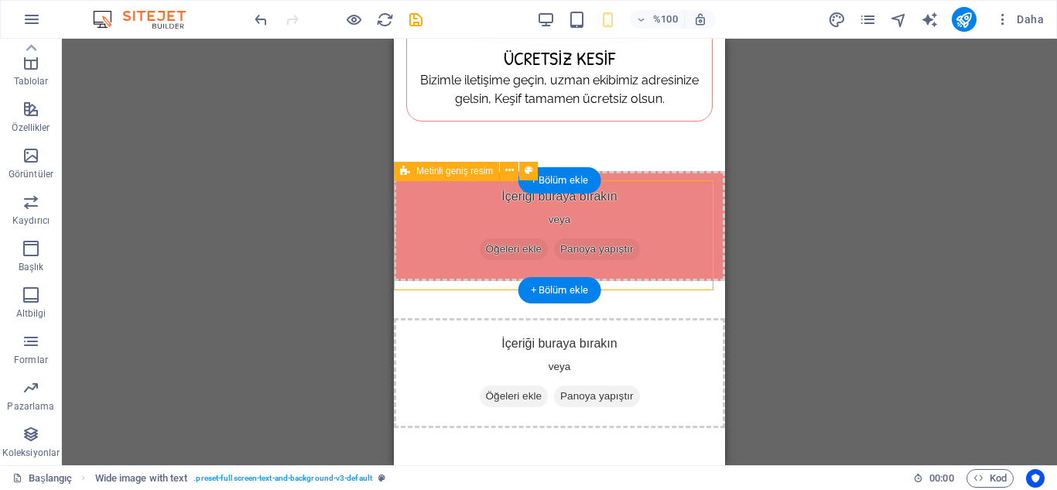
select select "rem"
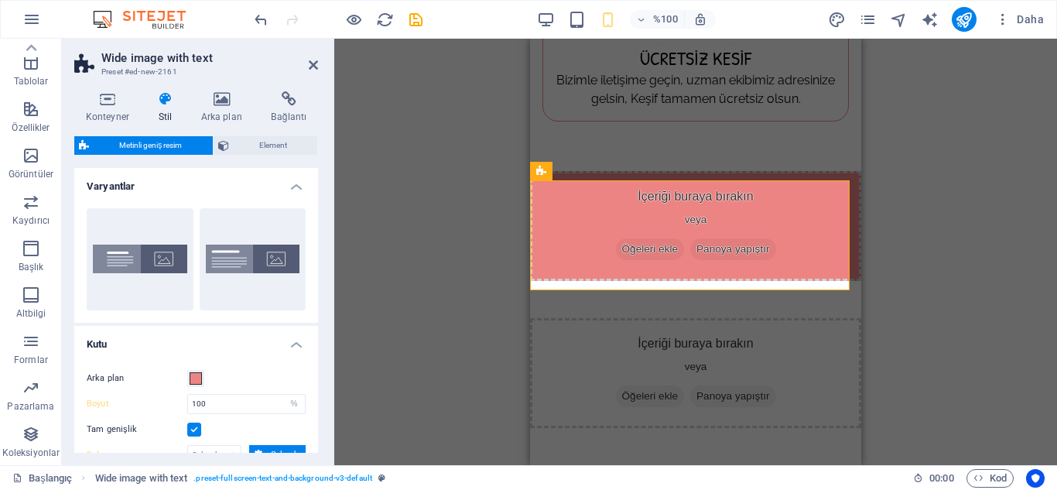
drag, startPoint x: 101, startPoint y: 220, endPoint x: 494, endPoint y: 259, distance: 395.8
click at [494, 259] on div "Drag here to replace the existing content. Press “Ctrl” if you want to create a…" at bounding box center [695, 252] width 723 height 426
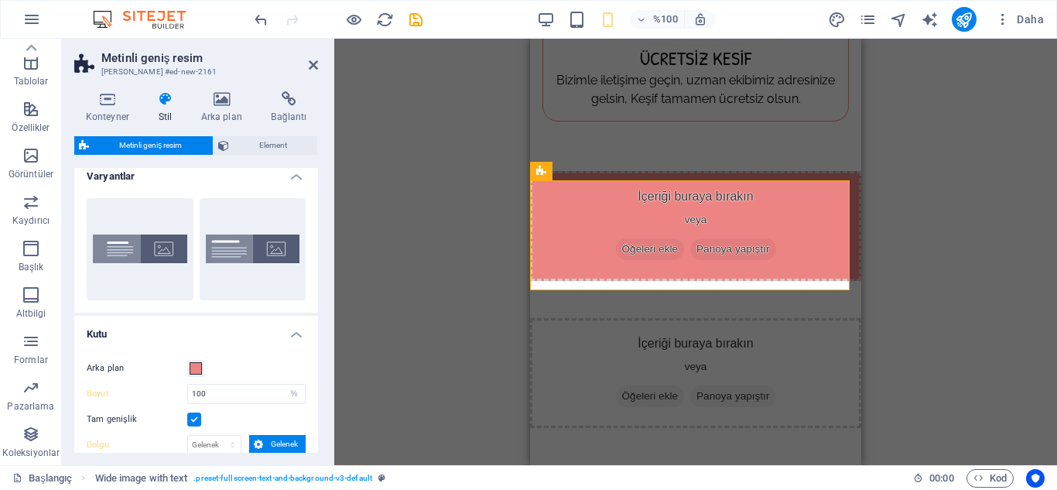
scroll to position [0, 0]
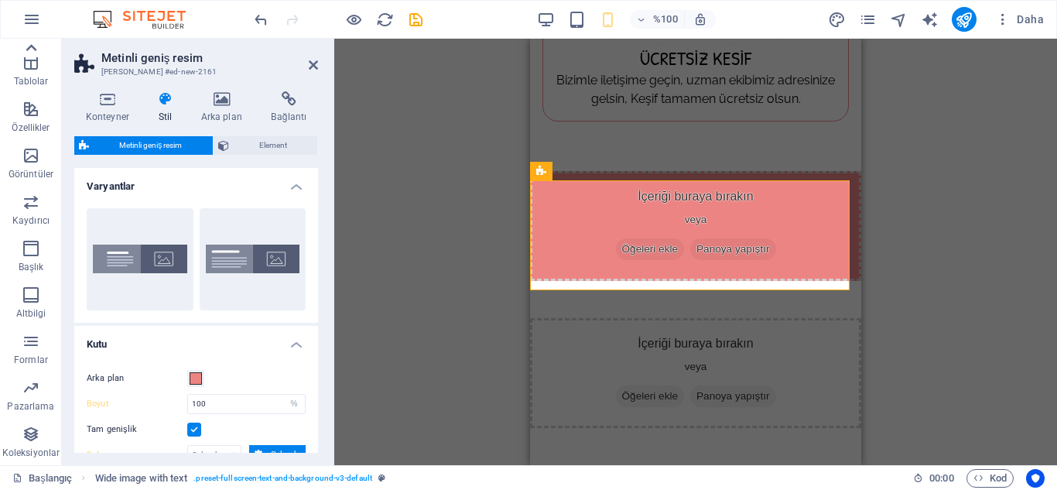
click at [29, 43] on icon at bounding box center [31, 48] width 22 height 22
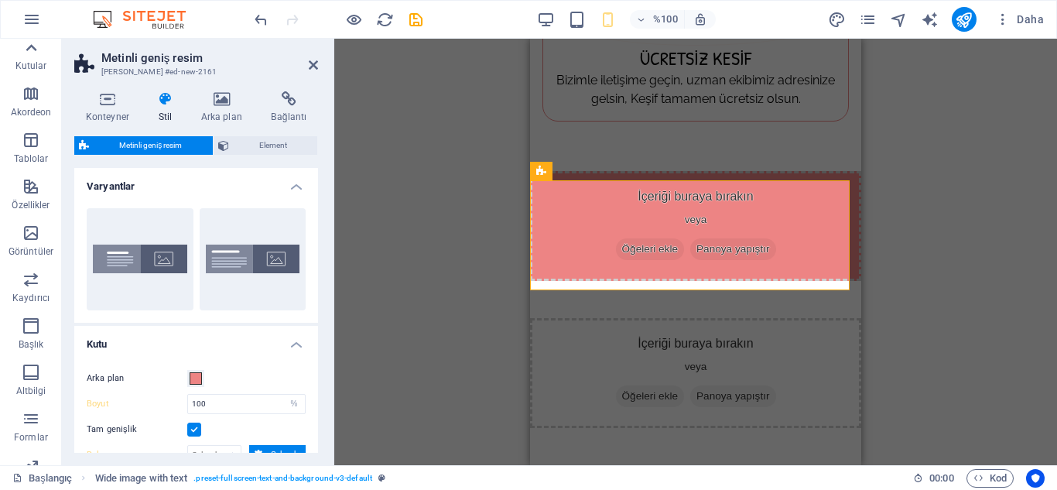
scroll to position [12, 0]
click at [29, 43] on icon at bounding box center [31, 48] width 22 height 22
click at [29, 43] on button "Favoriler" at bounding box center [31, 62] width 62 height 46
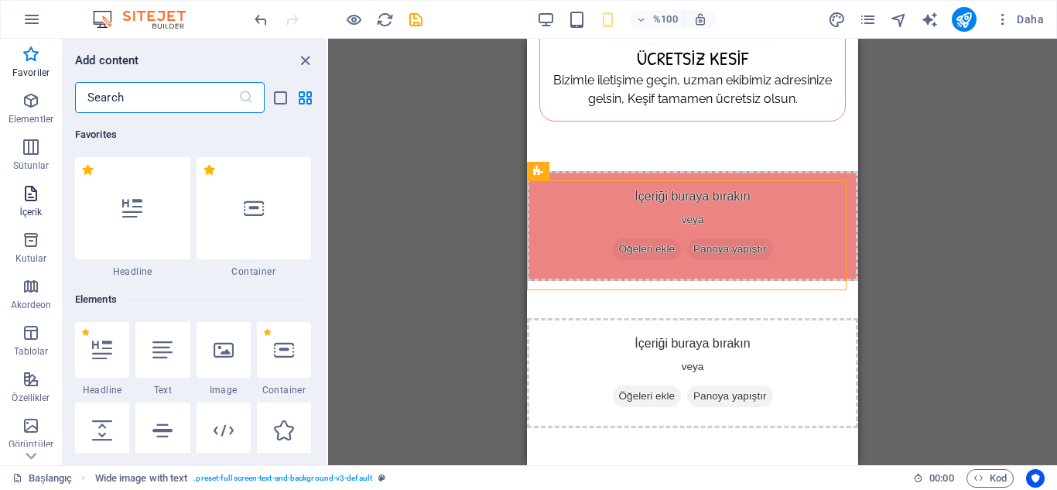
click at [28, 205] on span "İçerik" at bounding box center [31, 202] width 62 height 37
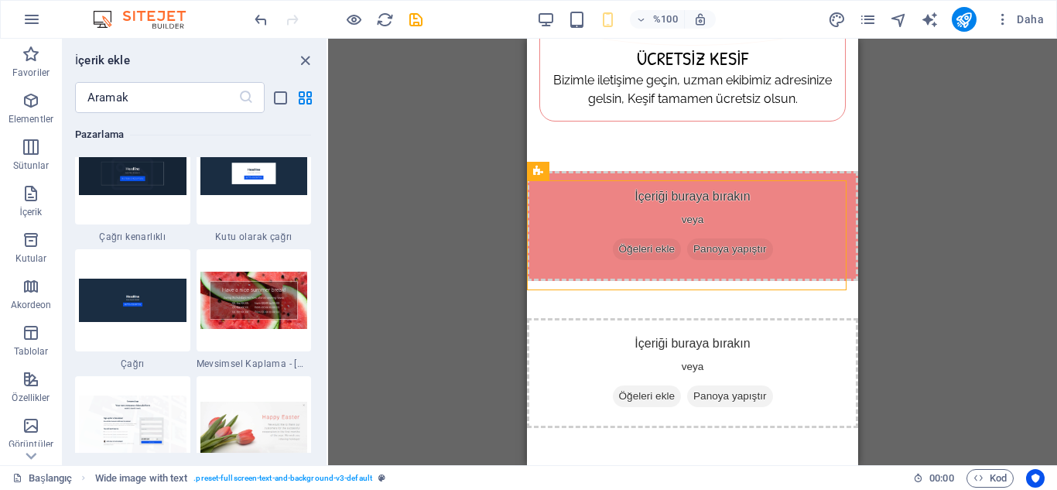
scroll to position [12801, 0]
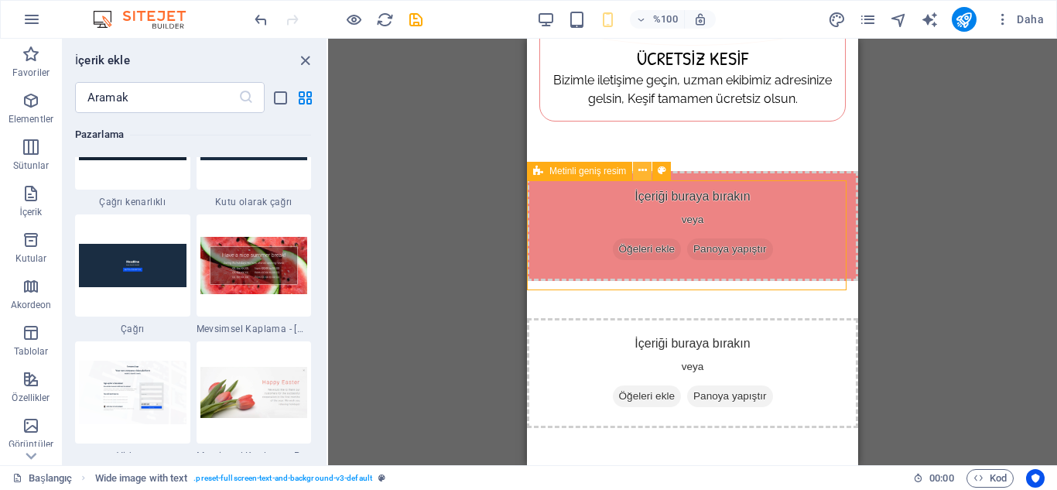
click at [640, 172] on icon at bounding box center [642, 171] width 9 height 16
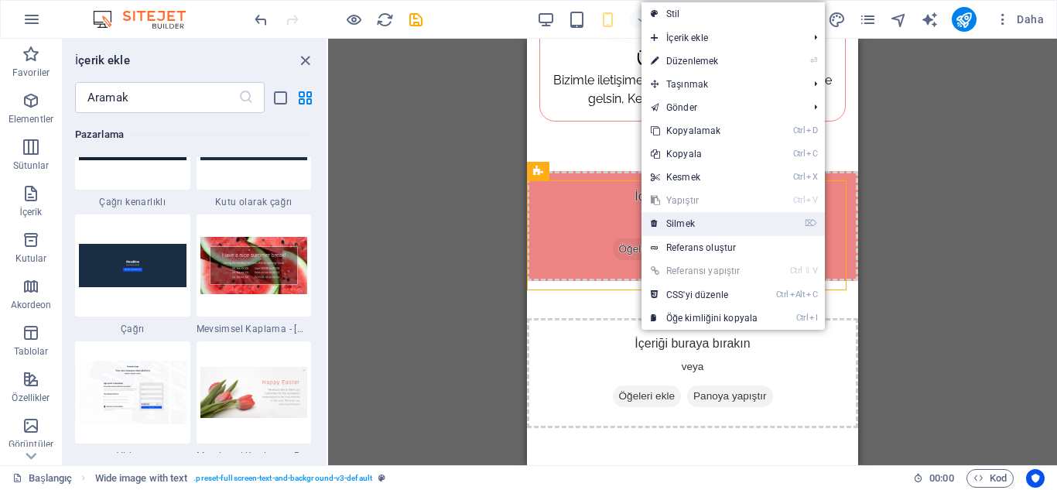
click at [694, 217] on link "⌦ Silmek" at bounding box center [703, 223] width 125 height 23
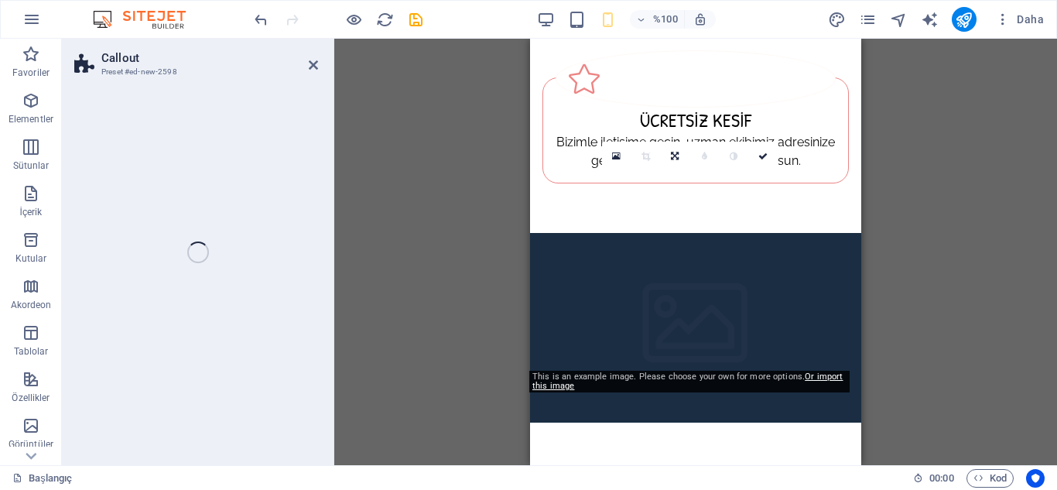
scroll to position [778, 0]
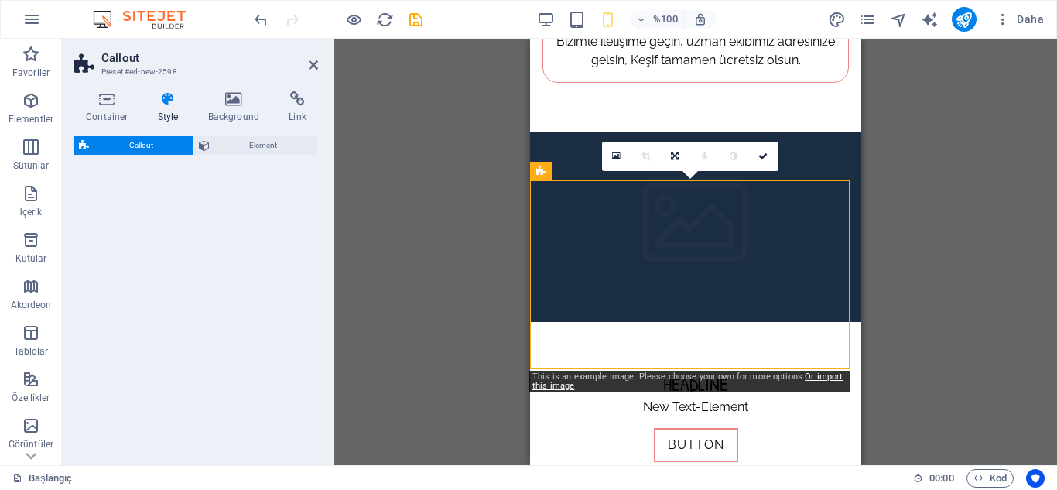
select select "%"
select select "rem"
select select "px"
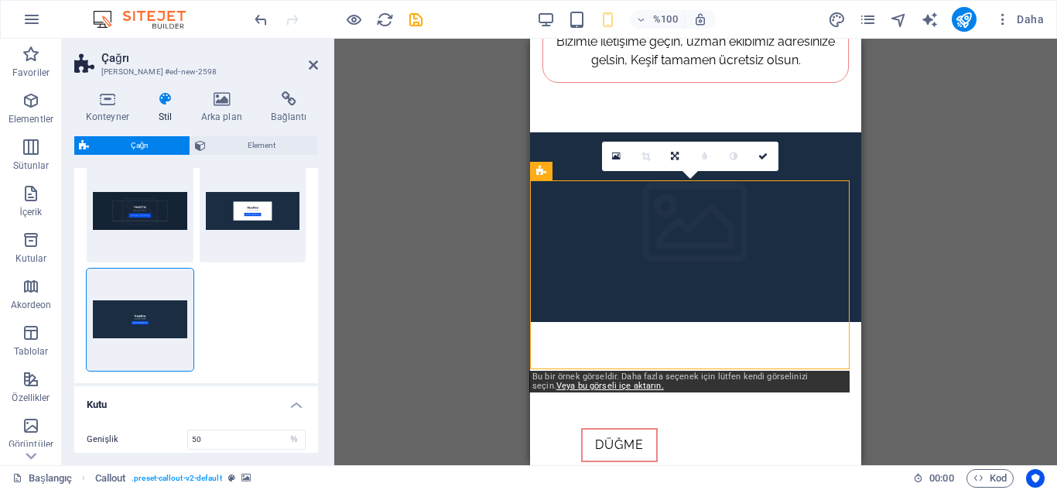
scroll to position [0, 0]
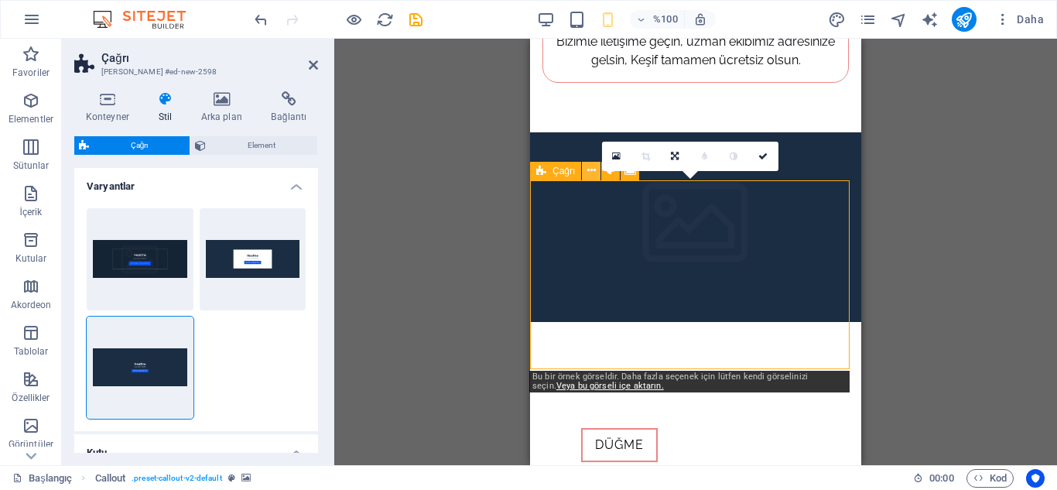
click at [592, 172] on icon at bounding box center [591, 171] width 9 height 16
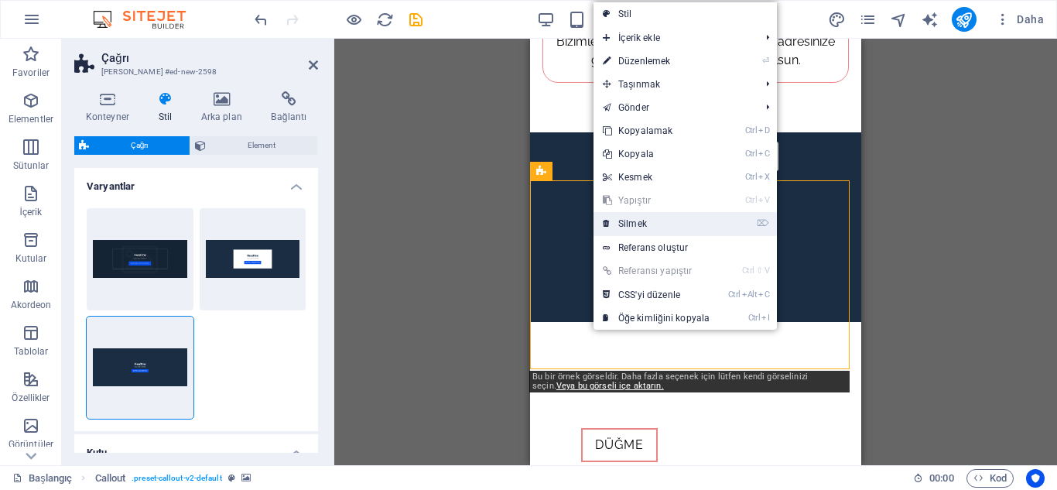
click at [648, 223] on link "⌦ Silmek" at bounding box center [656, 223] width 125 height 23
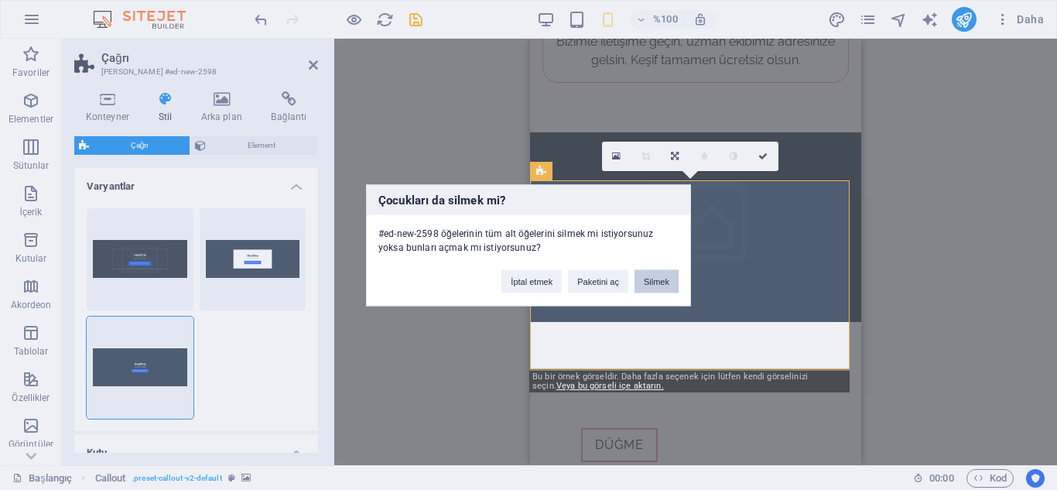
click at [667, 284] on font "Silmek" at bounding box center [657, 280] width 26 height 9
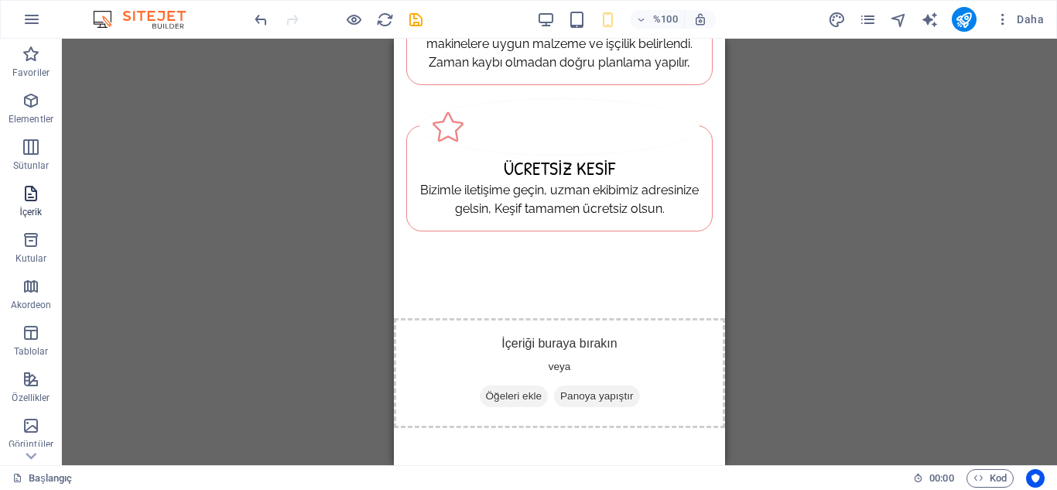
click at [26, 198] on icon "button" at bounding box center [31, 193] width 19 height 19
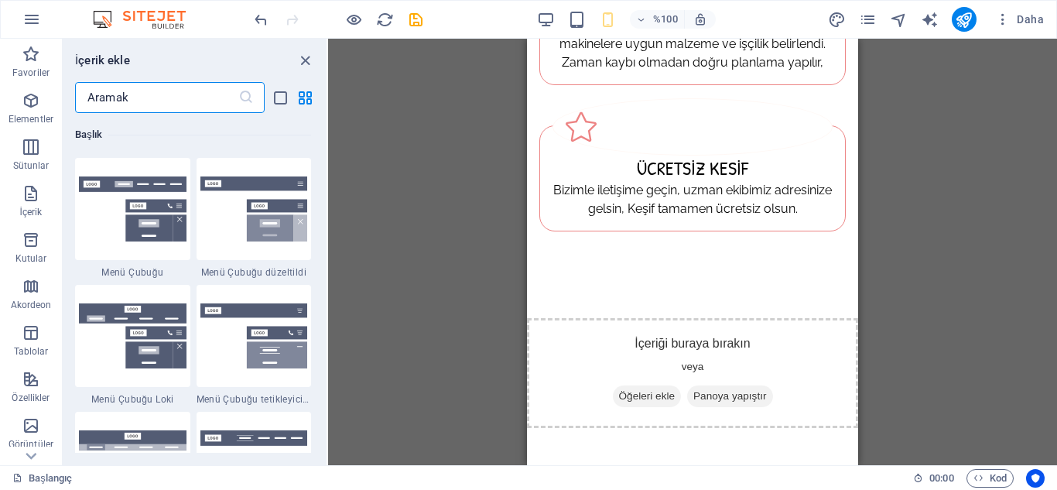
scroll to position [9513, 0]
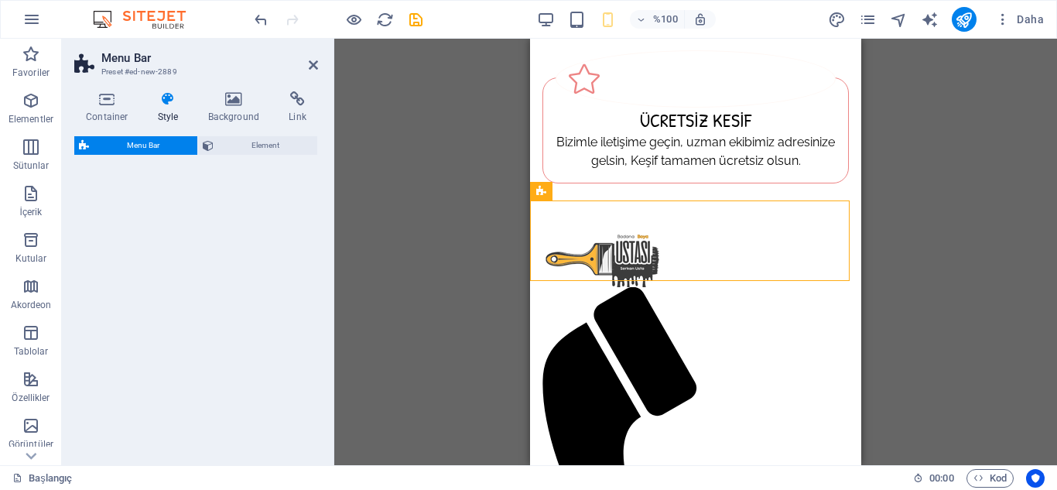
select select "rem"
select select "preset-menu-v2-trigger"
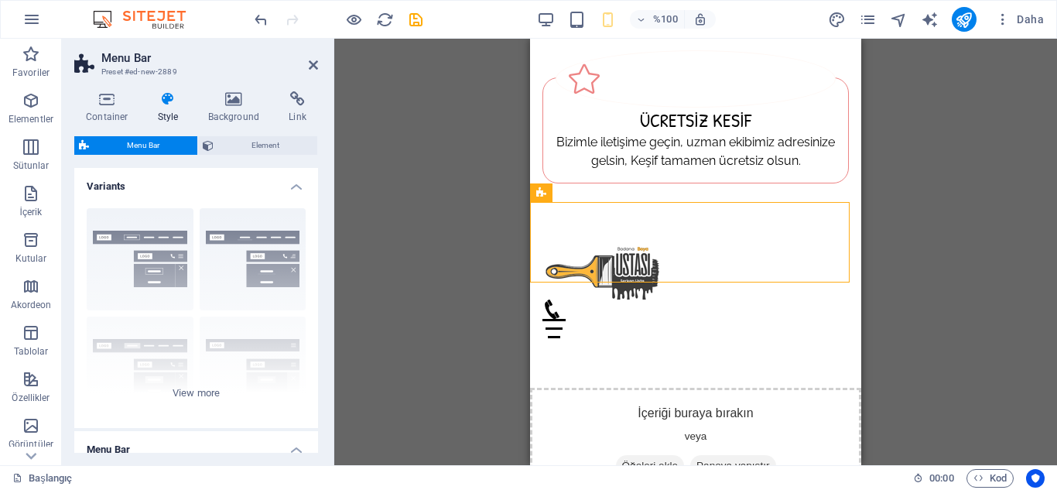
scroll to position [757, 0]
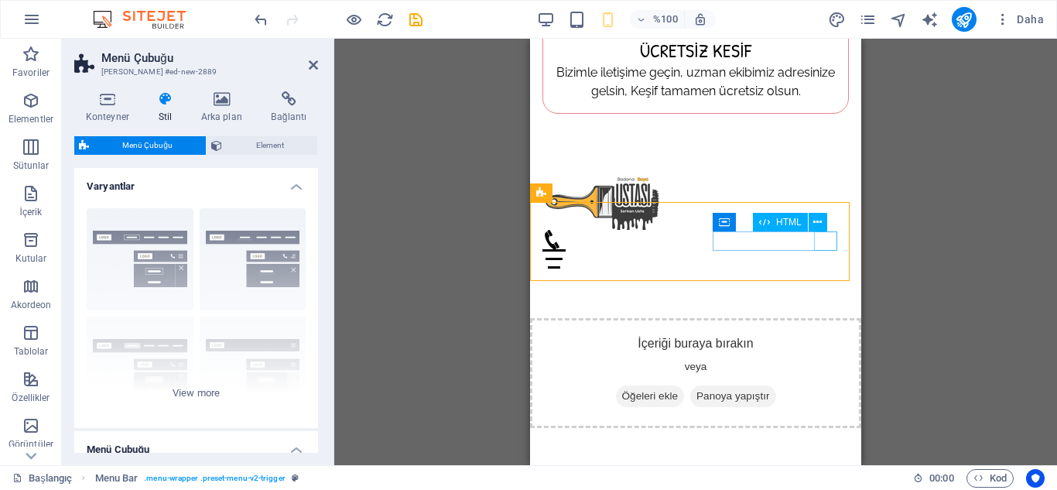
click at [819, 249] on div "Menü" at bounding box center [695, 258] width 306 height 19
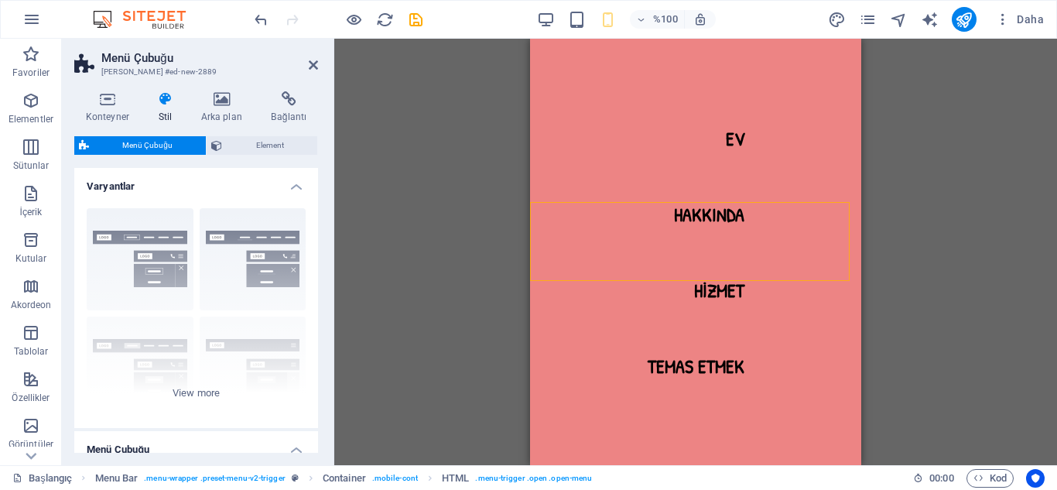
click at [461, 278] on div "H3 Kutular Konteyner Konteyner Separator HTML Ayırıcı Container Görüntü Görüntü…" at bounding box center [695, 252] width 723 height 426
click at [597, 336] on nav "Ev Hakkında Hizmet Temas etmek" at bounding box center [695, 252] width 331 height 426
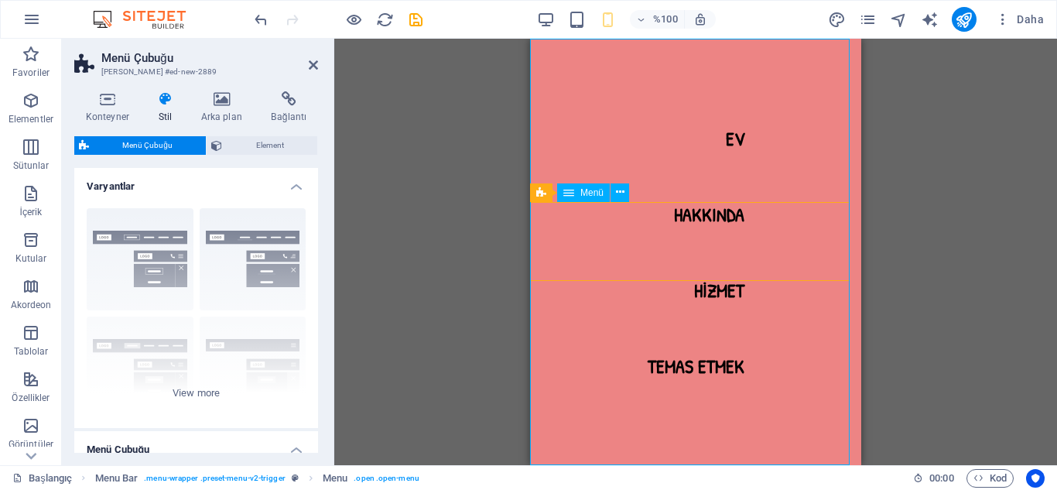
click at [597, 336] on nav "Ev Hakkında Hizmet Temas etmek" at bounding box center [695, 252] width 331 height 426
select select
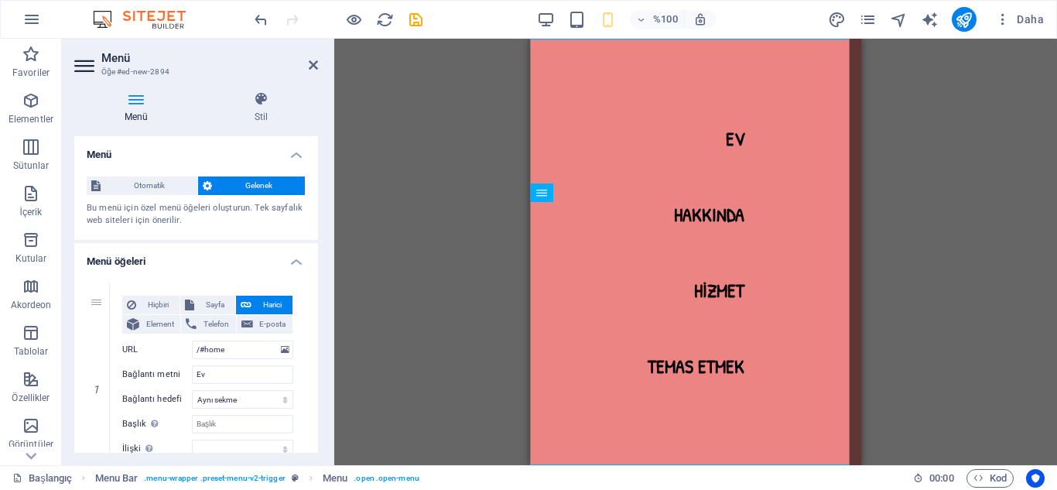
click at [479, 316] on div "H3 Kutular Konteyner Konteyner Separator HTML Ayırıcı Container Görüntü Görüntü…" at bounding box center [695, 252] width 723 height 426
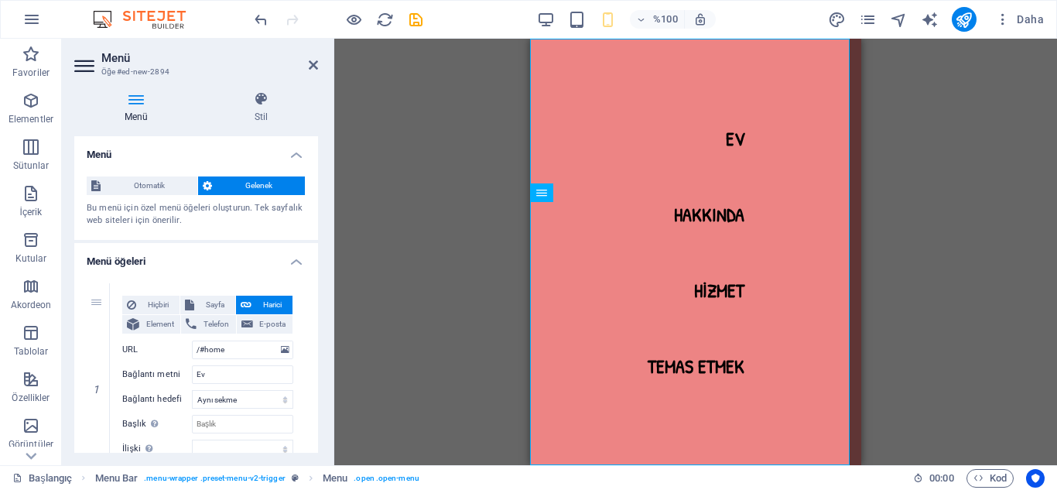
click at [479, 316] on div "H3 Kutular Konteyner Konteyner Separator HTML Ayırıcı Container Görüntü Görüntü…" at bounding box center [695, 252] width 723 height 426
click at [486, 310] on div "H3 Kutular Konteyner Konteyner Separator HTML Ayırıcı Container Görüntü Görüntü…" at bounding box center [695, 252] width 723 height 426
click at [310, 69] on icon at bounding box center [313, 65] width 9 height 12
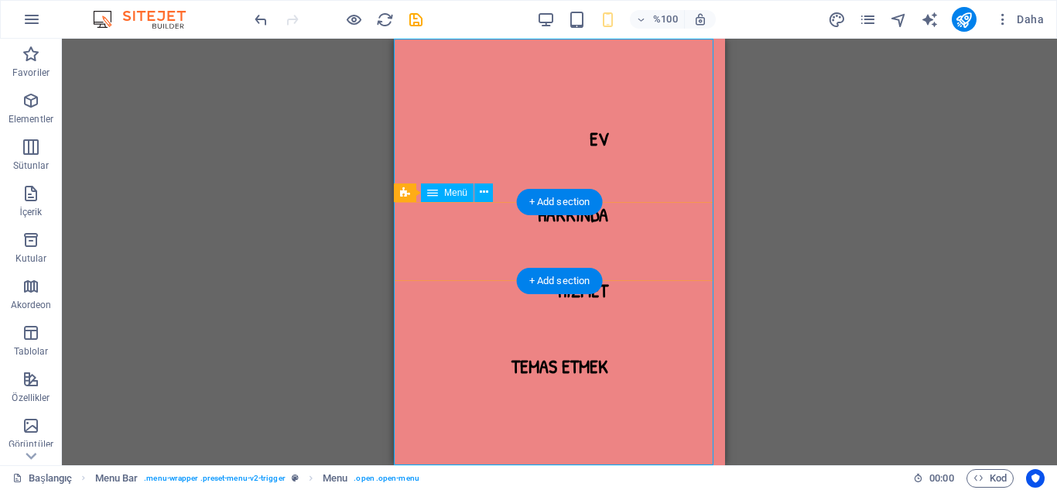
drag, startPoint x: 381, startPoint y: 202, endPoint x: 730, endPoint y: 282, distance: 358.0
click at [730, 282] on div "H3 Kutular Konteyner Konteyner Separator HTML Ayırıcı Container Görüntü Görüntü…" at bounding box center [559, 252] width 995 height 426
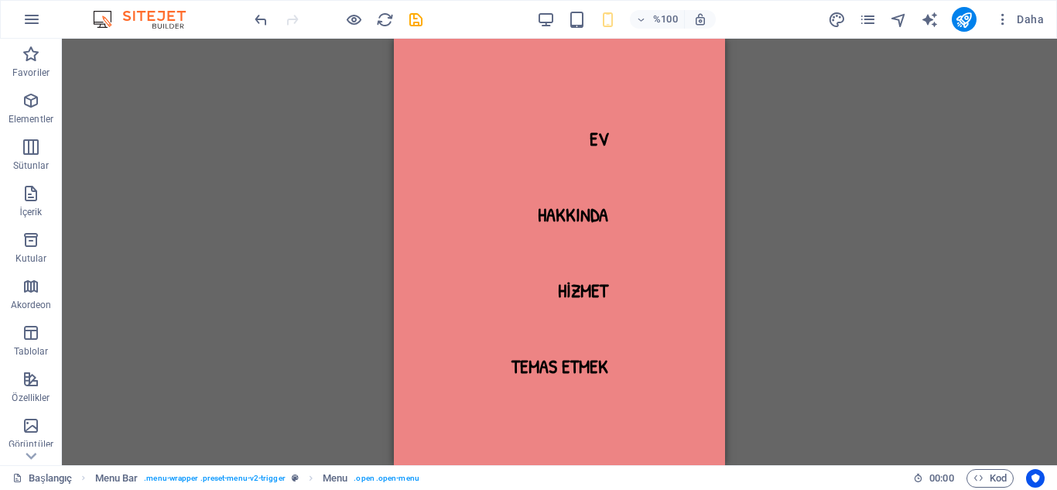
scroll to position [0, 0]
click at [597, 140] on nav "Ev Hakkında Hizmet Temas etmek" at bounding box center [559, 252] width 331 height 426
select select
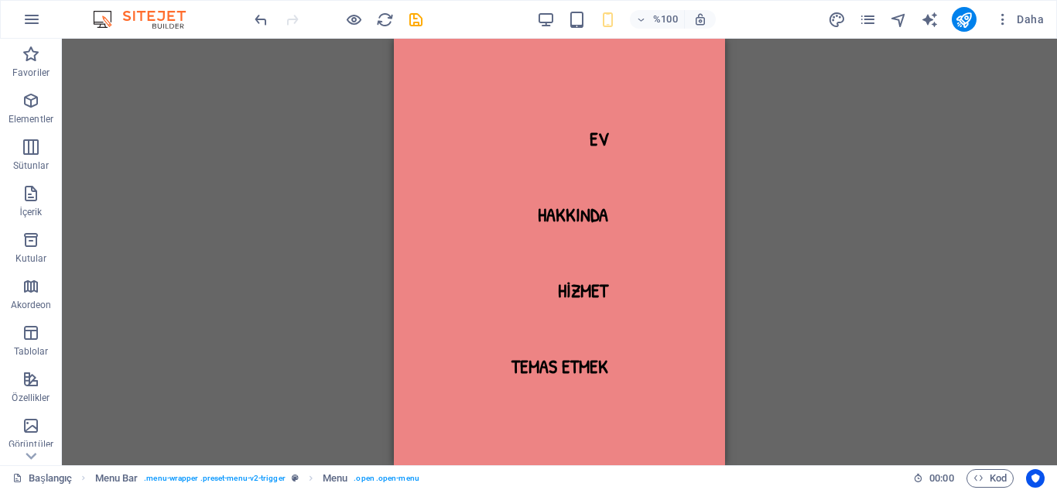
select select
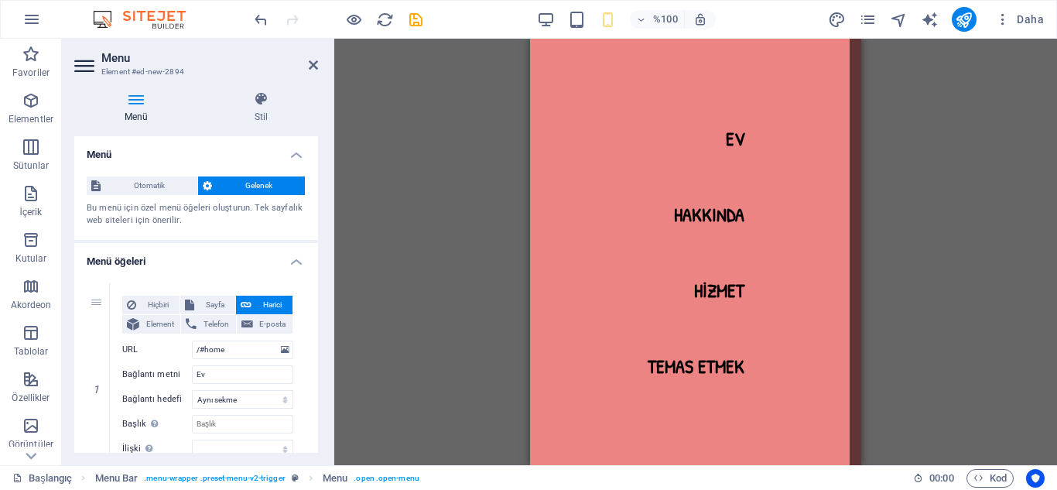
click at [597, 140] on nav "Ev Hakkında Hizmet Temas etmek" at bounding box center [695, 252] width 331 height 426
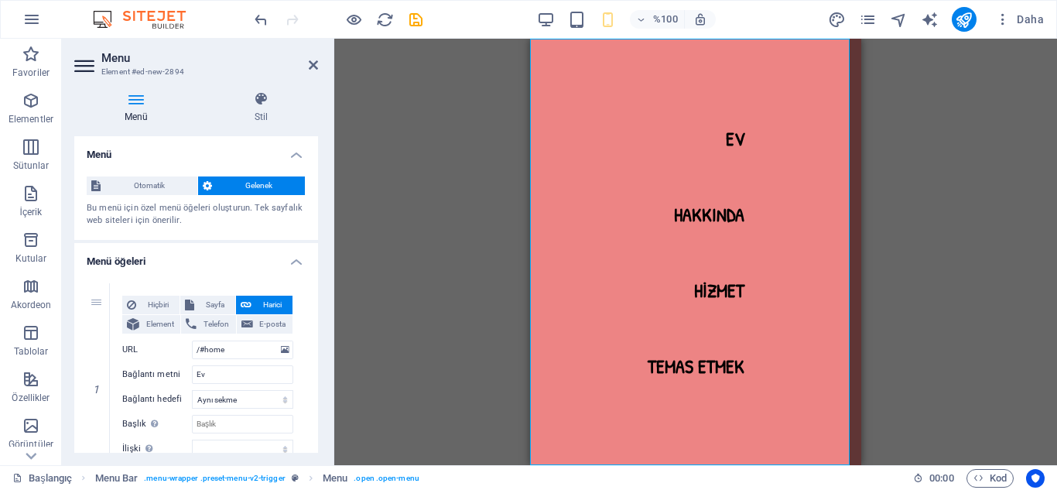
click at [597, 140] on nav "Ev Hakkında Hizmet Temas etmek" at bounding box center [695, 252] width 331 height 426
click at [212, 325] on font "Telefon" at bounding box center [217, 324] width 26 height 9
select select
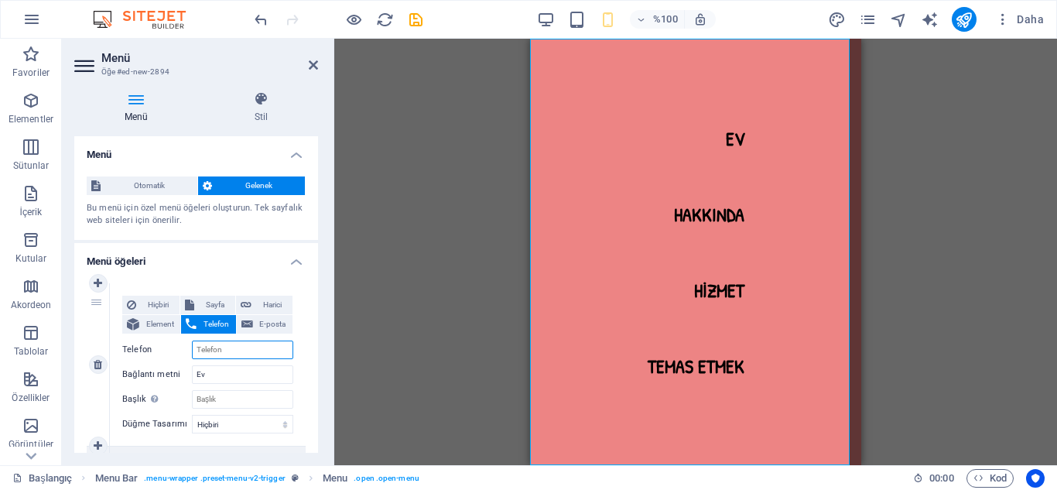
click at [210, 350] on input "Telefon" at bounding box center [242, 349] width 101 height 19
type input "0533"
select select
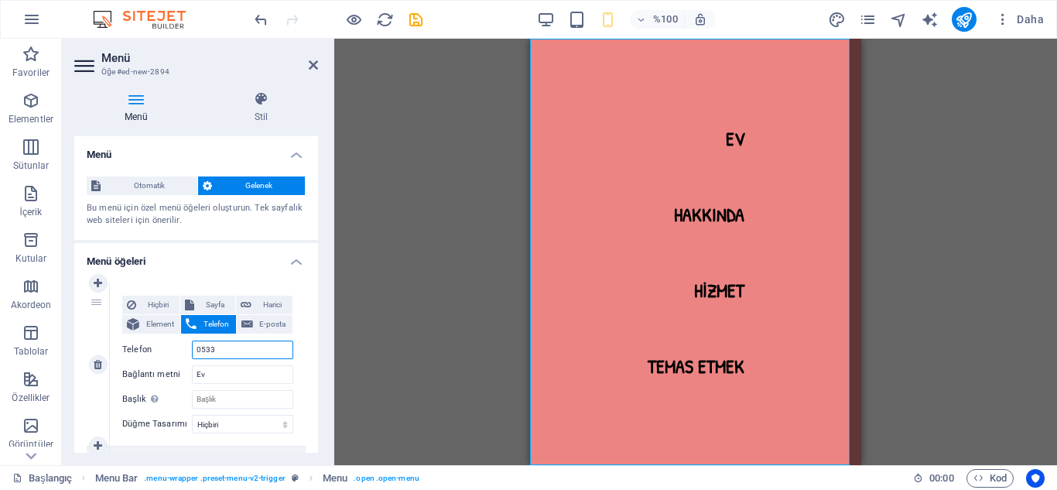
type input "0533"
select select
type input "0533499"
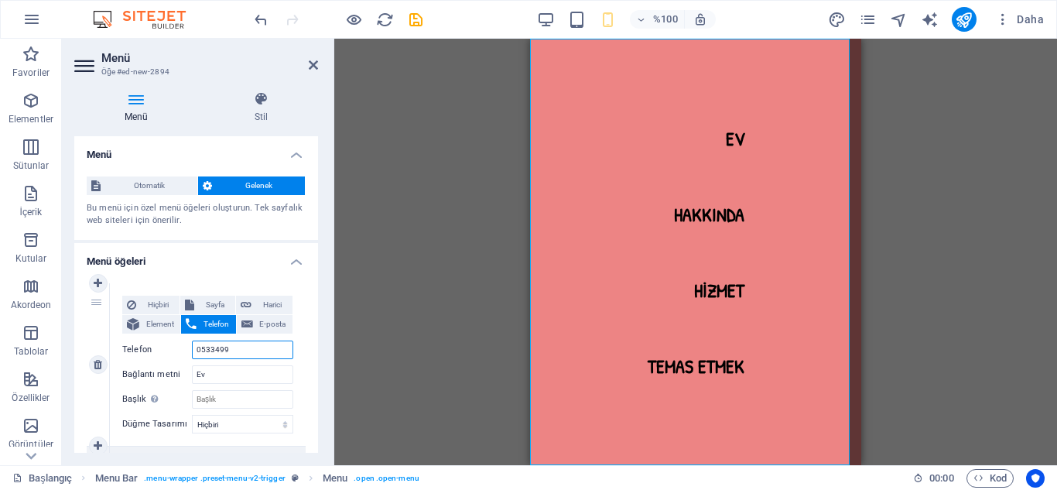
select select
type input "053349984"
select select
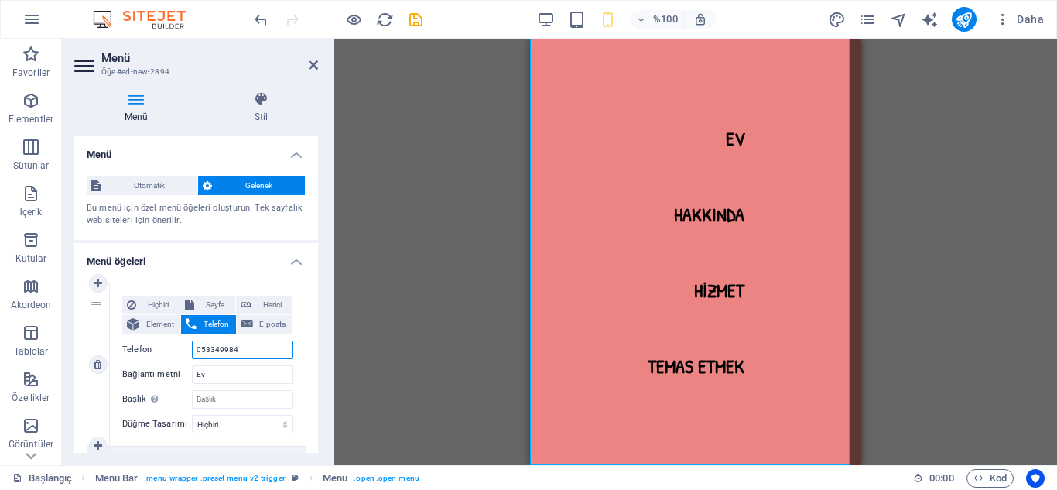
select select
type input "05334998498"
select select
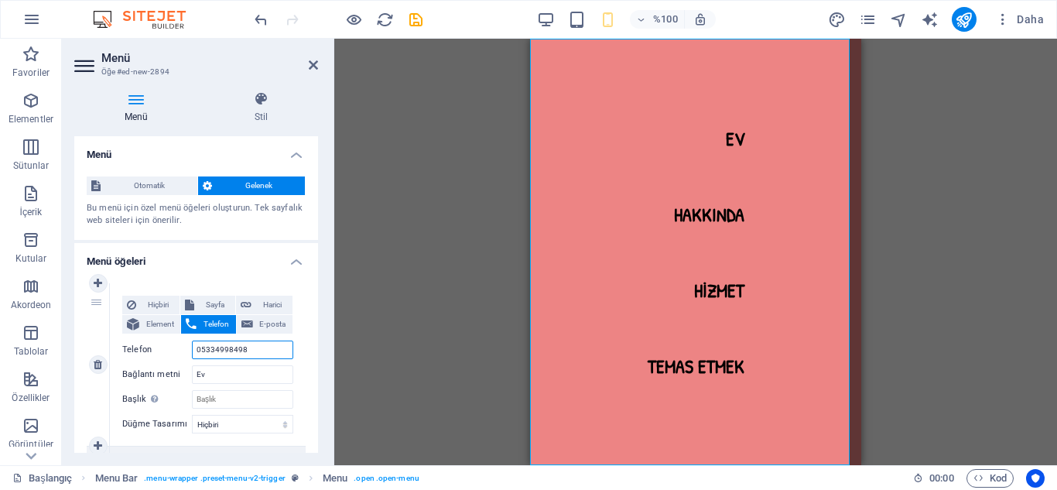
select select
type input "05334998498"
click at [204, 364] on div "Hiçbiri Sayfa Harici Element Telefon E-posta Sayfa Başlangıç Alt sayfa Yasal Uy…" at bounding box center [207, 352] width 171 height 113
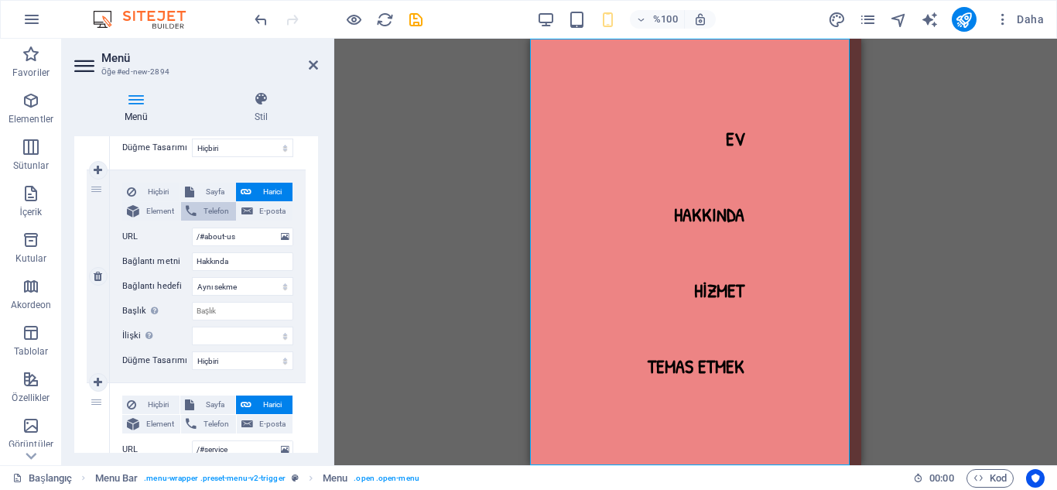
click at [209, 217] on span "Telefon" at bounding box center [215, 211] width 29 height 19
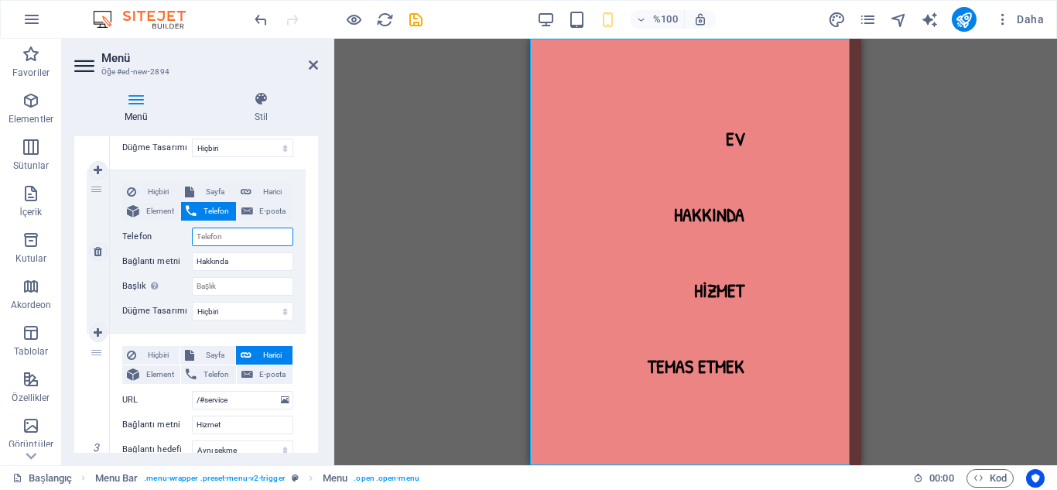
select select
click at [214, 241] on input "Telefon" at bounding box center [242, 237] width 101 height 19
type input "05334998"
select select
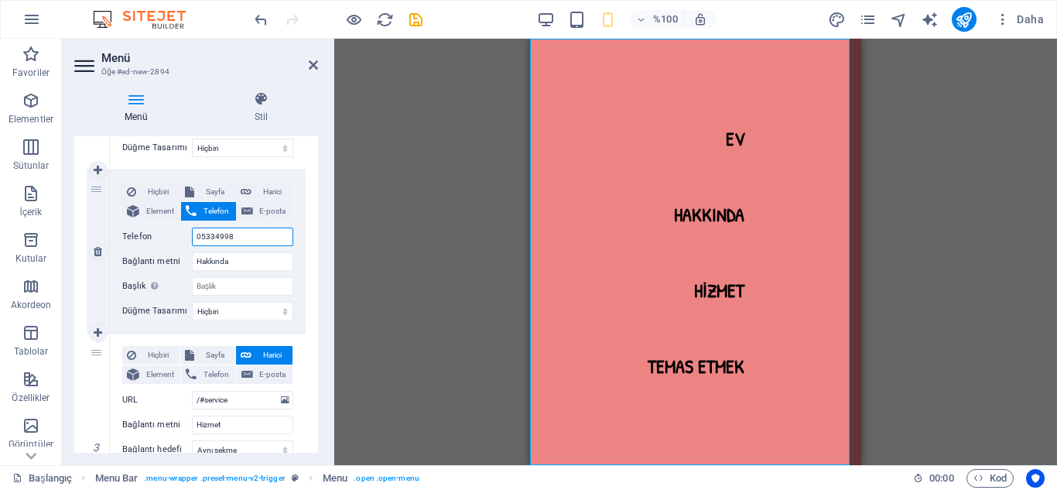
select select
type input "05334998498"
select select
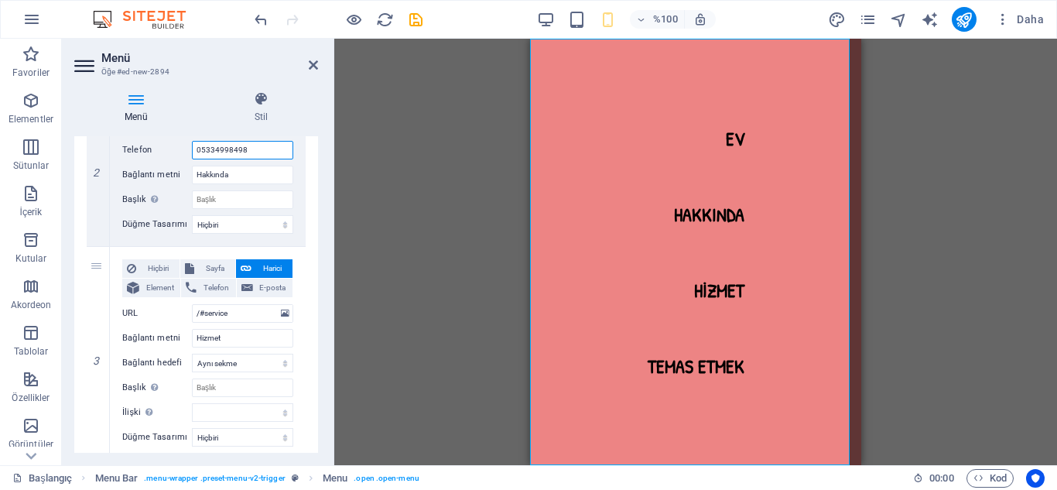
scroll to position [0, 0]
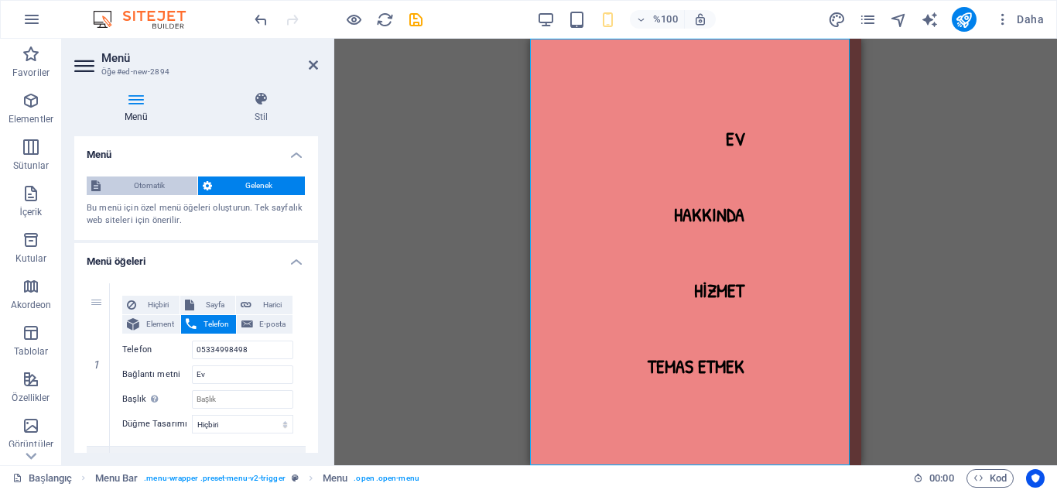
type input "05334998498"
click at [139, 183] on font "Otomatik" at bounding box center [149, 185] width 31 height 9
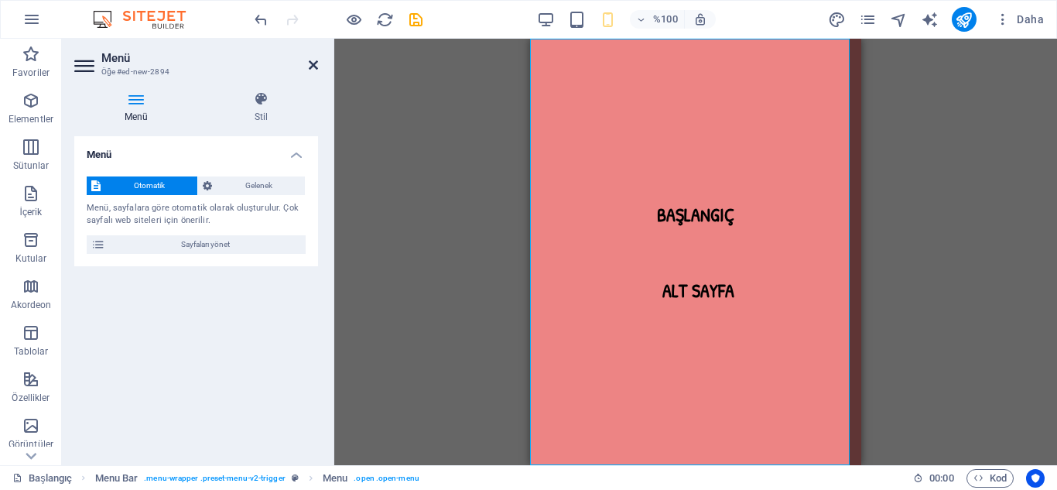
click at [310, 63] on icon at bounding box center [313, 65] width 9 height 12
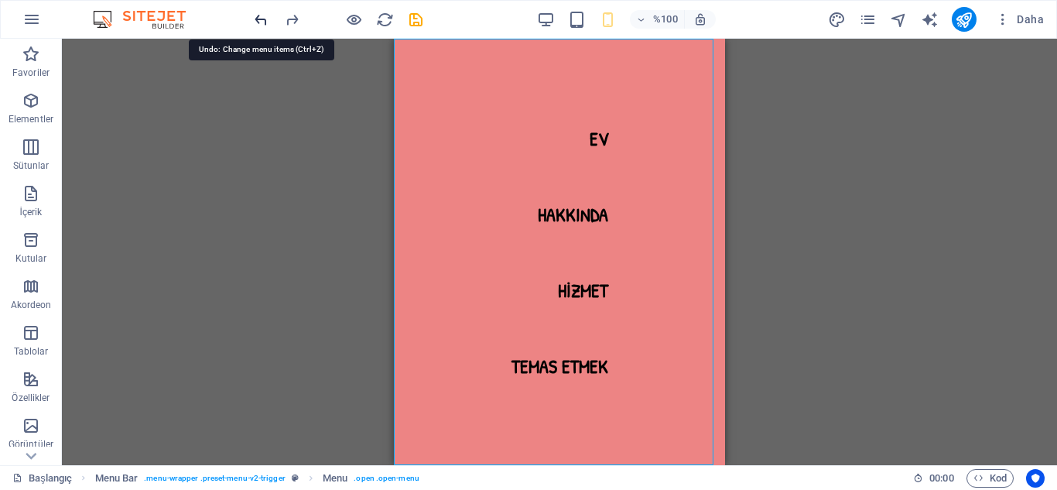
click at [258, 26] on icon "geri al" at bounding box center [261, 20] width 18 height 18
click at [260, 18] on icon "geri al" at bounding box center [261, 20] width 18 height 18
click at [260, 19] on icon "geri al" at bounding box center [261, 20] width 18 height 18
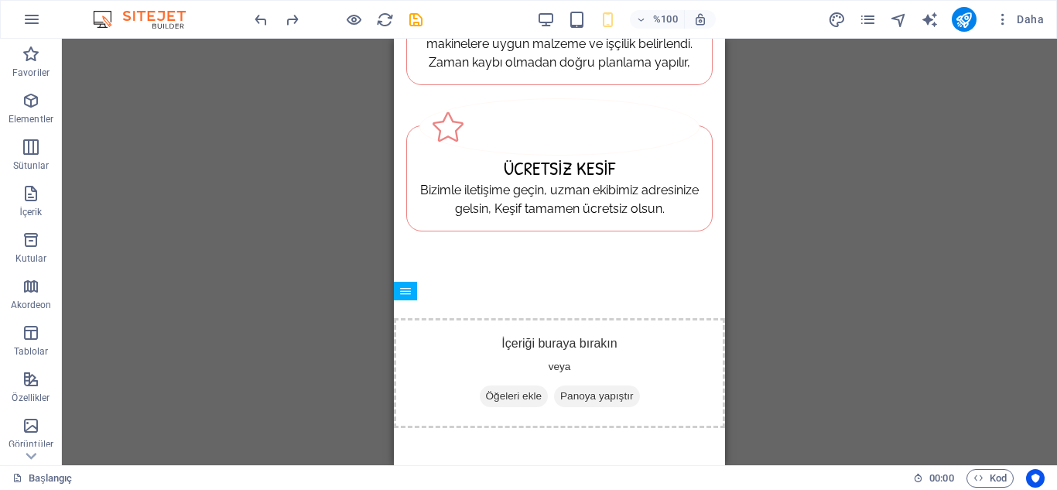
scroll to position [668, 0]
drag, startPoint x: 717, startPoint y: 340, endPoint x: 1138, endPoint y: 376, distance: 423.3
click at [36, 200] on icon "button" at bounding box center [31, 193] width 19 height 19
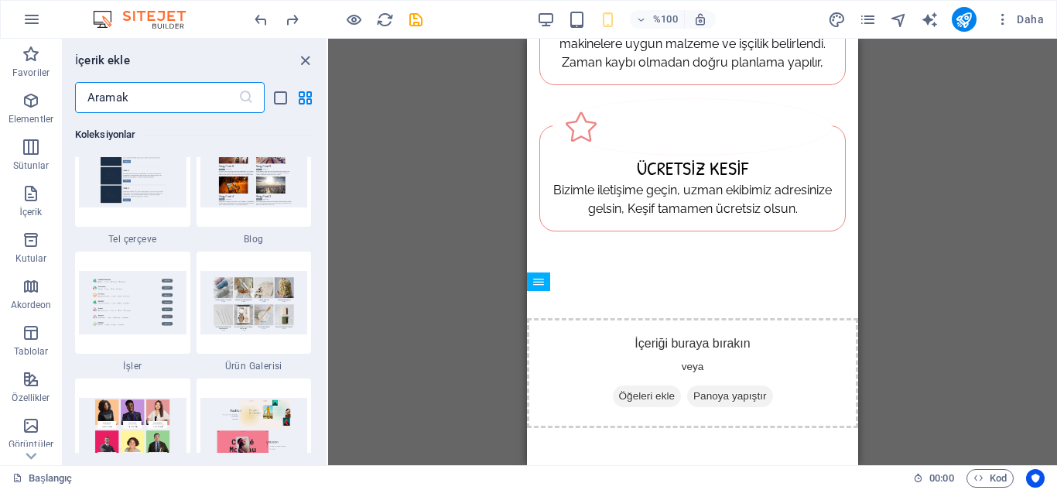
scroll to position [14130, 0]
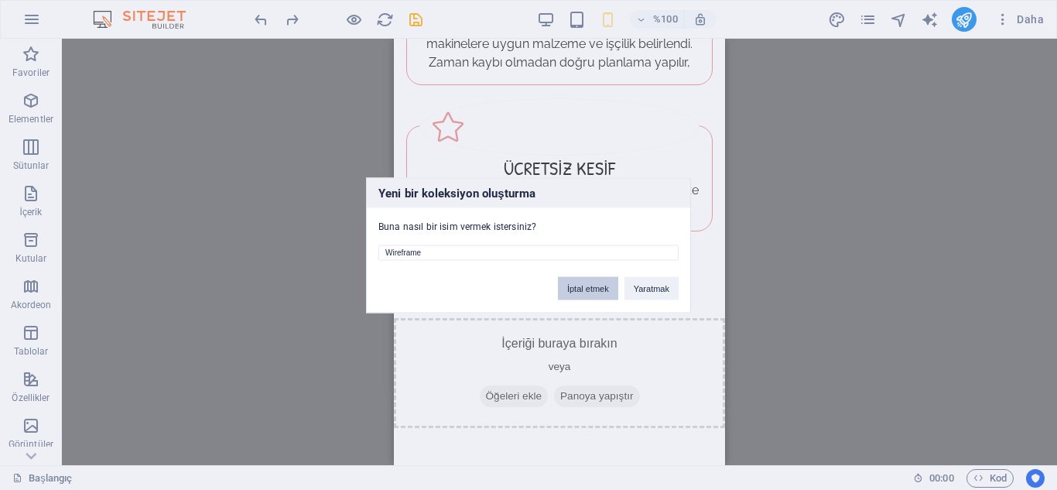
click at [607, 289] on font "İptal etmek" at bounding box center [588, 287] width 42 height 9
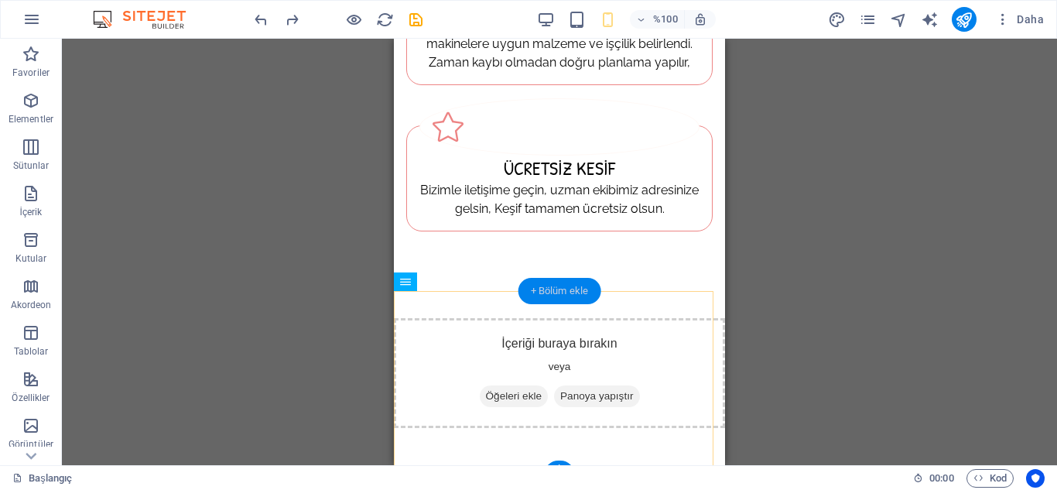
click at [563, 299] on div "+ Bölüm ekle" at bounding box center [559, 291] width 83 height 26
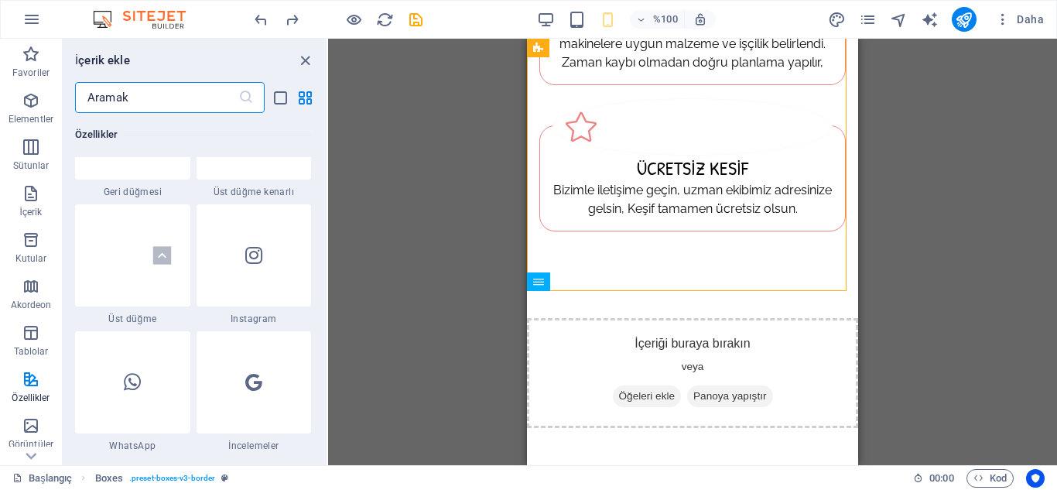
scroll to position [7415, 0]
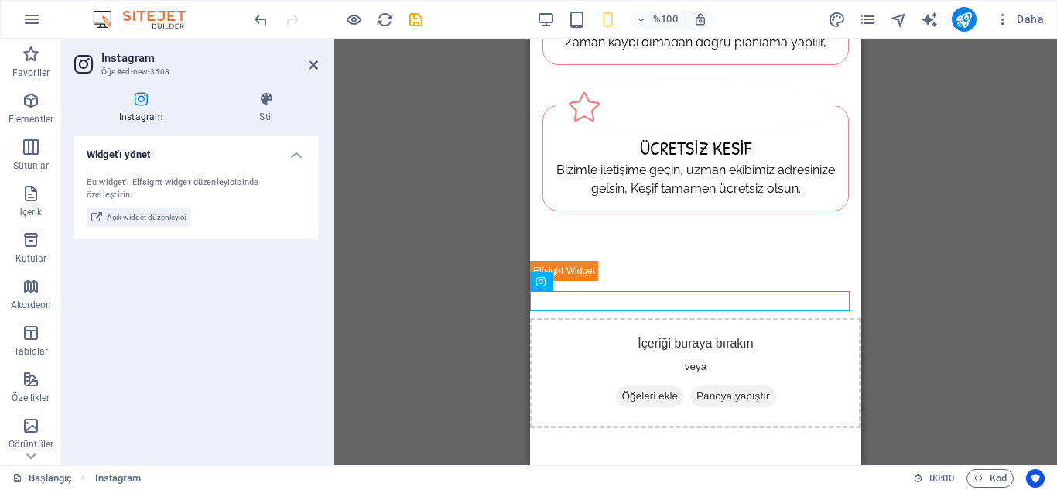
click at [141, 108] on h4 "Instagram" at bounding box center [144, 107] width 140 height 33
click at [316, 69] on icon at bounding box center [313, 65] width 9 height 12
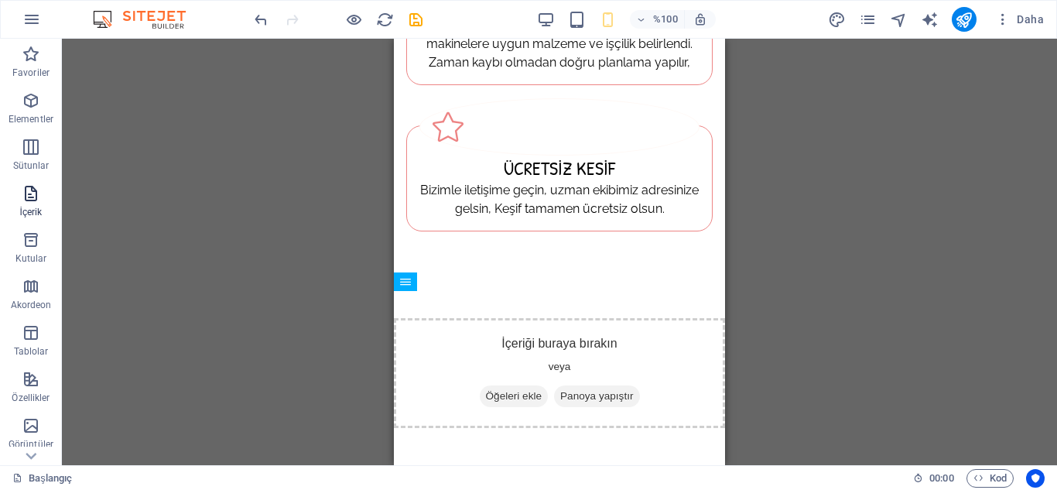
click at [35, 197] on icon "button" at bounding box center [31, 193] width 19 height 19
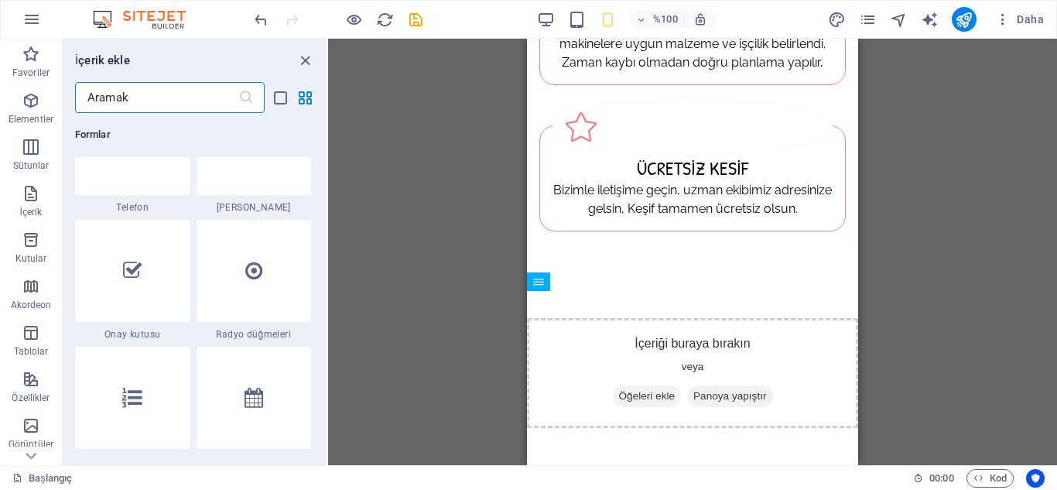
scroll to position [11928, 0]
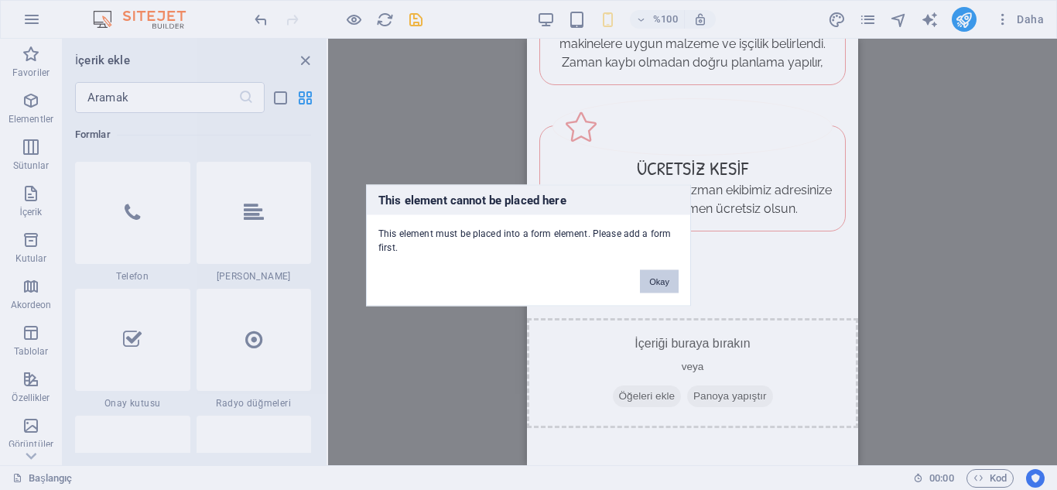
click at [667, 286] on button "Okay" at bounding box center [659, 280] width 39 height 23
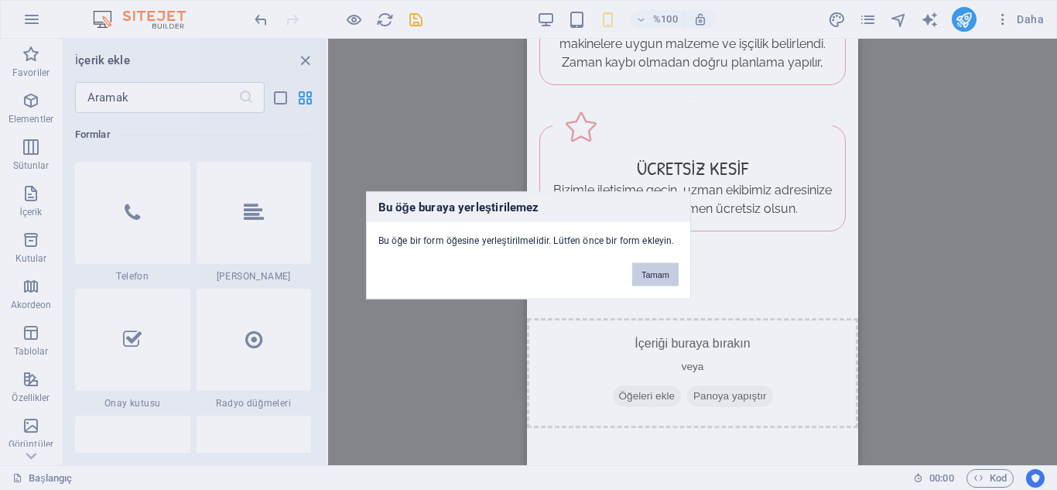
click at [656, 279] on button "Tamam" at bounding box center [655, 273] width 46 height 23
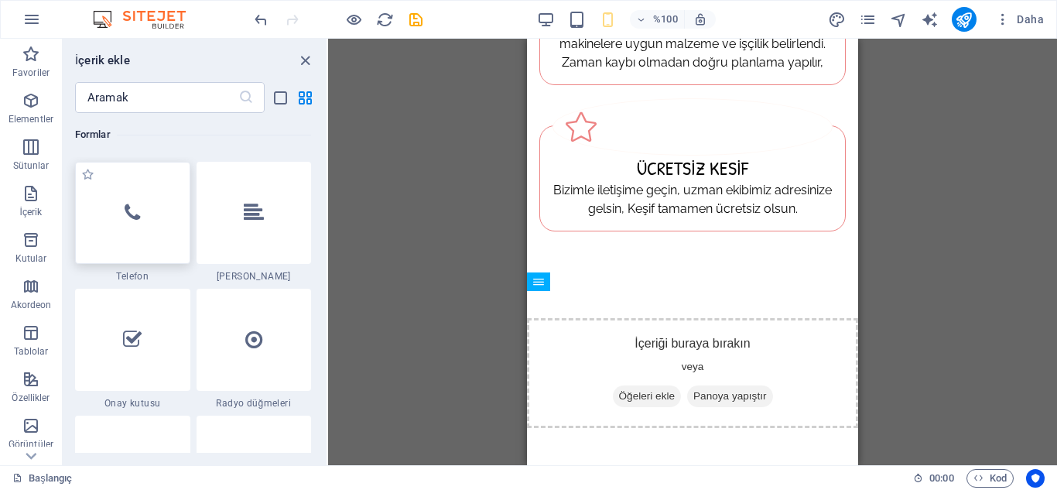
drag, startPoint x: 481, startPoint y: 319, endPoint x: 82, endPoint y: 219, distance: 410.8
click at [82, 219] on section "Favoriler Elementler Sütunlar İçerik Kutular Akordeon Tablolar Özellikler Görün…" at bounding box center [528, 252] width 1057 height 426
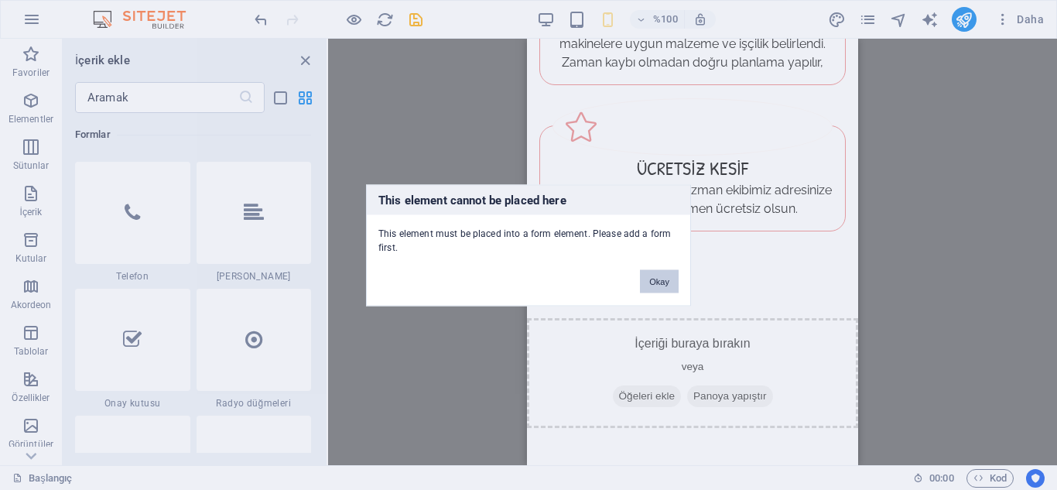
click at [652, 281] on button "Okay" at bounding box center [659, 280] width 39 height 23
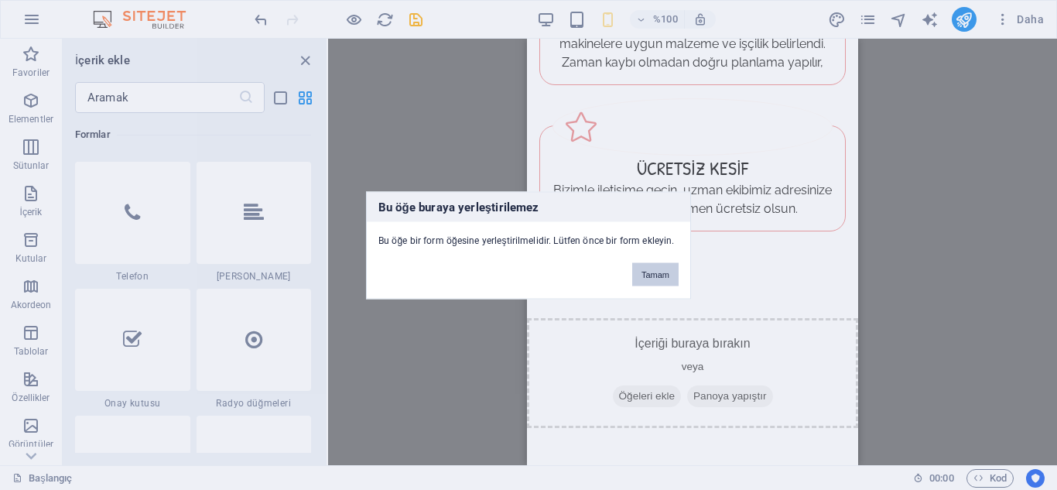
click at [668, 279] on button "Tamam" at bounding box center [655, 273] width 46 height 23
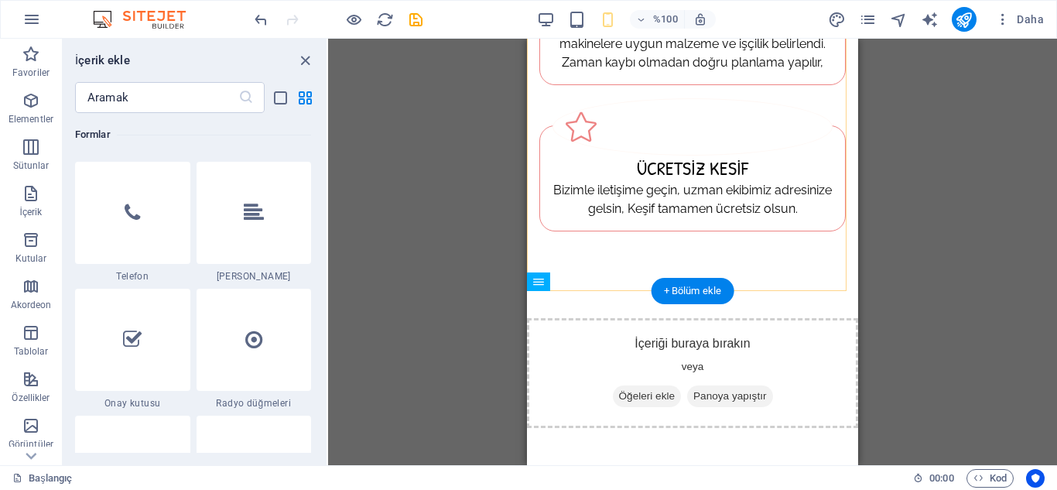
click at [668, 279] on div "+ Bölüm ekle" at bounding box center [693, 291] width 83 height 26
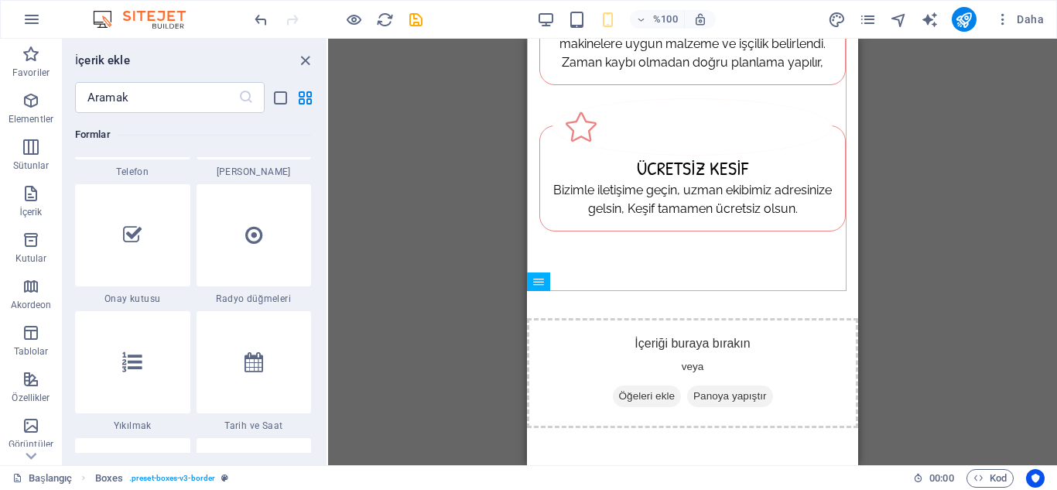
scroll to position [12067, 0]
